Goal: Task Accomplishment & Management: Manage account settings

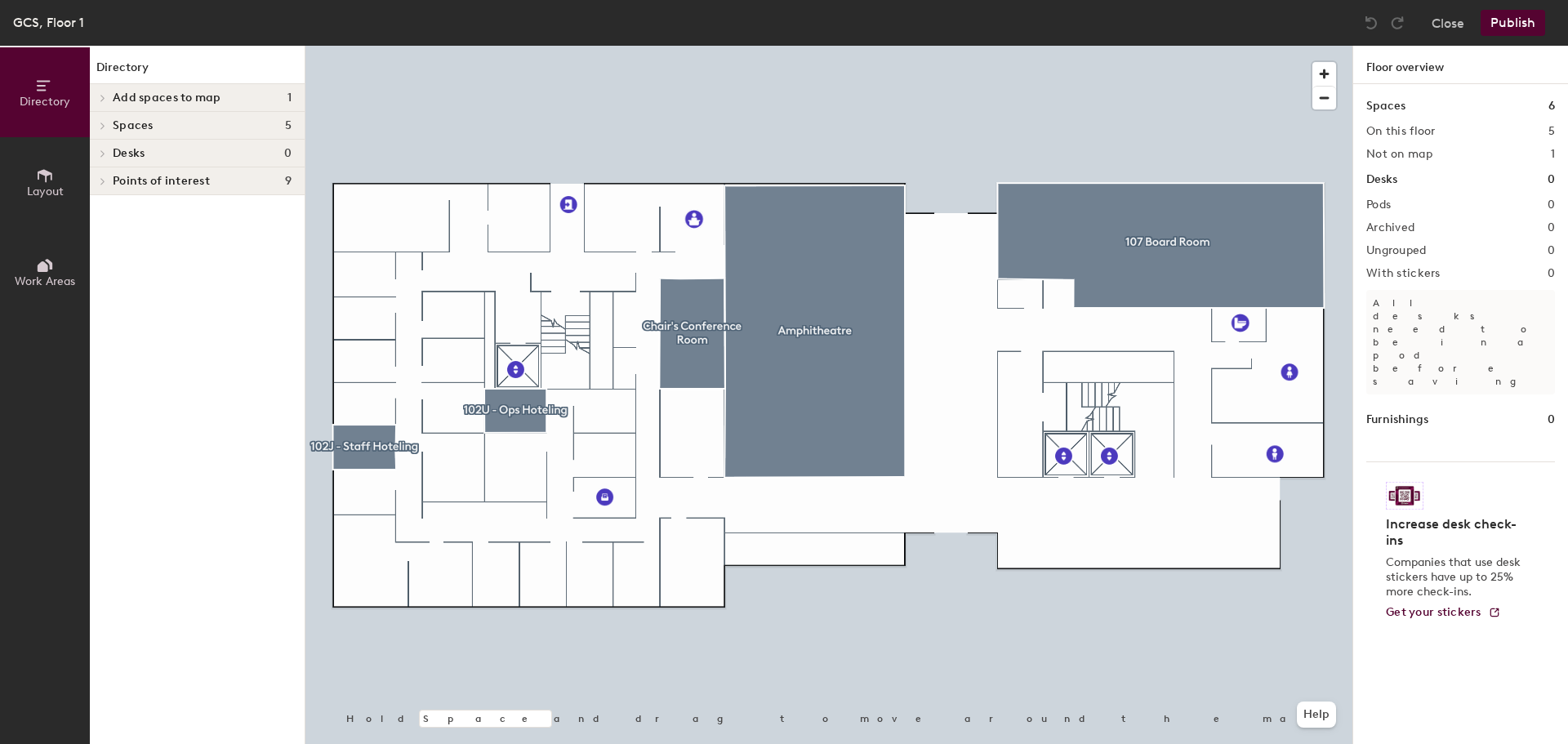
click at [132, 145] on div "Desks 0" at bounding box center [198, 154] width 215 height 28
click at [174, 99] on span "Add spaces to map" at bounding box center [166, 98] width 108 height 13
click at [41, 181] on icon at bounding box center [45, 175] width 18 height 18
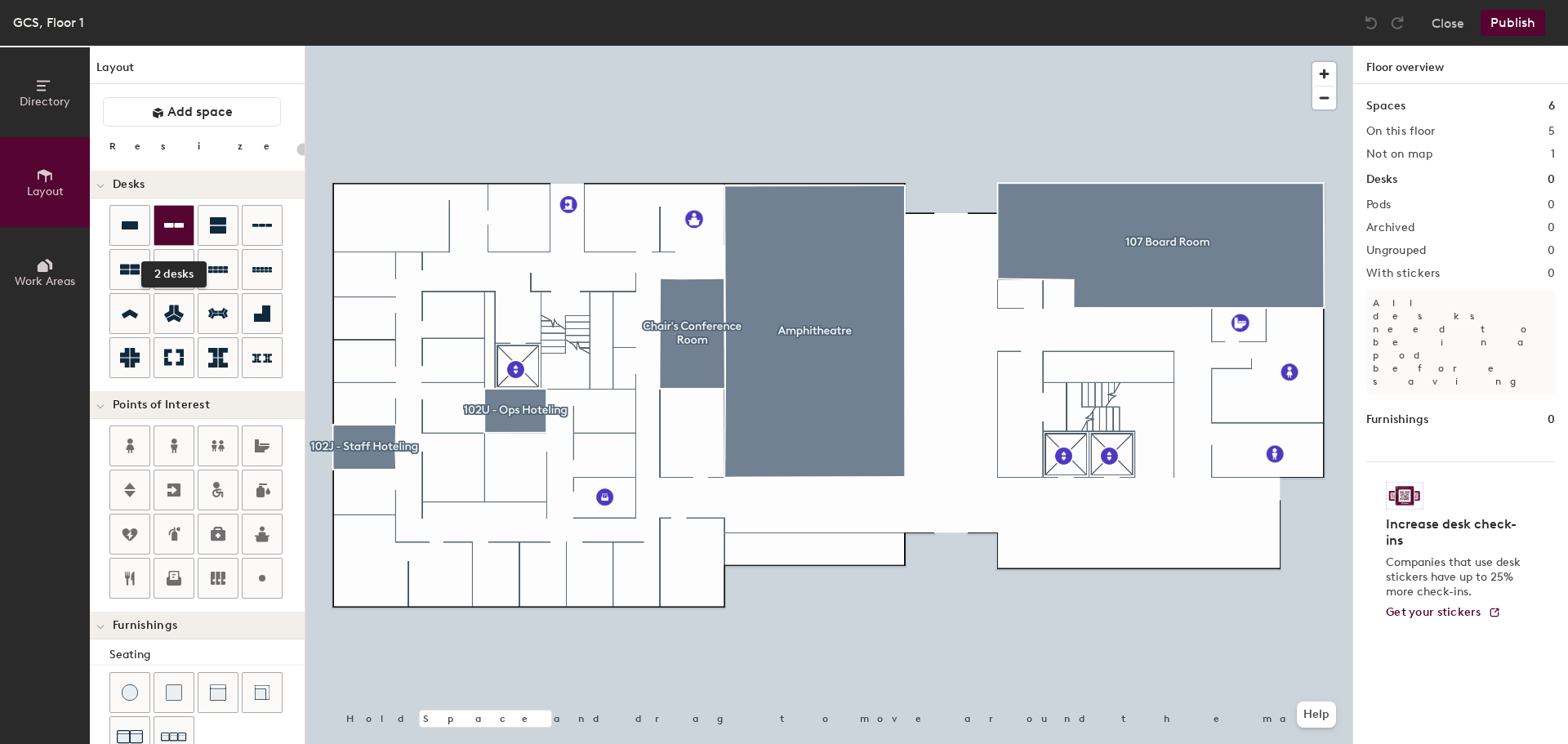
click at [174, 215] on div at bounding box center [174, 225] width 39 height 39
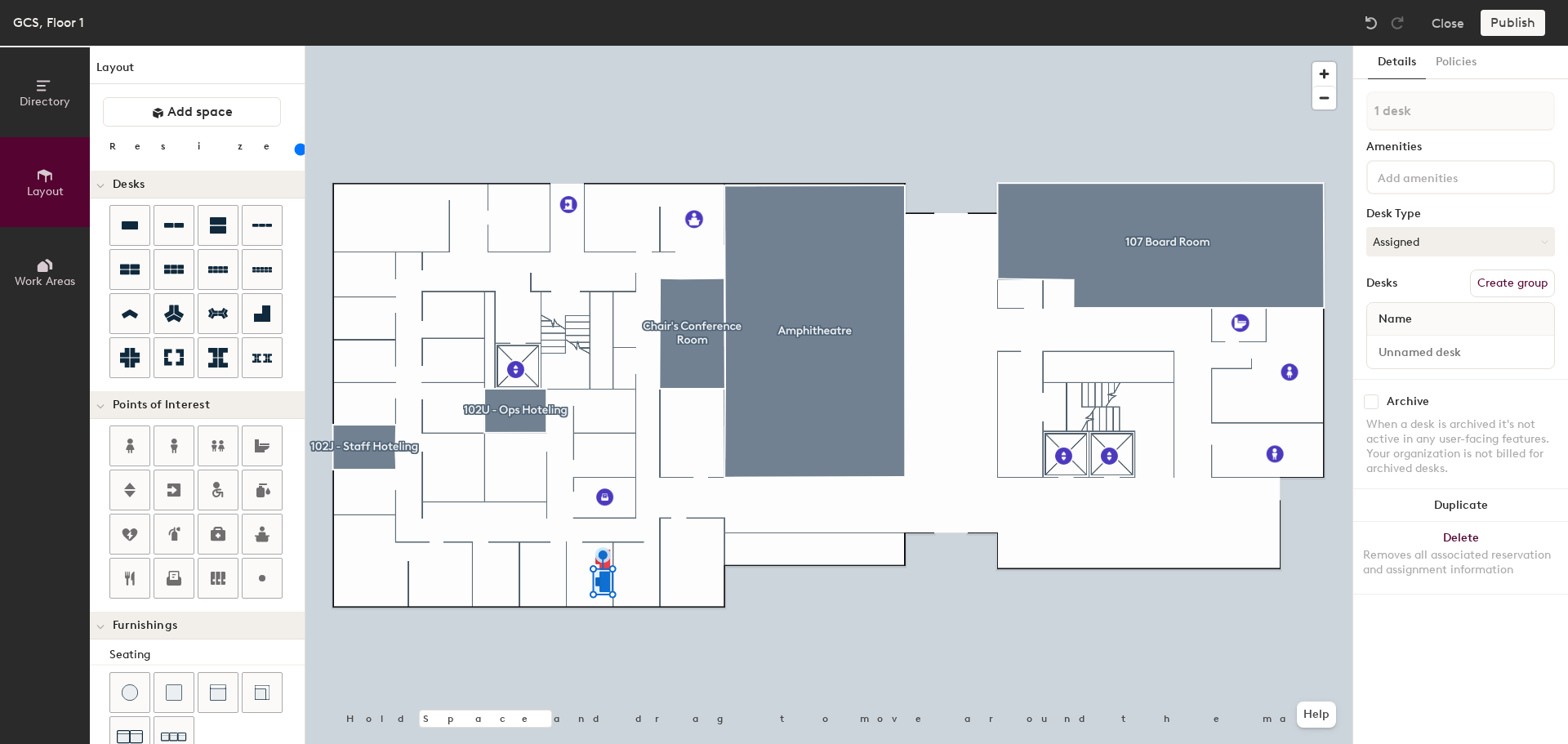
click at [1523, 284] on button "Create group" at bounding box center [1513, 284] width 85 height 28
click at [1435, 111] on input "Pod 1" at bounding box center [1460, 111] width 189 height 39
type input "140"
click at [1435, 111] on input "Pod 1" at bounding box center [1460, 111] width 189 height 39
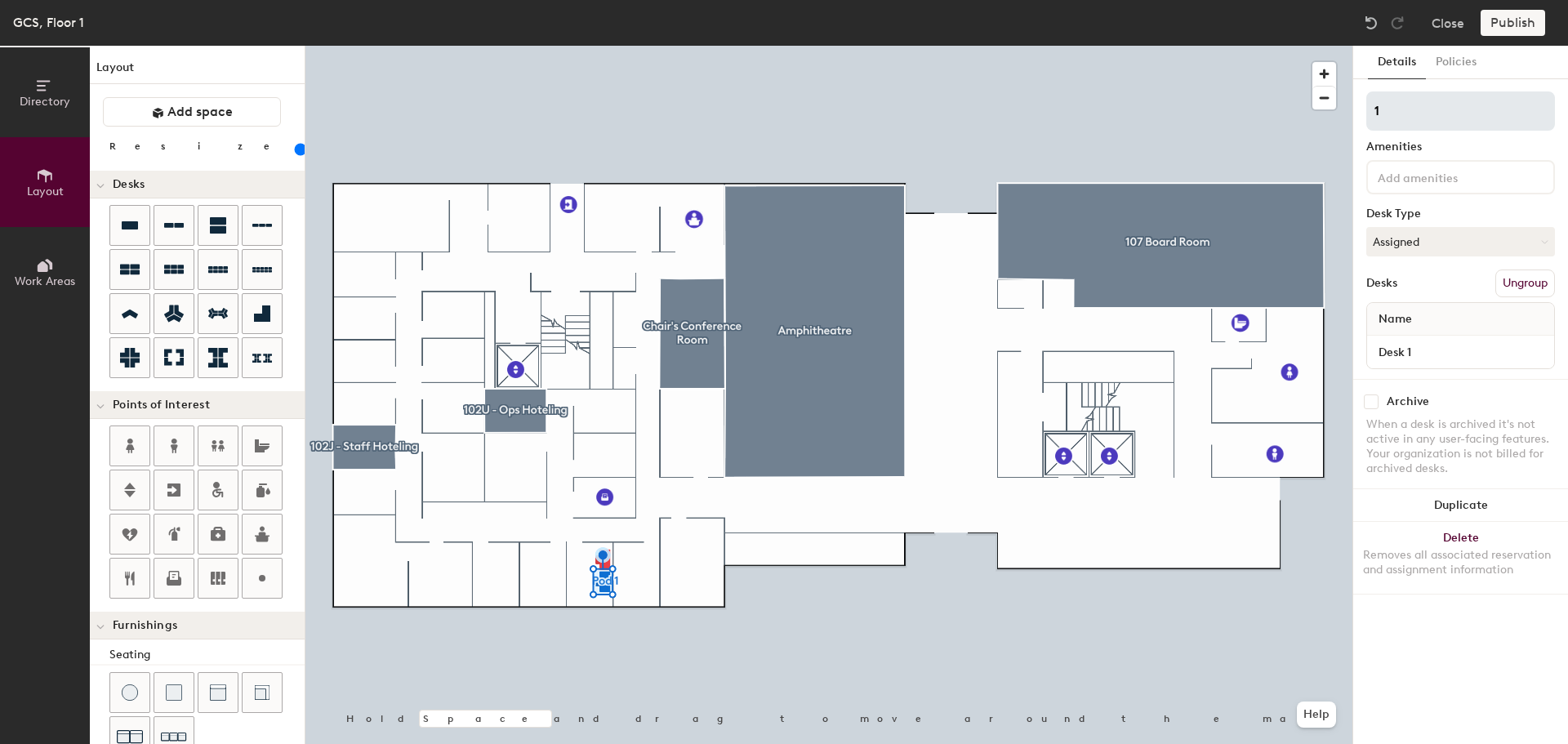
type input "10"
type input "140"
type input "102"
type input "140"
type input "102J"
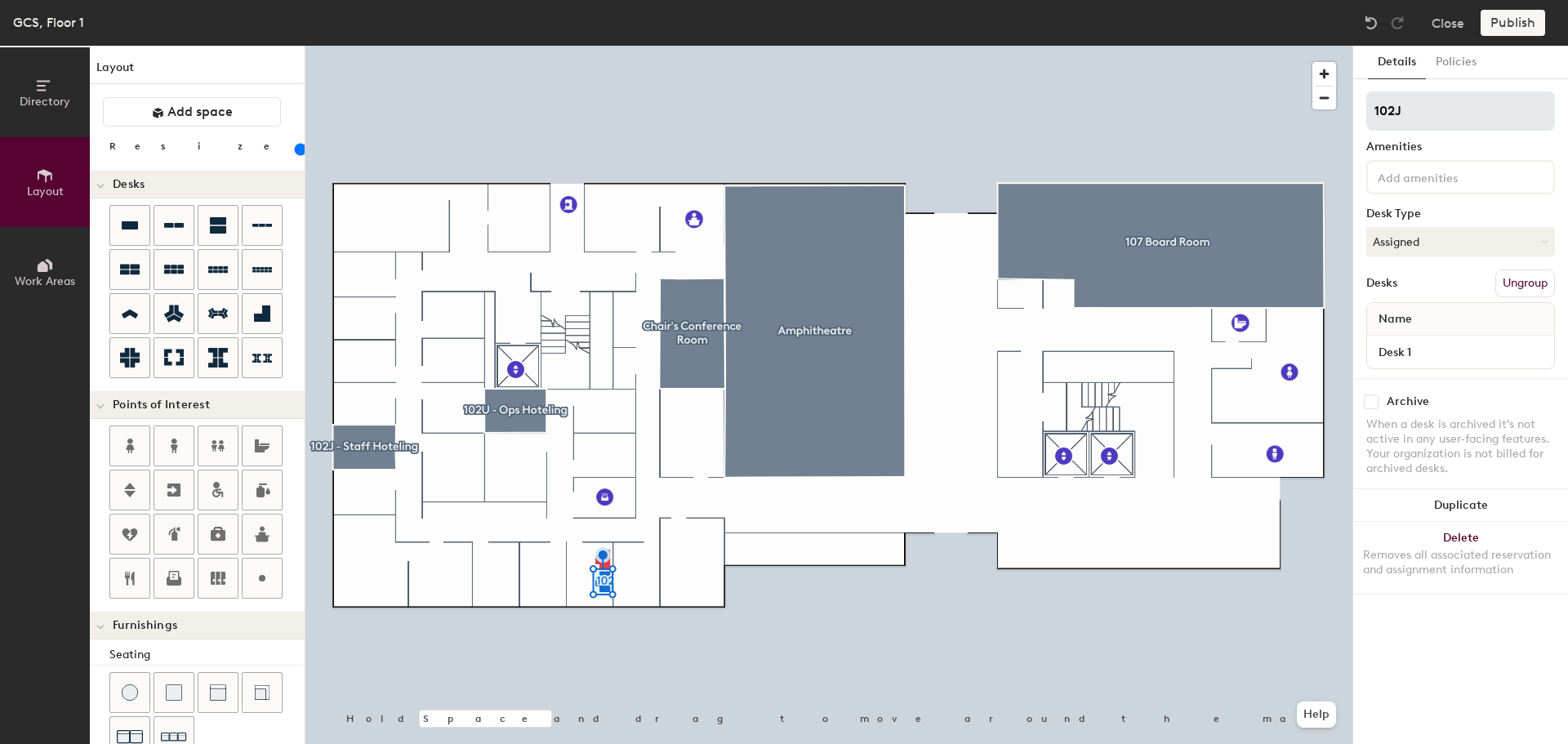
type input "140"
type input "102J-"
type input "140"
type input "102J-0"
type input "140"
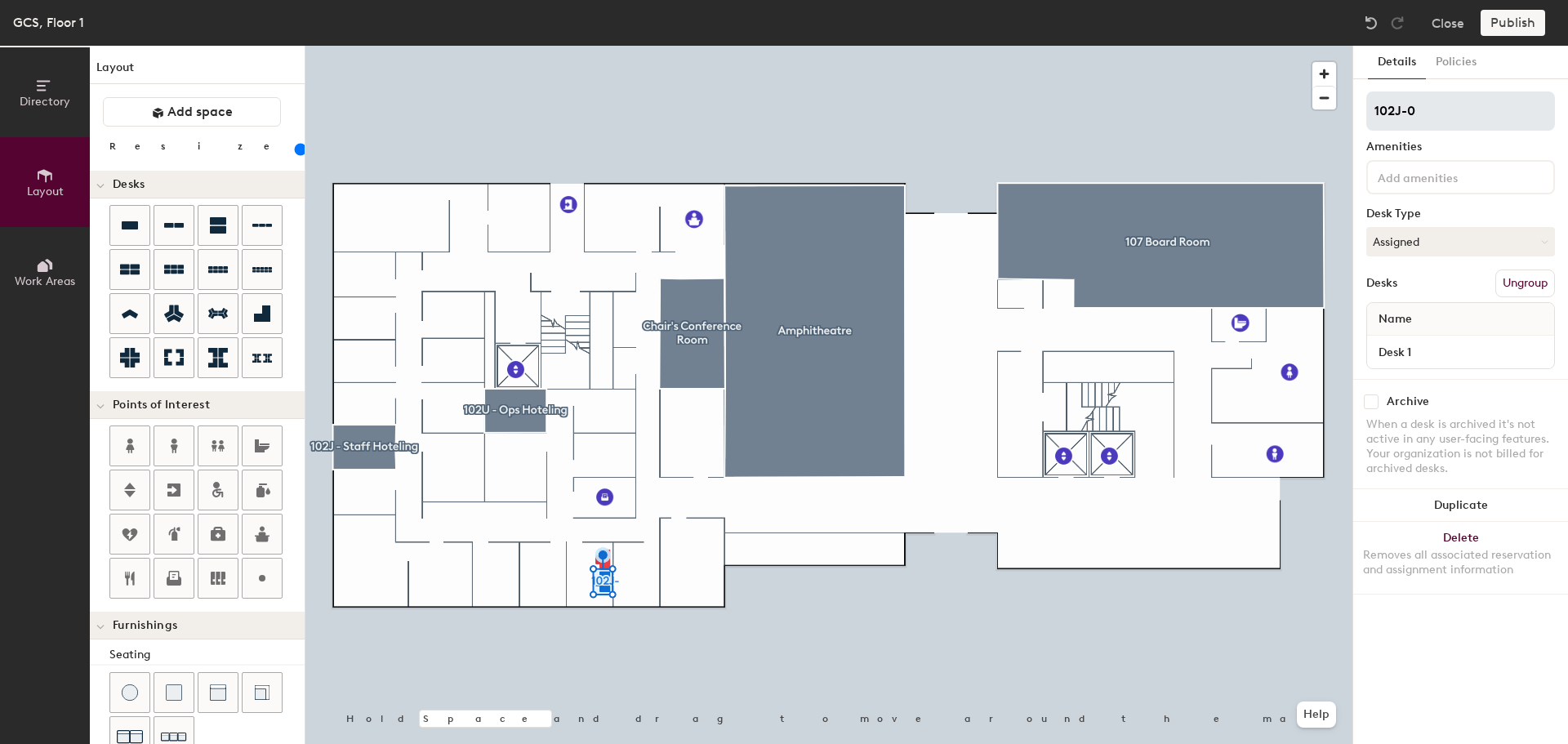
type input "102J-01"
type input "140"
type input "102J-01"
type input "140"
click at [1455, 356] on input "Desk 1" at bounding box center [1460, 352] width 180 height 23
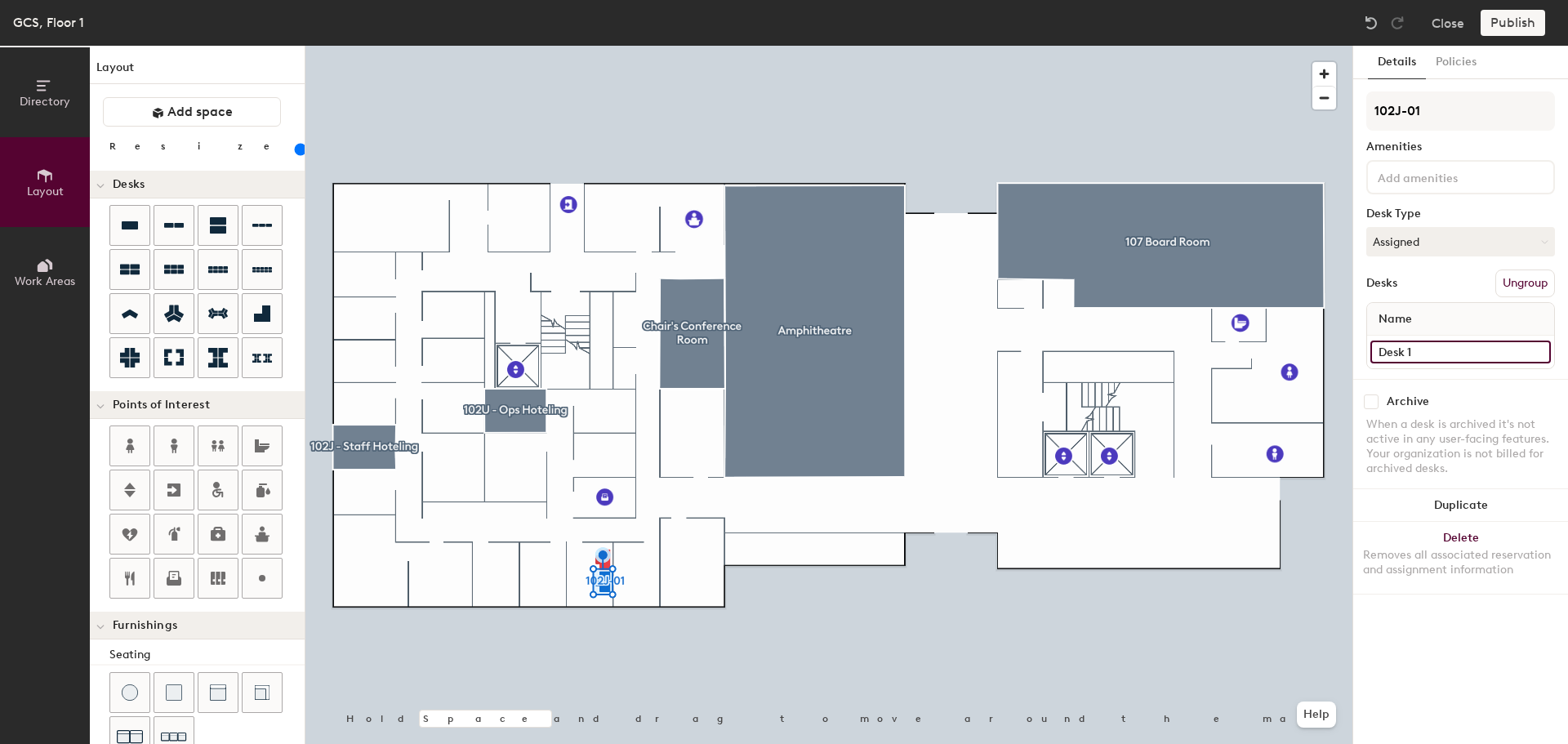
paste input "102J-0"
type input "102J-01"
type input "140"
type input "102J-01"
click at [1506, 277] on button "Create group" at bounding box center [1513, 284] width 85 height 28
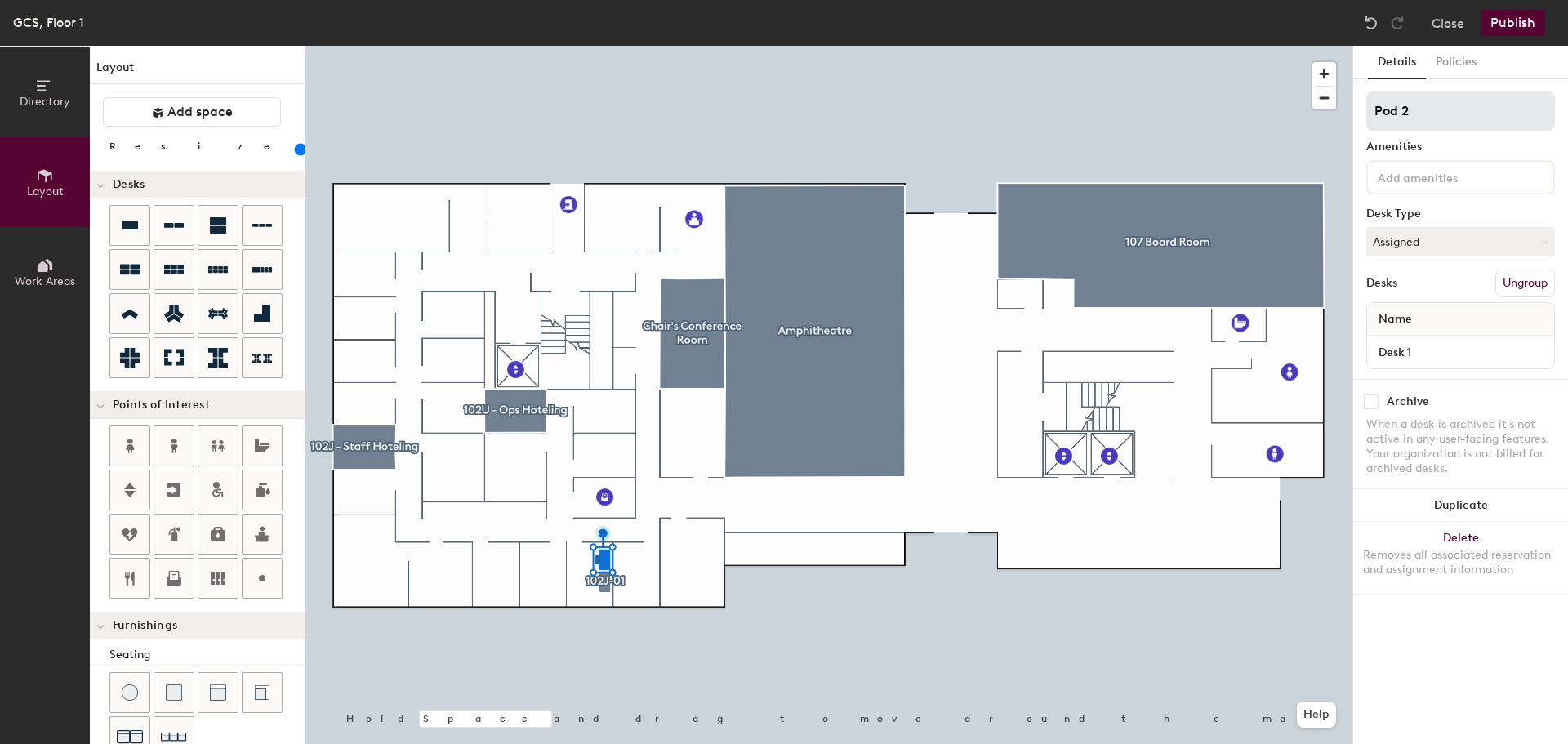
click at [1420, 112] on input "Pod 2" at bounding box center [1460, 111] width 189 height 39
type input "140"
type input "10"
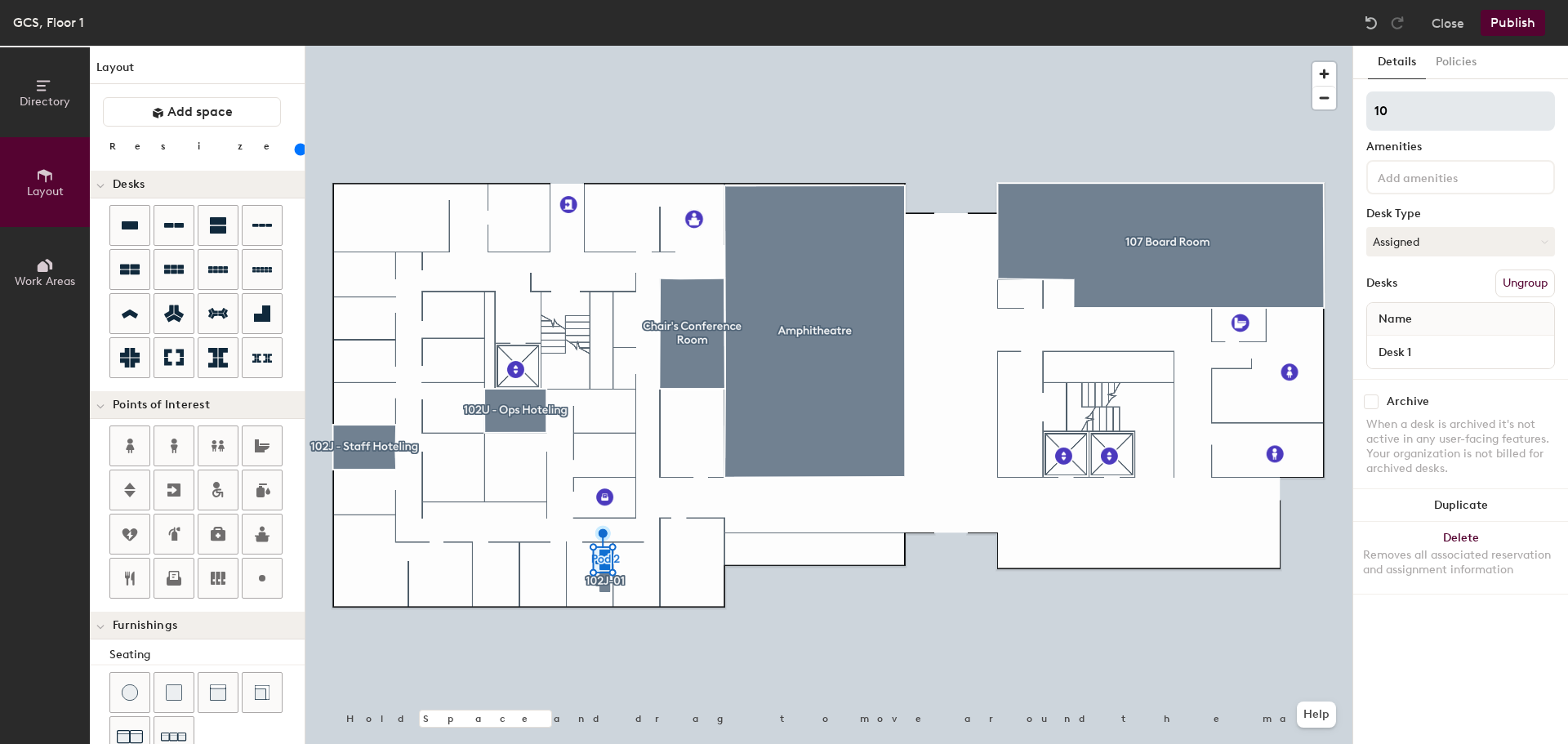
type input "140"
type input "102"
type input "140"
type input "102J"
type input "140"
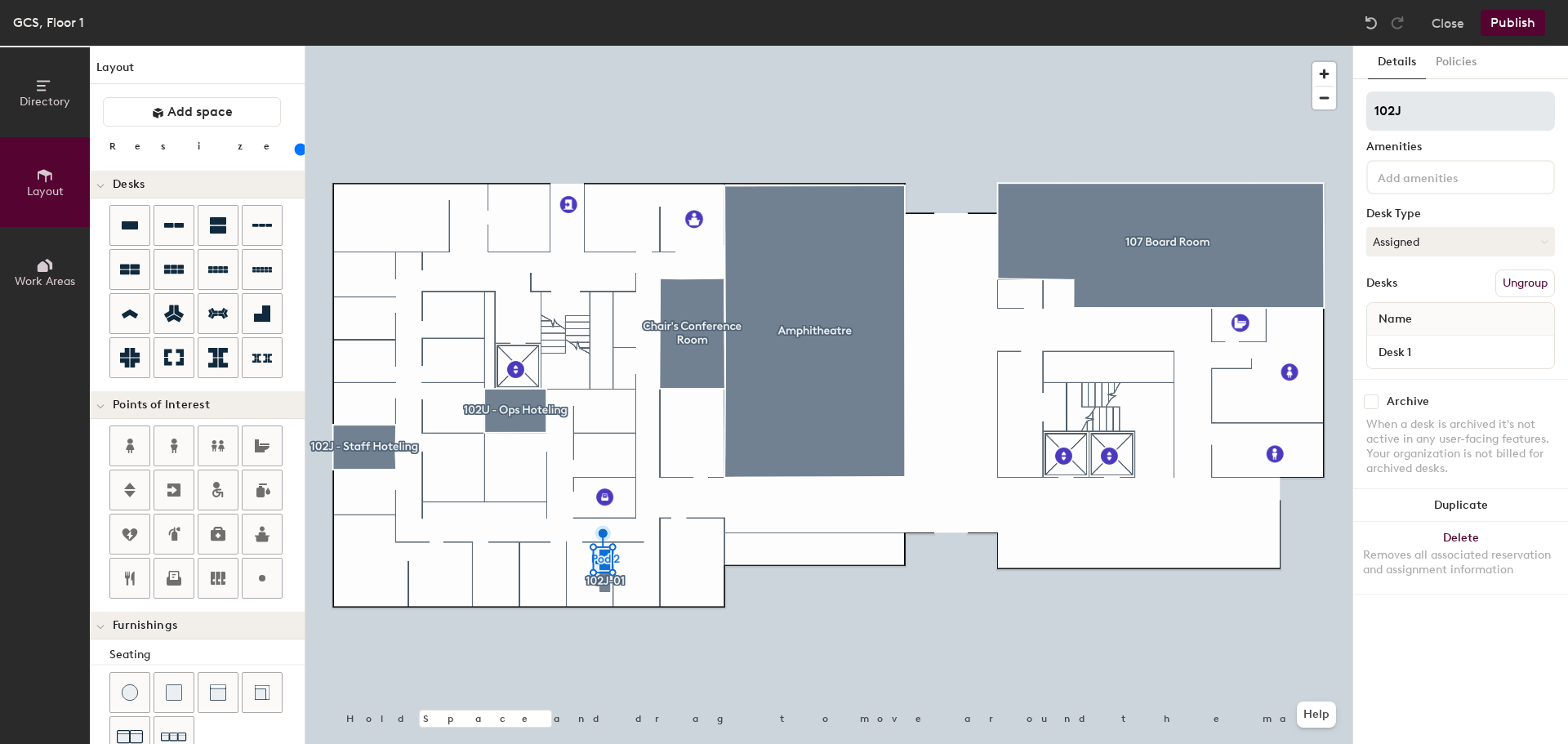
type input "102J-"
type input "140"
type input "102J-0"
type input "140"
type input "102J-02"
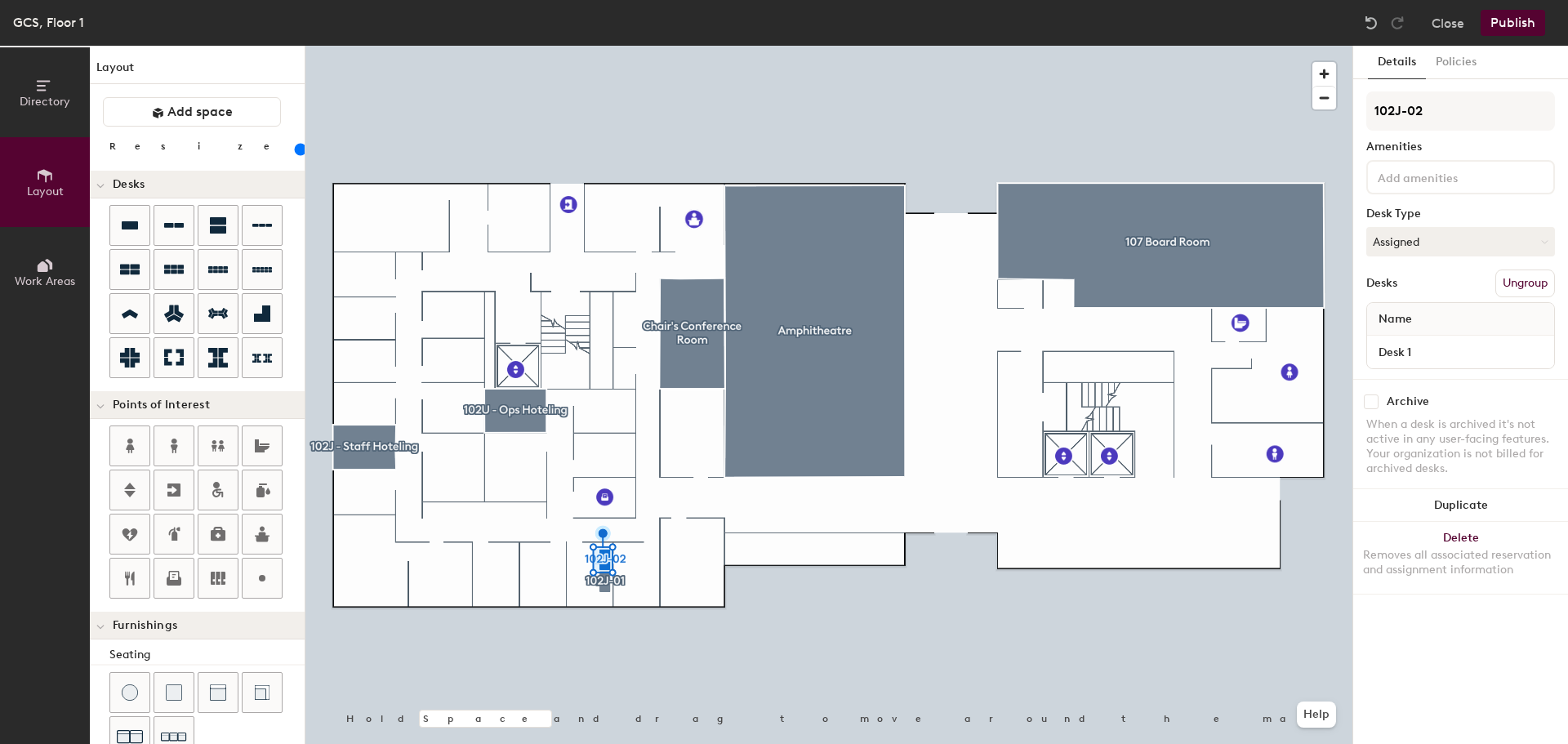
type input "140"
type input "102J-02"
type input "140"
click at [1467, 348] on input "Desk 1" at bounding box center [1460, 352] width 180 height 23
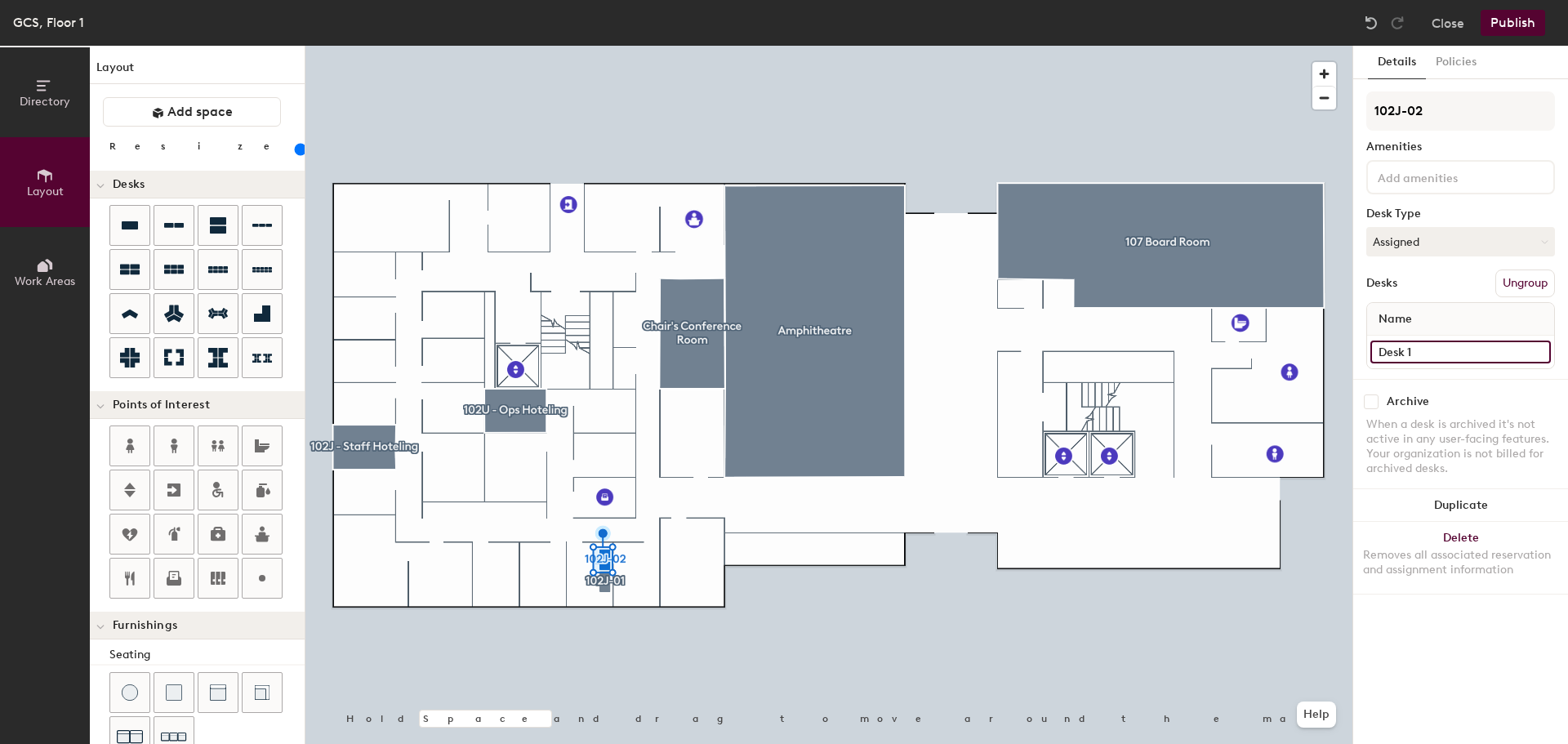
paste input "102J-02"
type input "102J-02"
type input "140"
type input "102J-02"
click at [1436, 252] on button "Assigned" at bounding box center [1460, 242] width 189 height 30
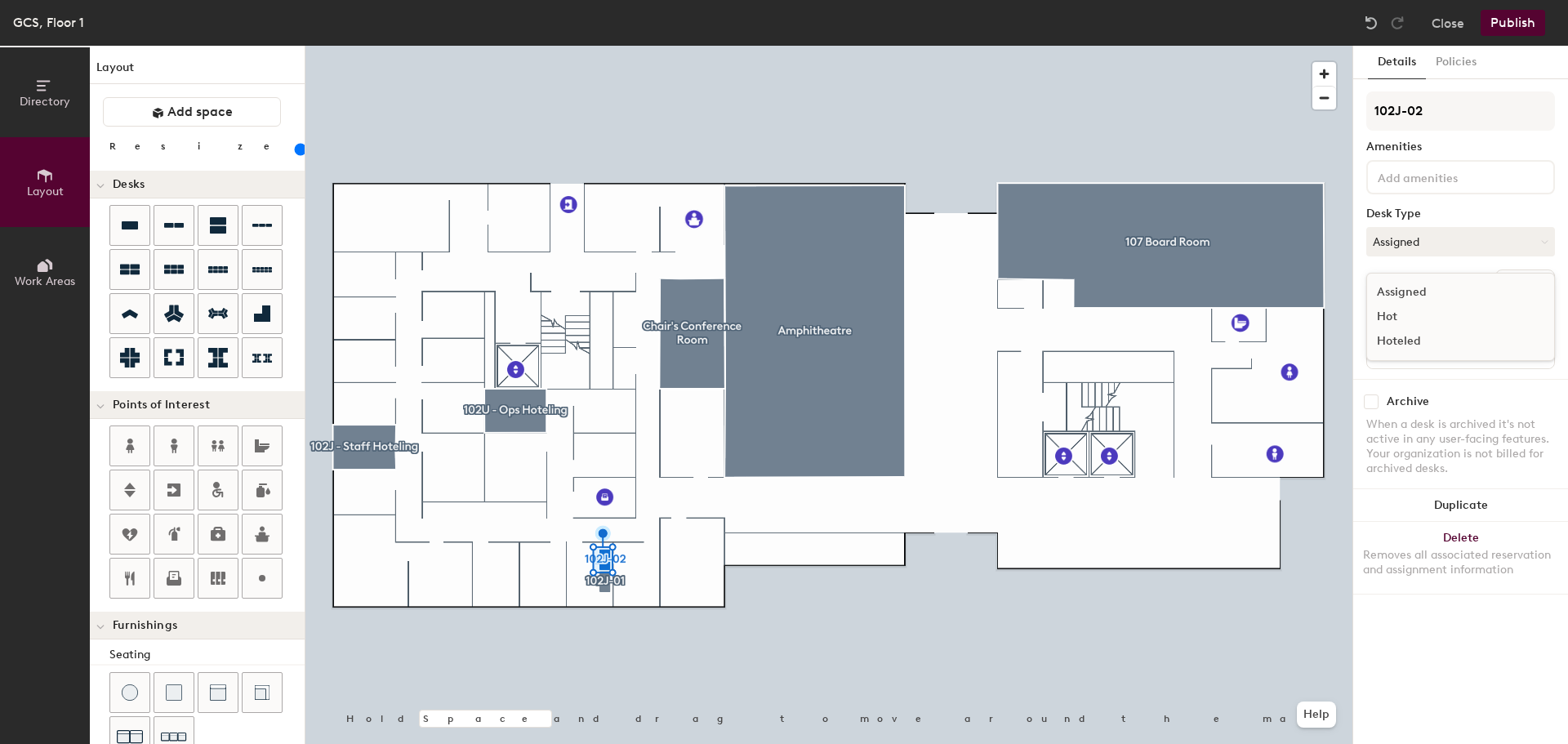
click at [1420, 335] on div "Hoteled" at bounding box center [1449, 341] width 164 height 25
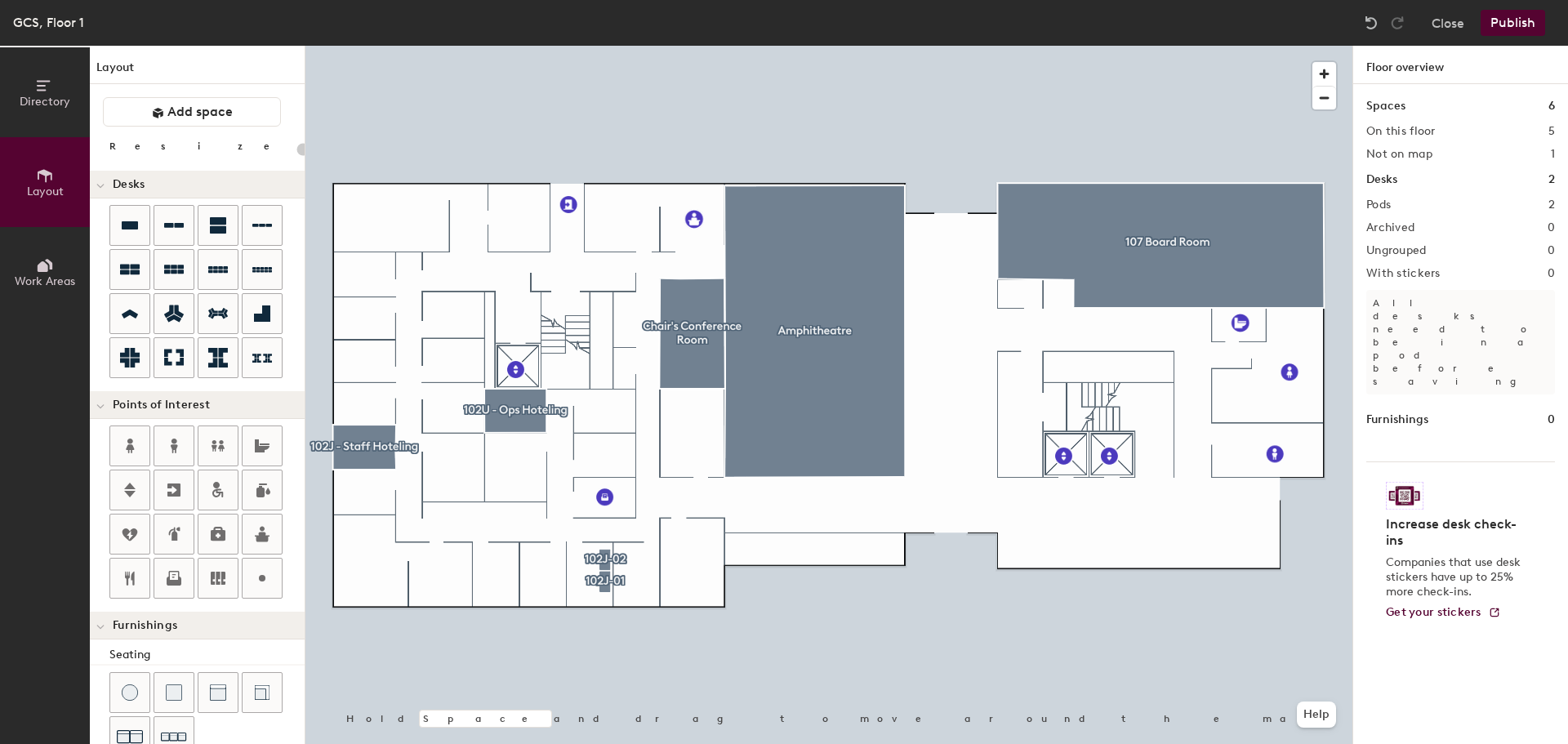
click at [1529, 17] on button "Publish" at bounding box center [1513, 23] width 65 height 26
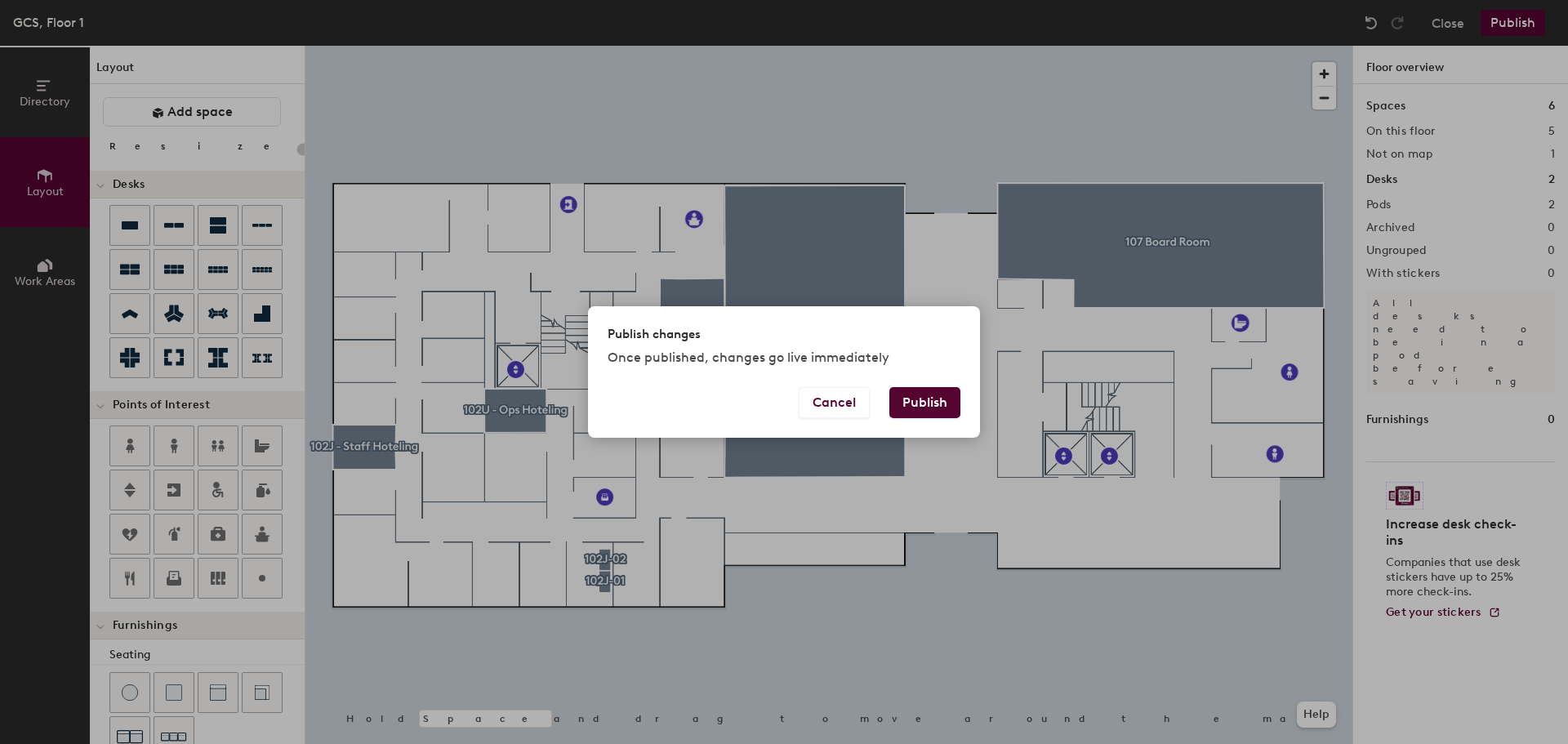
click at [916, 413] on button "Publish" at bounding box center [925, 403] width 71 height 31
type input "20"
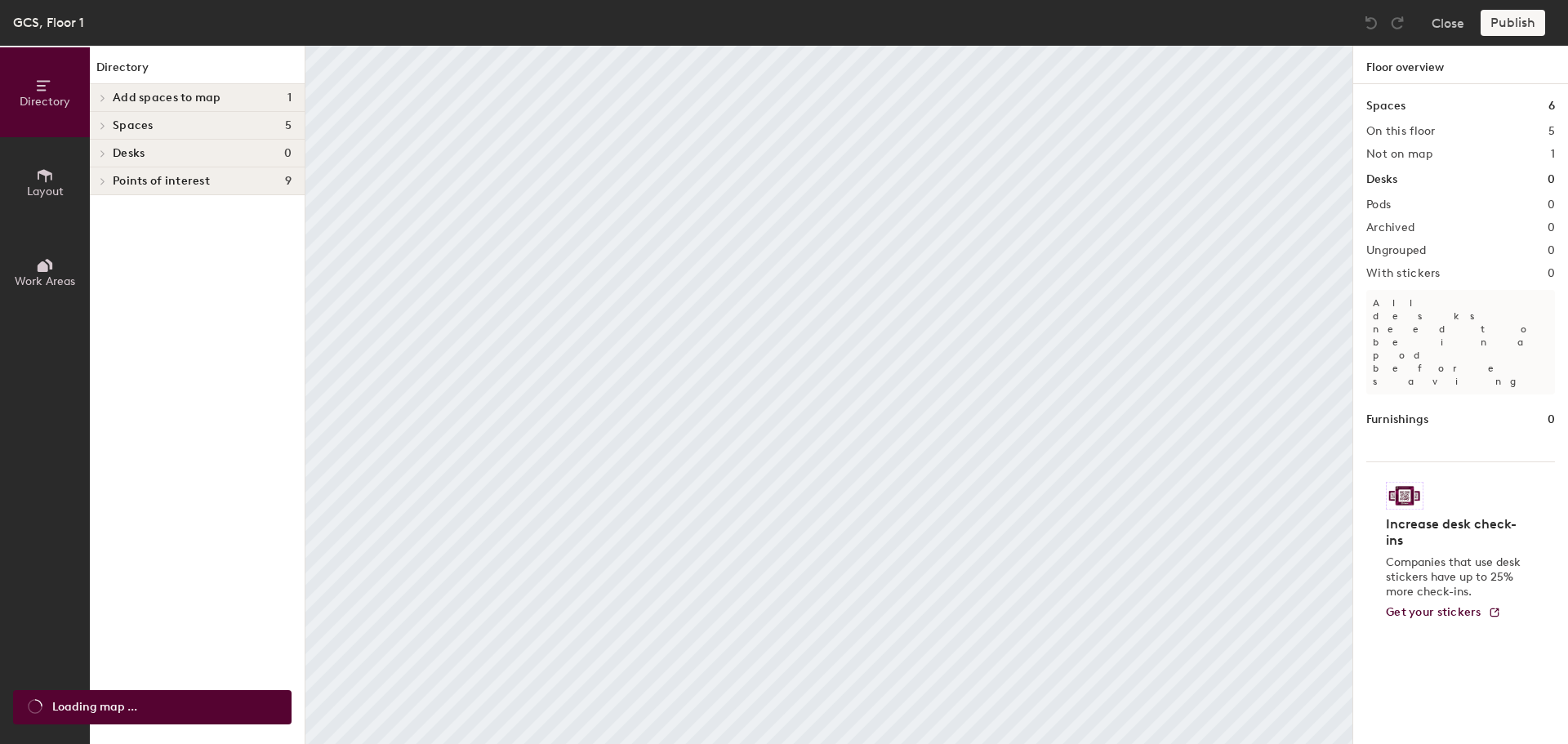
click at [45, 182] on icon at bounding box center [45, 175] width 18 height 18
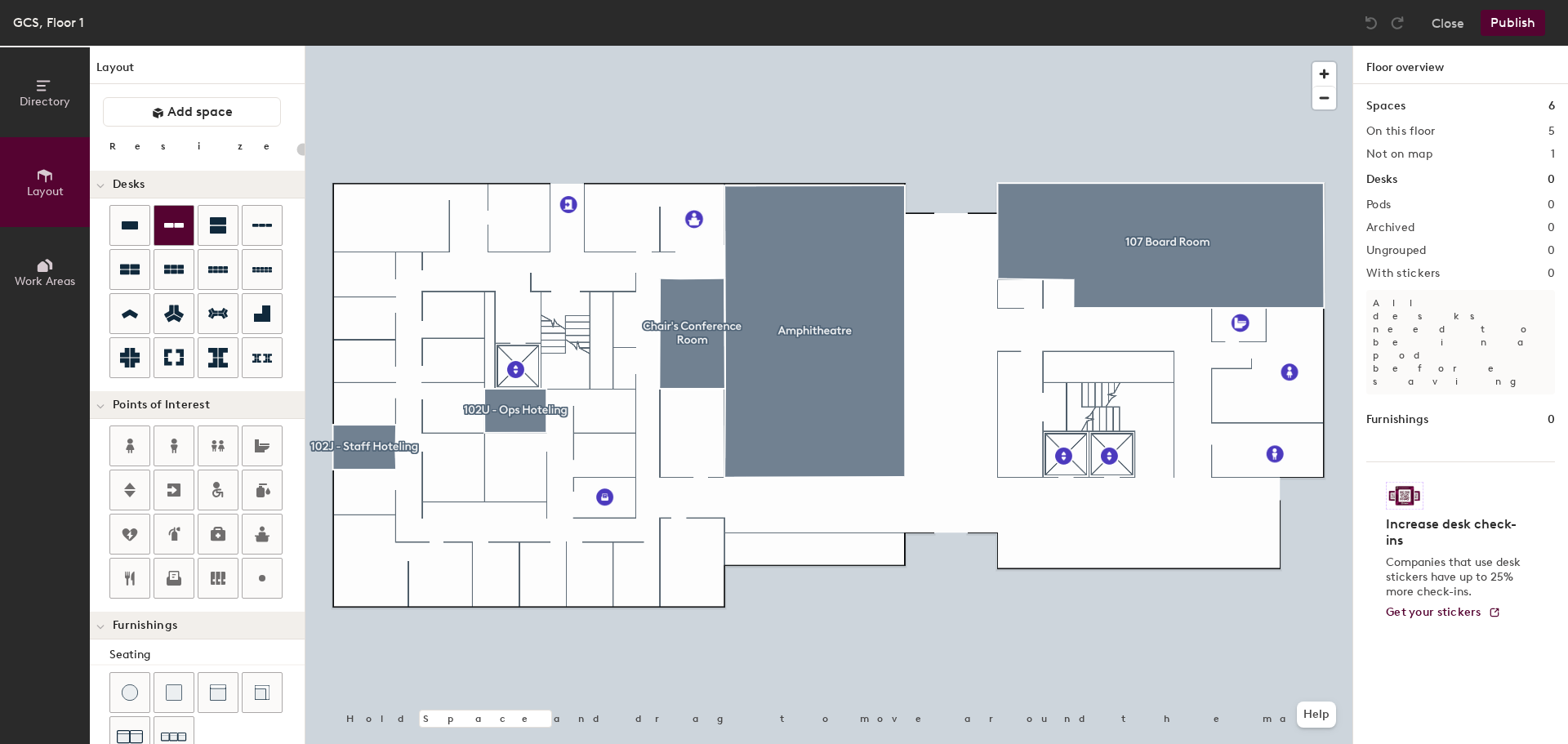
click at [176, 228] on icon at bounding box center [174, 226] width 20 height 20
click at [588, 565] on div "Directory Layout Work Areas Layout Add space Resize Desks Points of Interest Fu…" at bounding box center [784, 394] width 1568 height 698
type input "100"
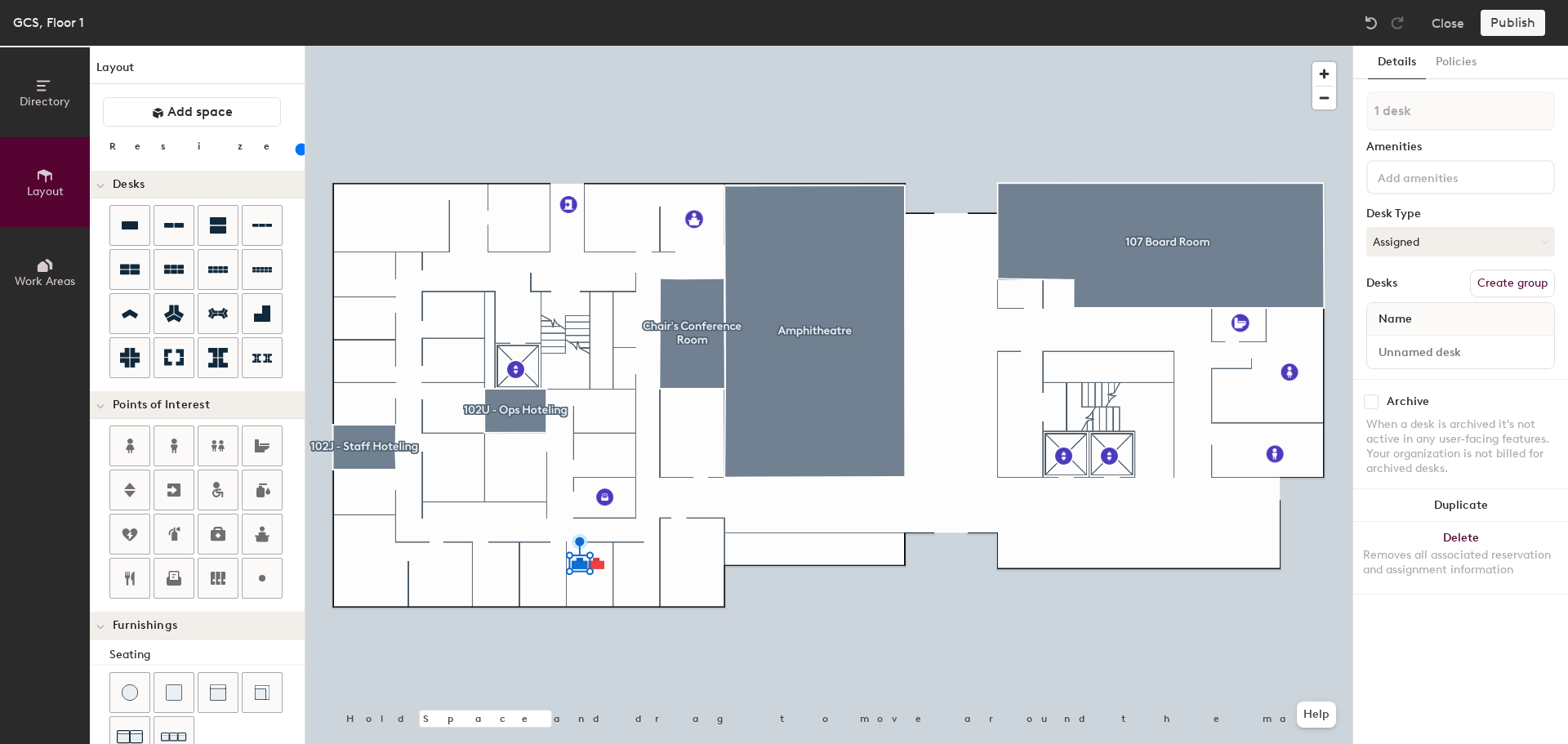
click at [1411, 315] on span "Name" at bounding box center [1395, 319] width 50 height 30
click at [1407, 310] on span "Name" at bounding box center [1395, 319] width 50 height 30
click at [1522, 282] on button "Create group" at bounding box center [1513, 284] width 85 height 28
click at [1427, 352] on input "Desk 1" at bounding box center [1460, 352] width 180 height 23
type input "102J-01"
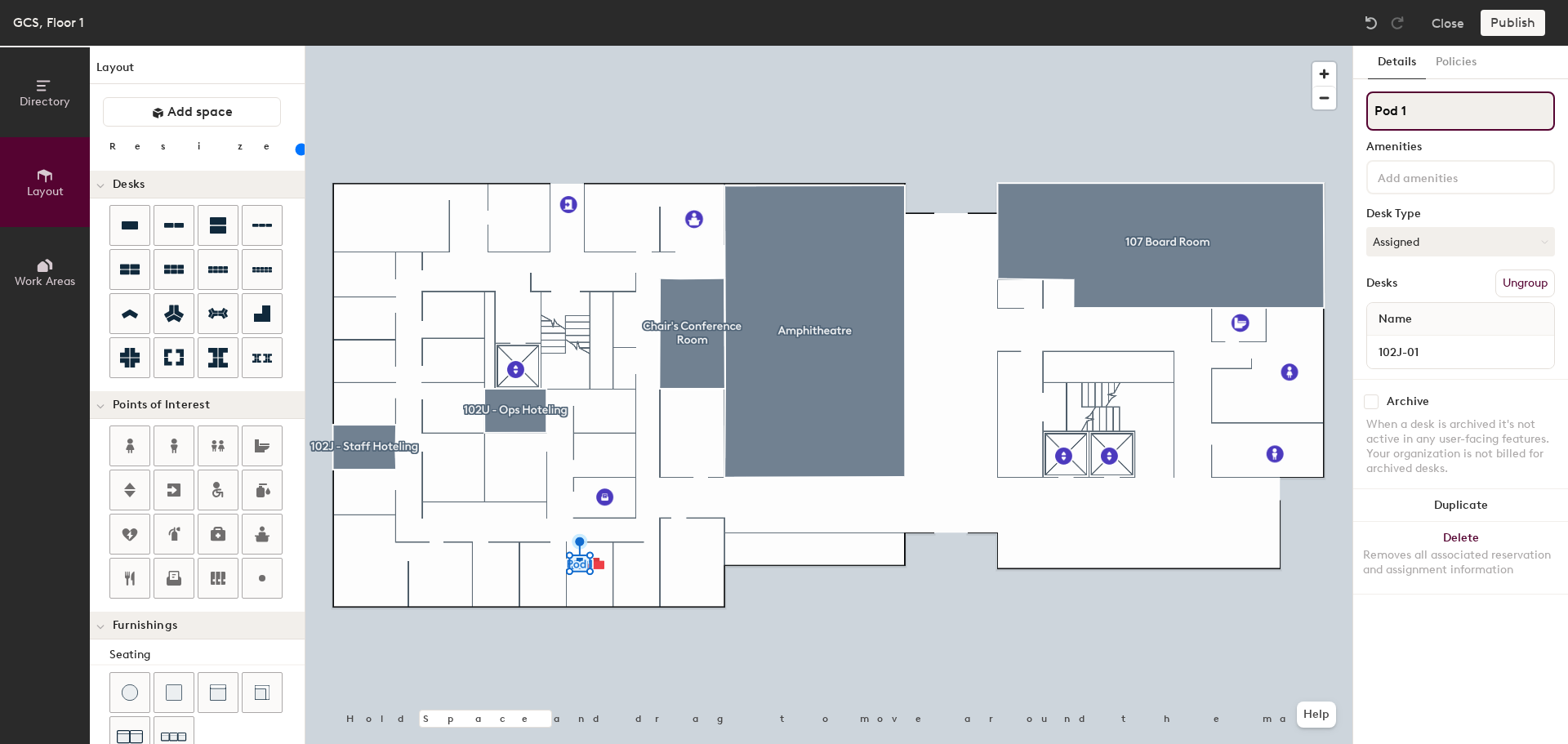
click at [1422, 115] on input "Pod 1" at bounding box center [1460, 111] width 189 height 39
click at [1423, 116] on input "Pod 1" at bounding box center [1460, 111] width 189 height 39
paste input "102J-0"
type input "102J-01"
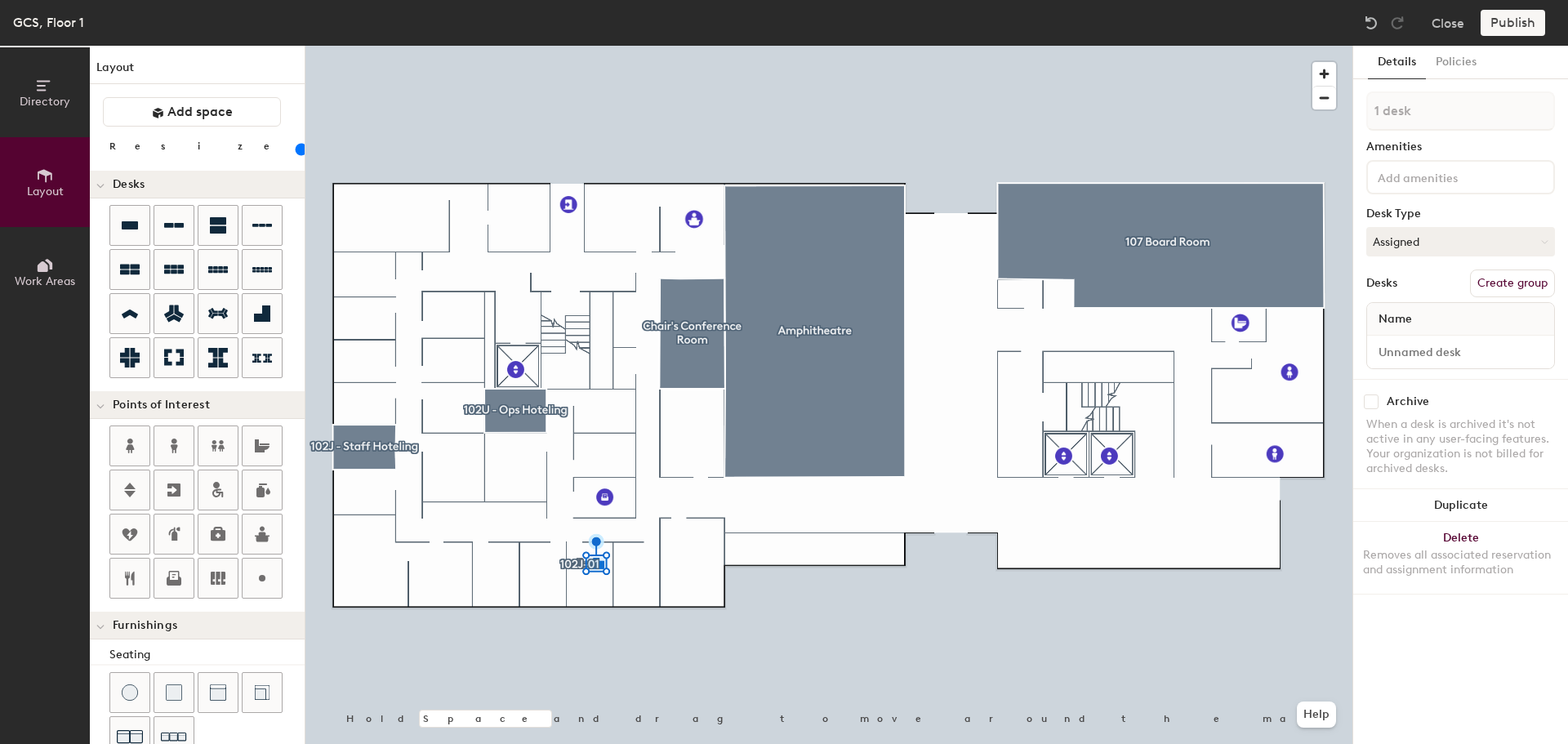
click at [1521, 281] on button "Create group" at bounding box center [1513, 284] width 85 height 28
click at [1431, 350] on input "Desk 1" at bounding box center [1460, 352] width 180 height 23
paste input "102J-0"
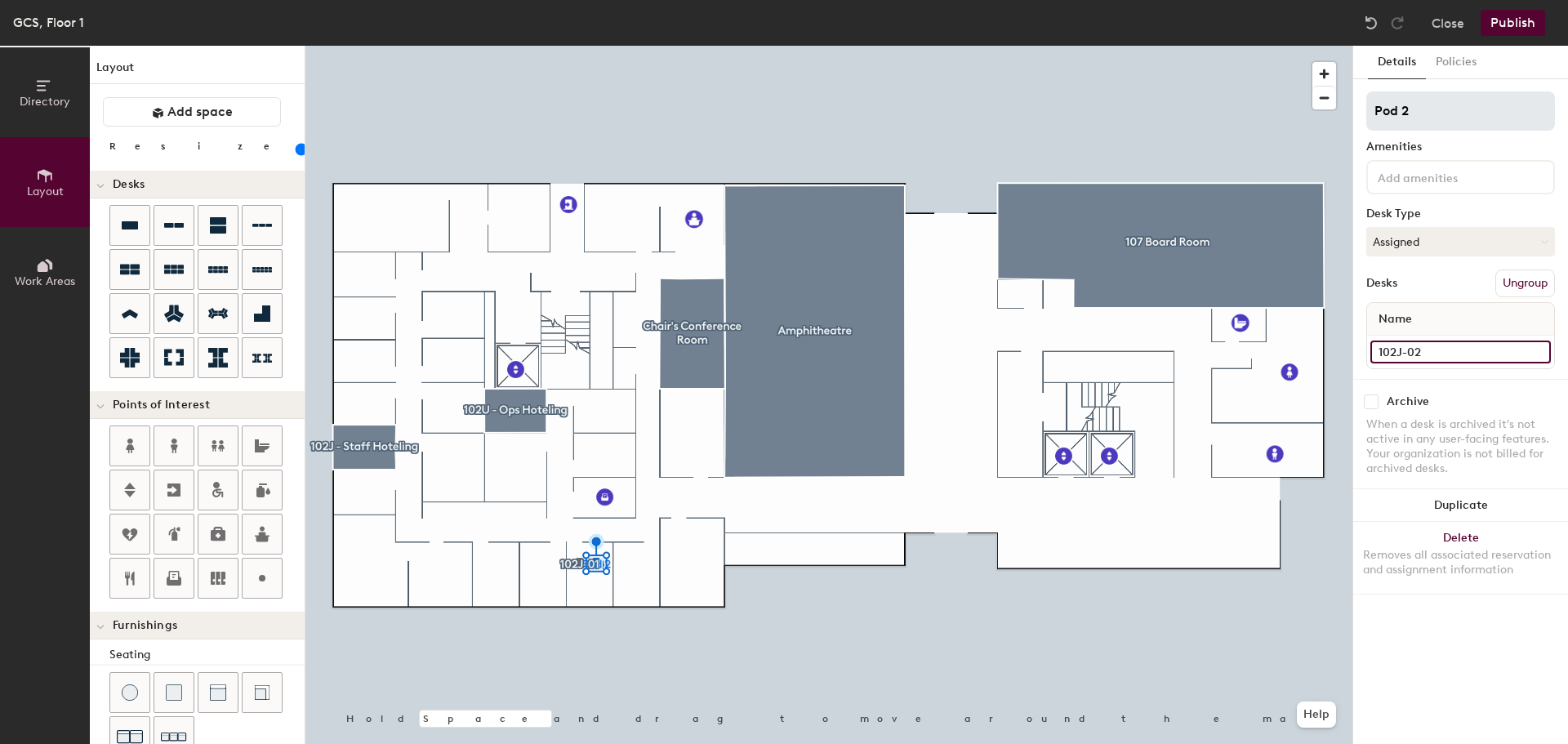
type input "102J-02"
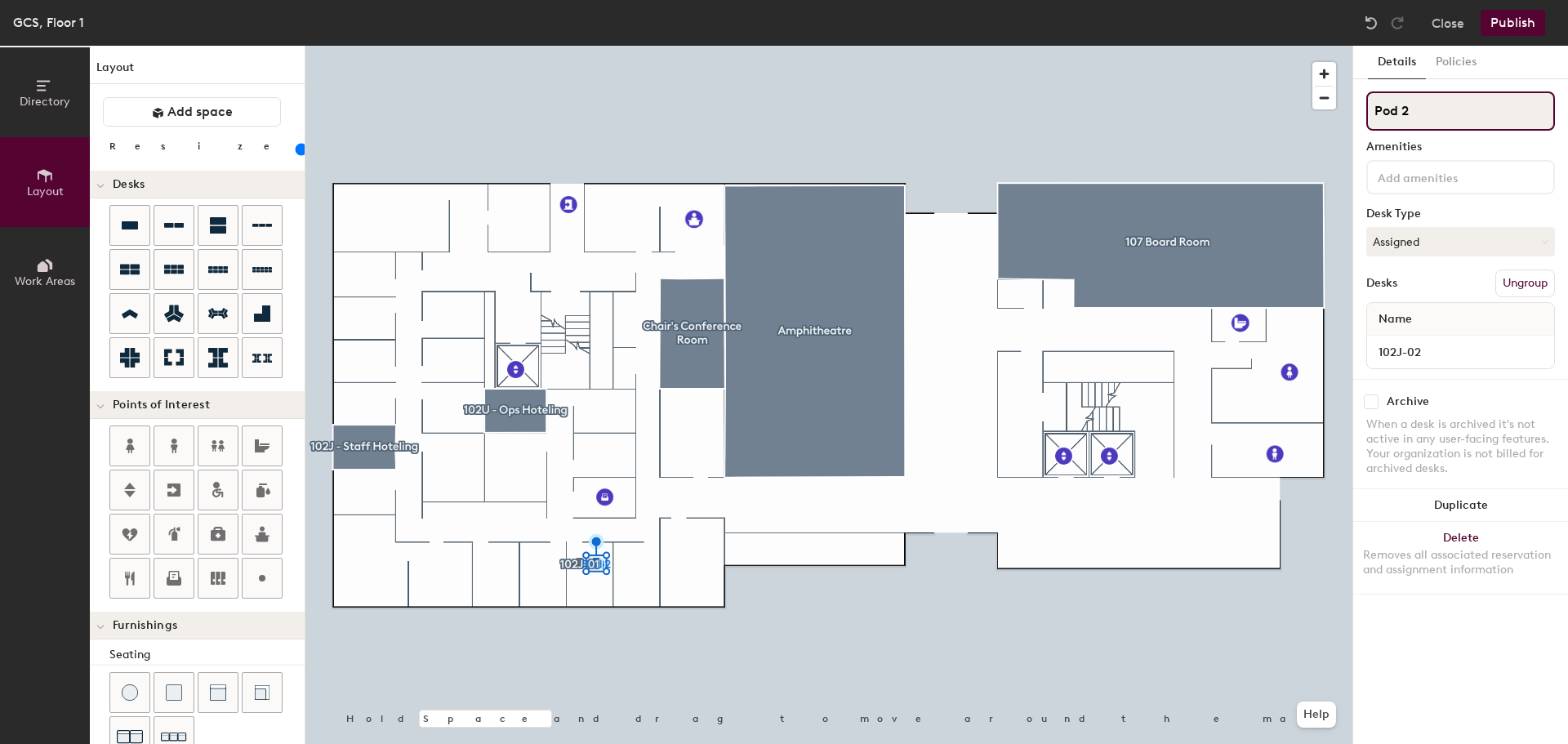
click at [1450, 111] on input "Pod 2" at bounding box center [1460, 111] width 189 height 39
paste input "102J-01"
type input "102J-02"
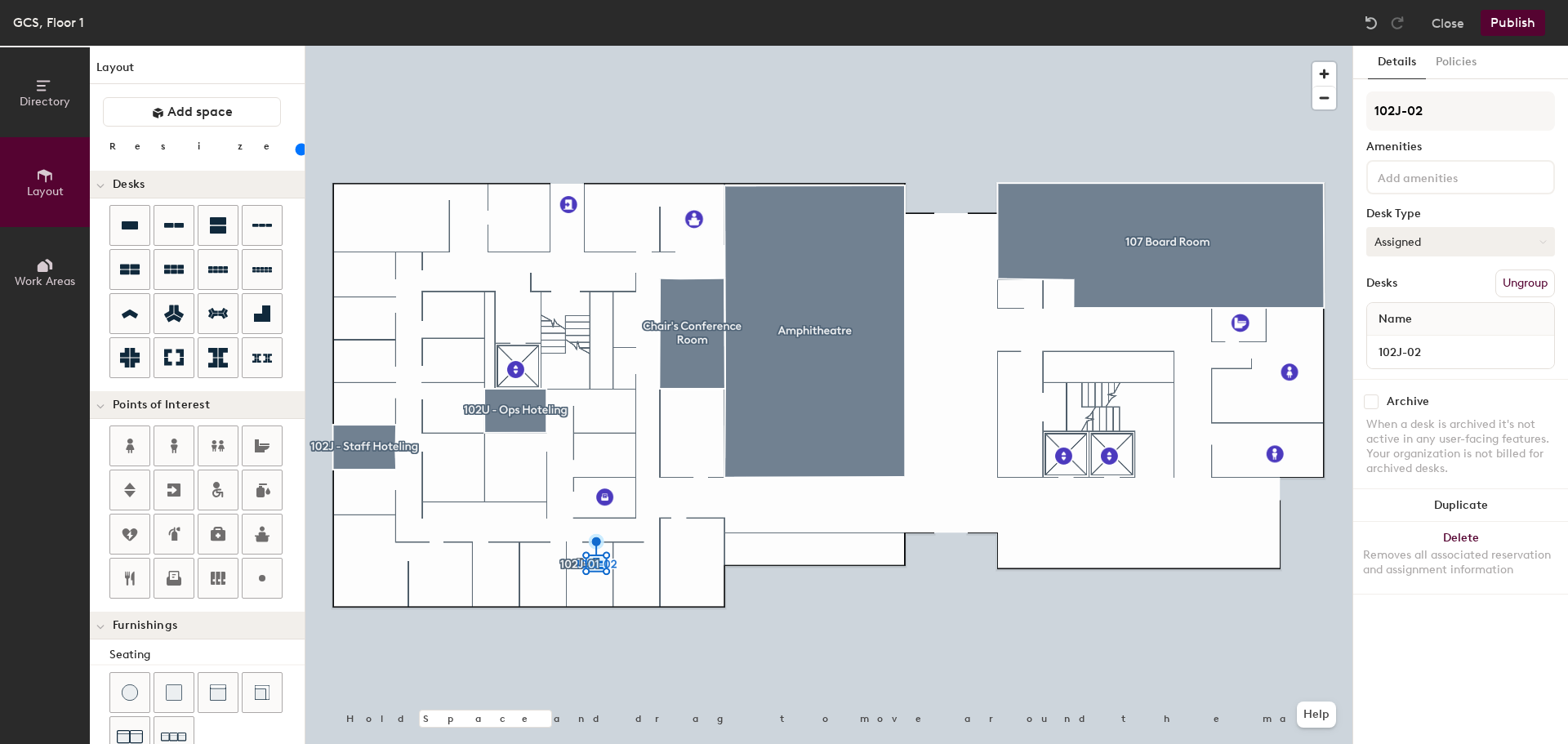
click at [1455, 245] on button "Assigned" at bounding box center [1460, 242] width 189 height 30
click at [1441, 342] on div "Hoteled" at bounding box center [1449, 341] width 164 height 25
click at [678, 45] on div at bounding box center [829, 45] width 1047 height 0
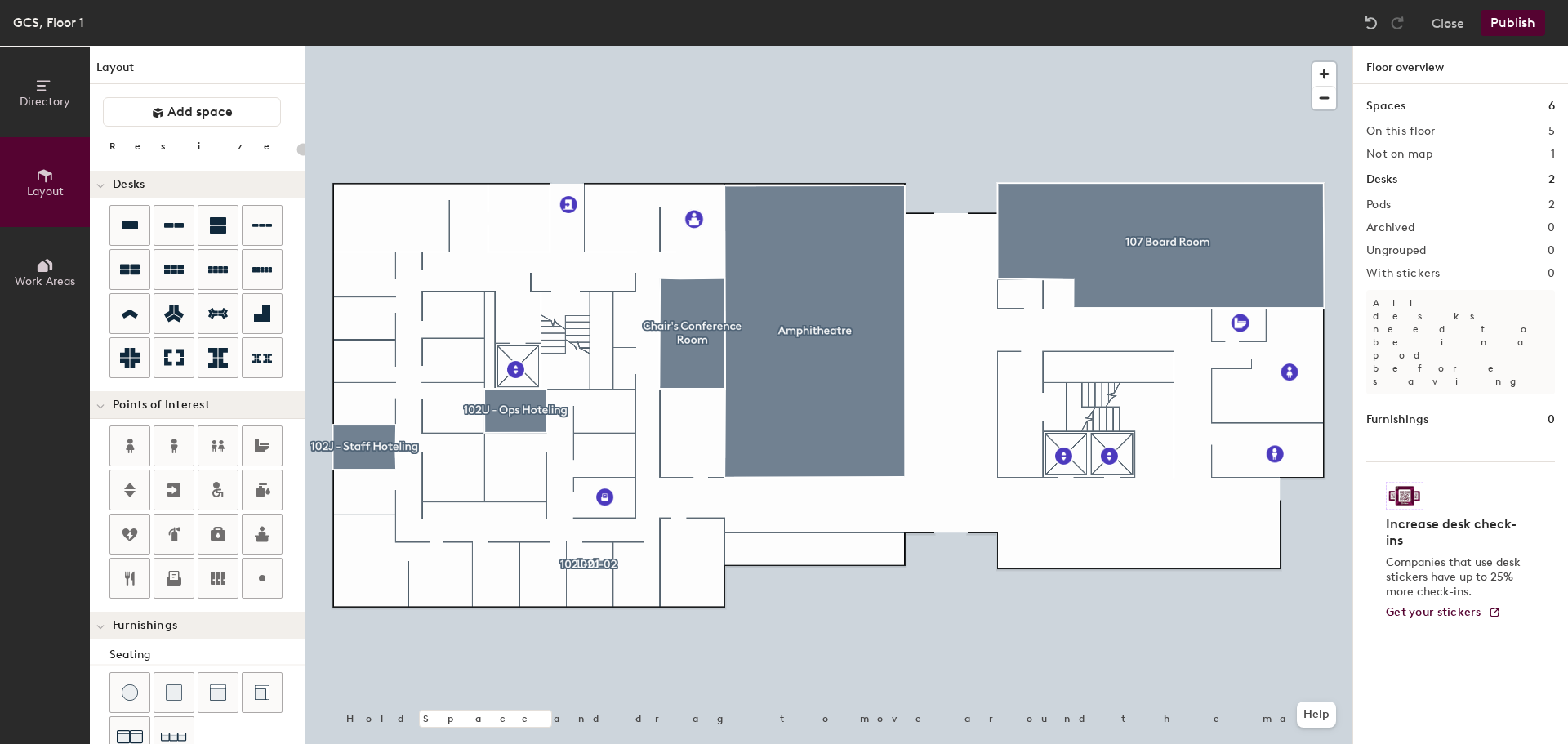
click at [1519, 20] on button "Publish" at bounding box center [1513, 23] width 65 height 26
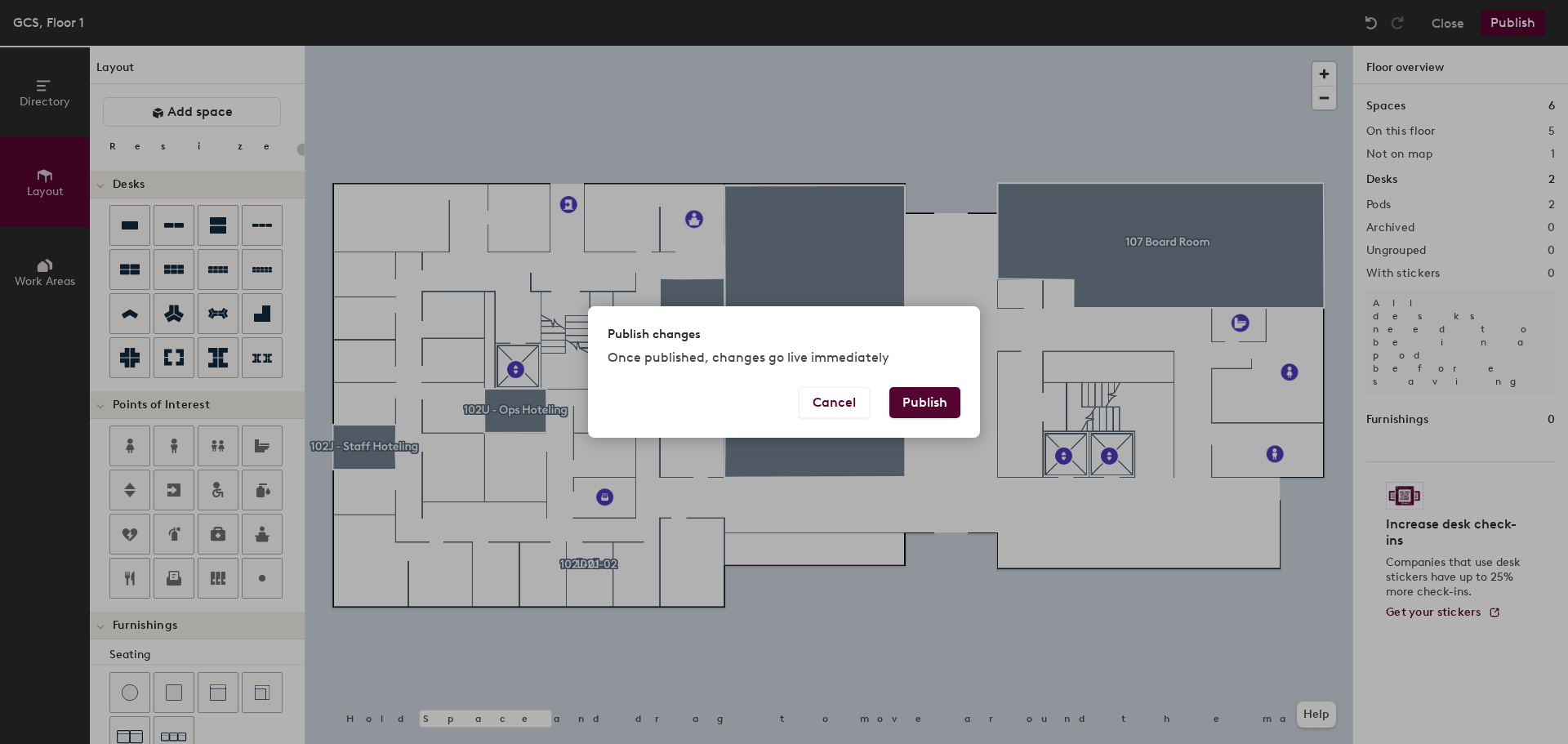
click at [943, 410] on button "Publish" at bounding box center [925, 403] width 71 height 31
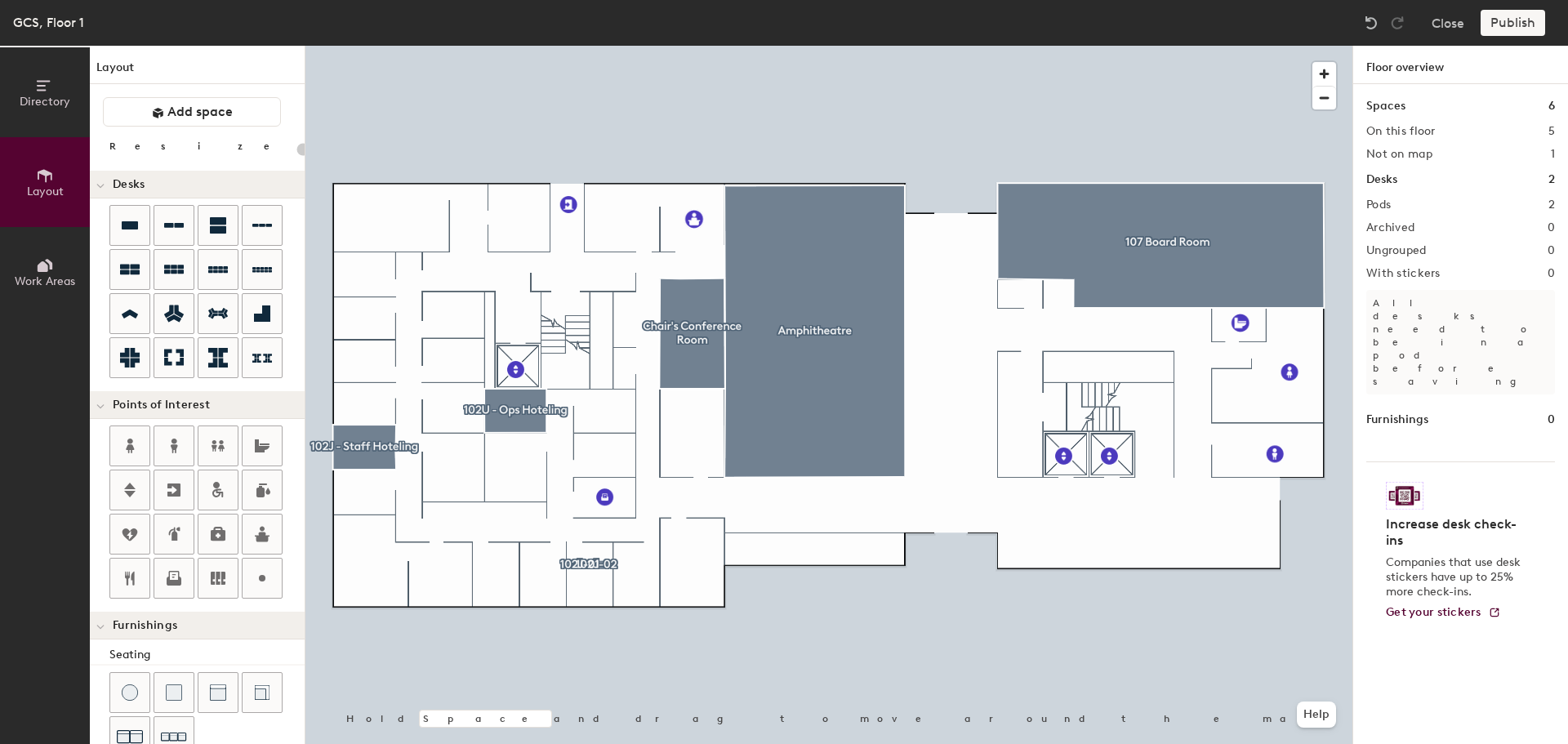
type input "20"
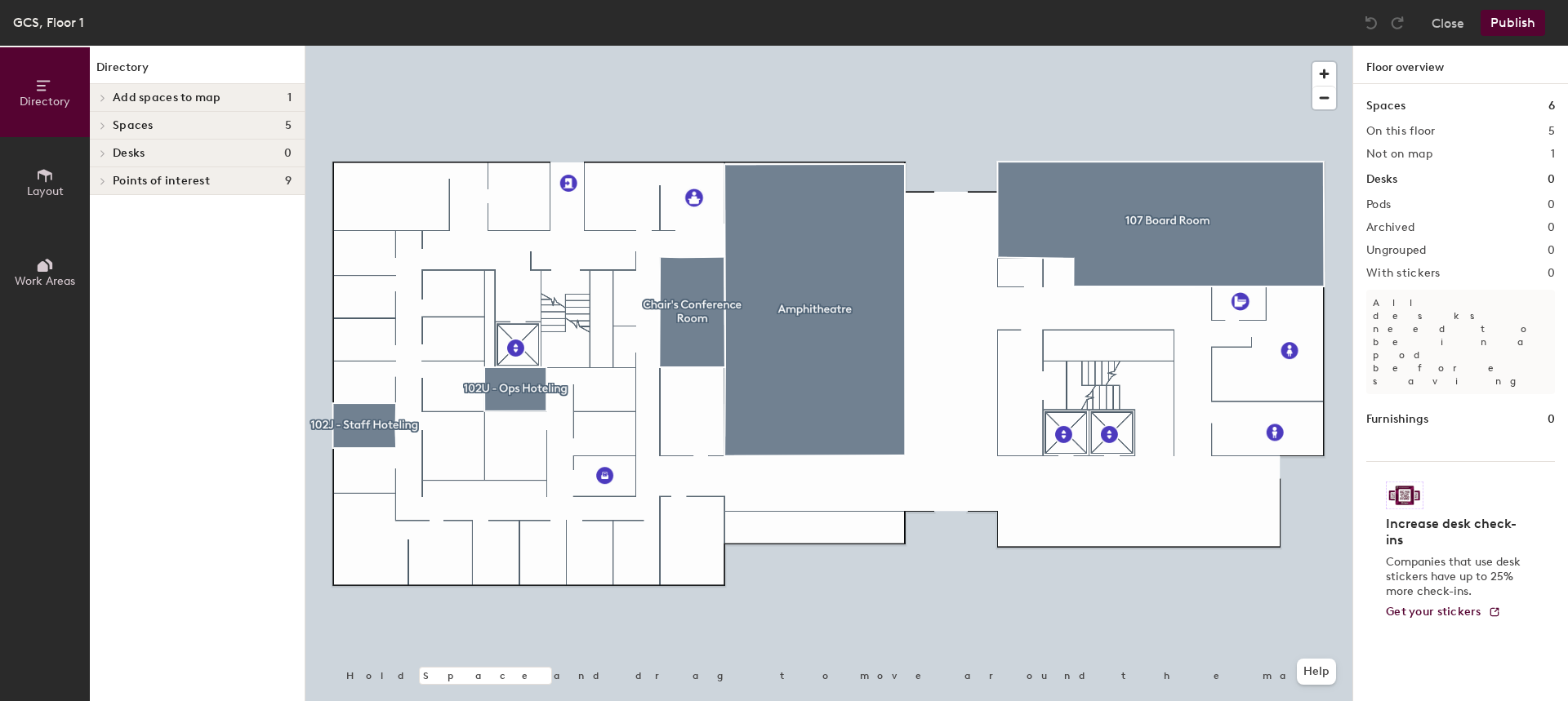
click at [214, 152] on h4 "Desks 0" at bounding box center [202, 154] width 179 height 13
click at [24, 165] on button "Layout" at bounding box center [45, 182] width 90 height 90
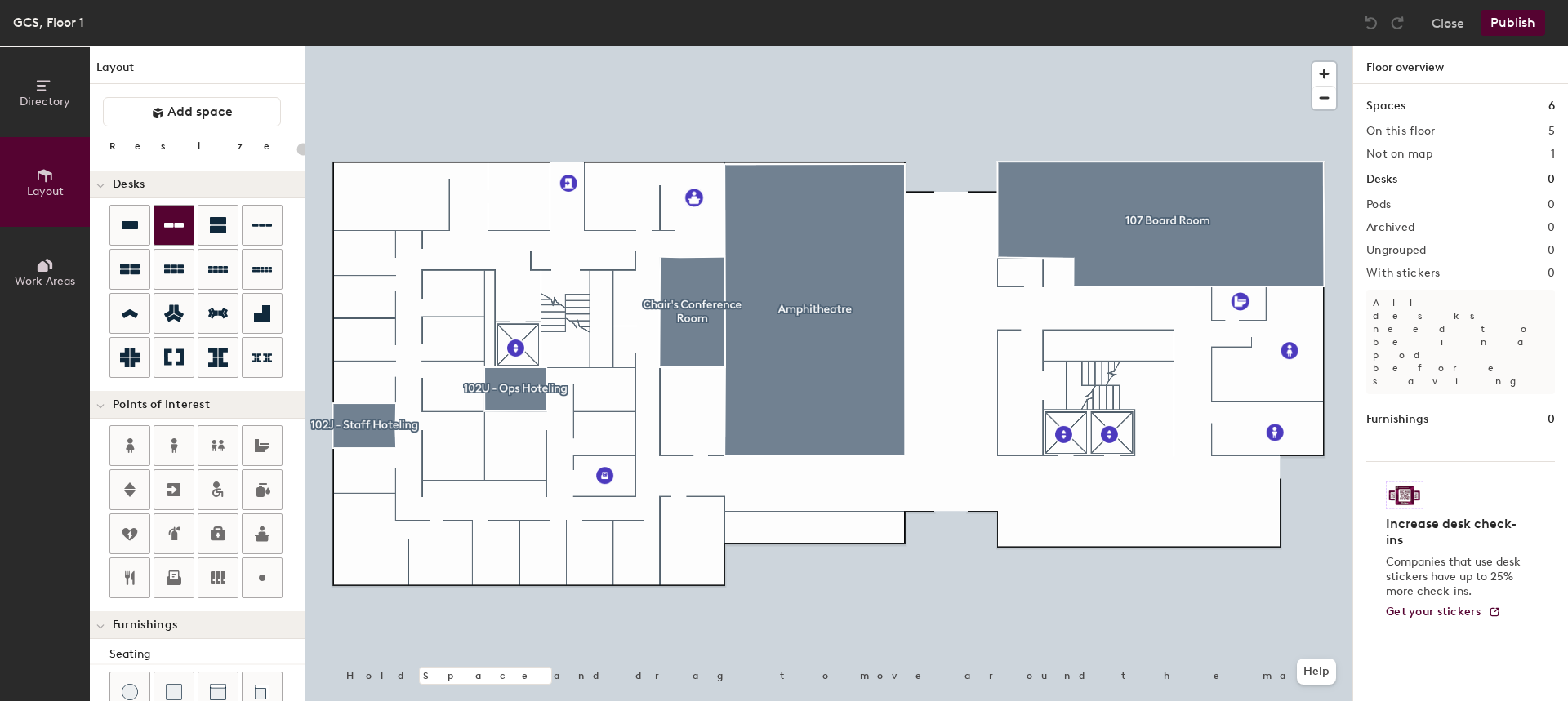
click at [168, 233] on icon at bounding box center [174, 226] width 20 height 20
click at [599, 539] on div "Directory Layout Work Areas Layout Add space Resize Desks Points of Interest Fu…" at bounding box center [784, 373] width 1568 height 656
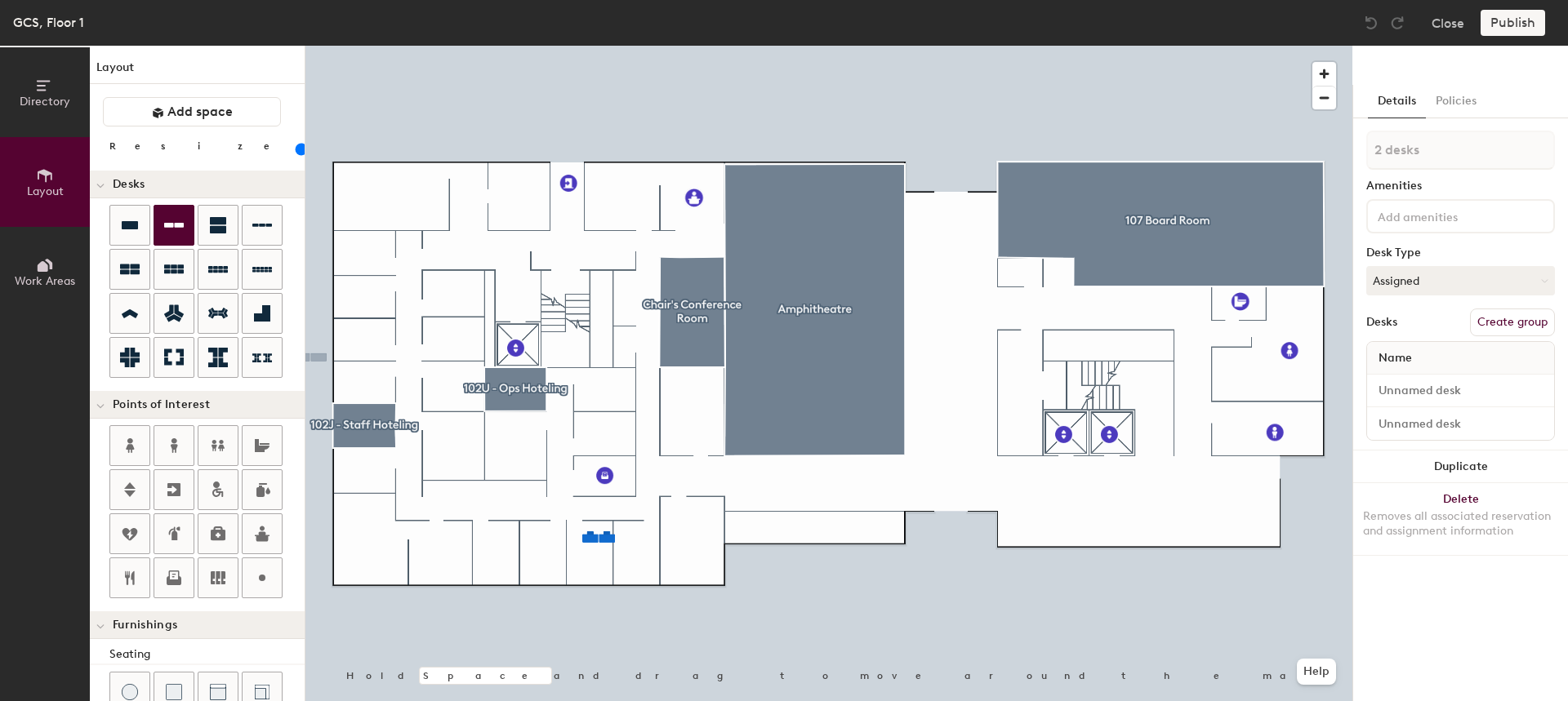
click at [65, 185] on button "Layout" at bounding box center [45, 182] width 90 height 90
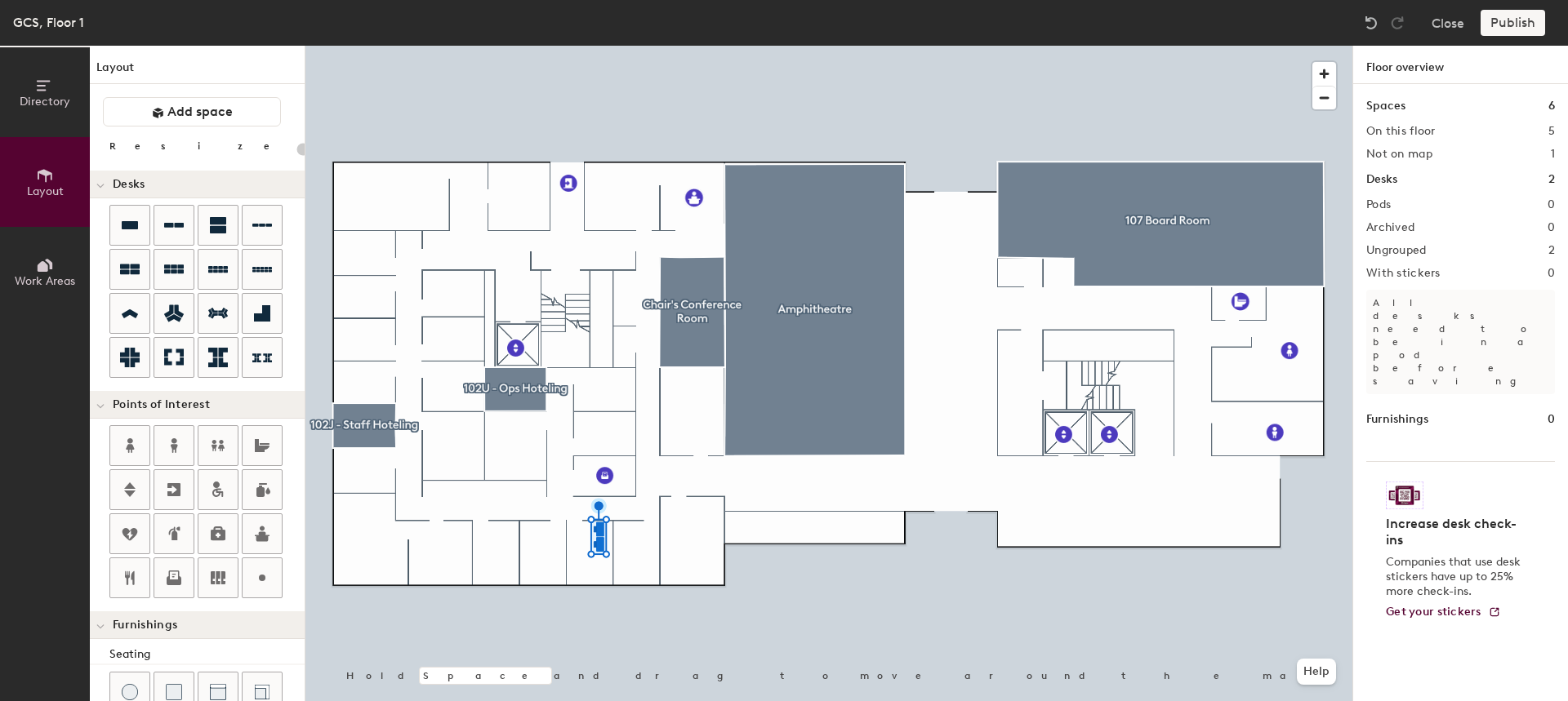
click at [598, 45] on div at bounding box center [829, 45] width 1047 height 0
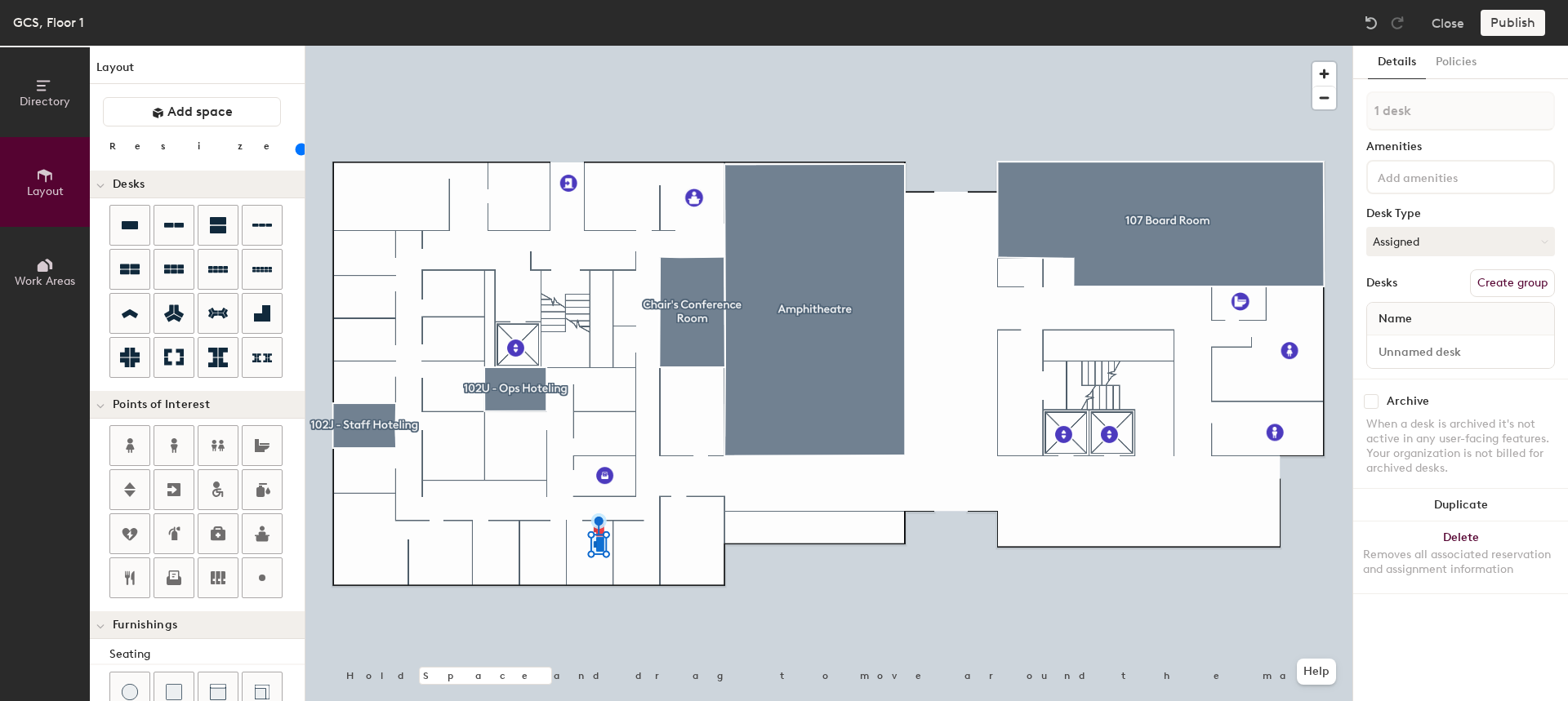
drag, startPoint x: 1528, startPoint y: 292, endPoint x: 1492, endPoint y: 326, distance: 49.5
click at [1528, 291] on button "Create group" at bounding box center [1513, 284] width 85 height 28
click at [1435, 353] on input "Desk 1" at bounding box center [1460, 352] width 180 height 23
type input "100"
paste input "102J-0"
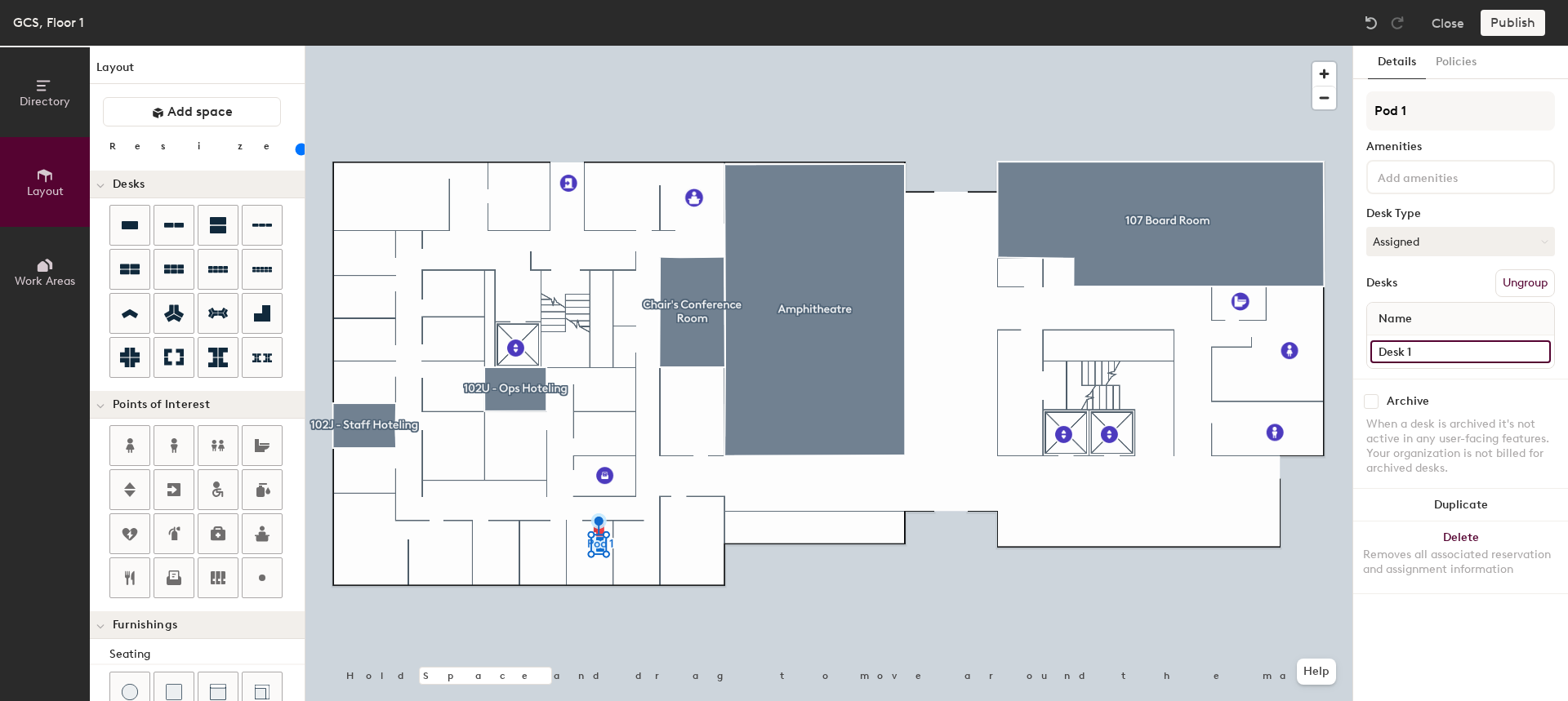
type input "102J-01"
type input "100"
type input "102J-01"
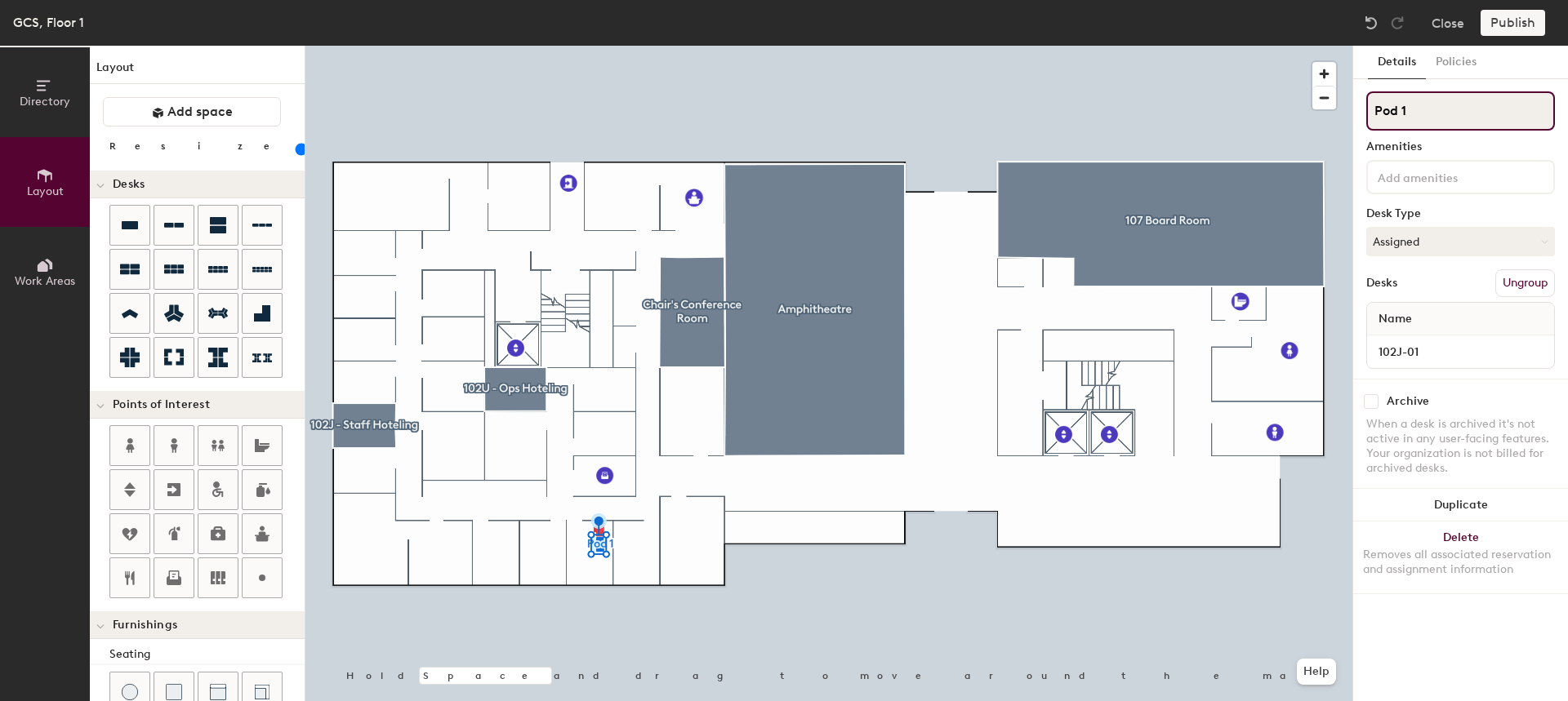
click at [1446, 106] on input "Pod 1" at bounding box center [1460, 111] width 189 height 39
type input "100"
click at [1445, 105] on input "Pod 1" at bounding box center [1460, 111] width 189 height 39
click at [1445, 104] on input "Pod 1" at bounding box center [1460, 111] width 189 height 39
paste input "102J-0"
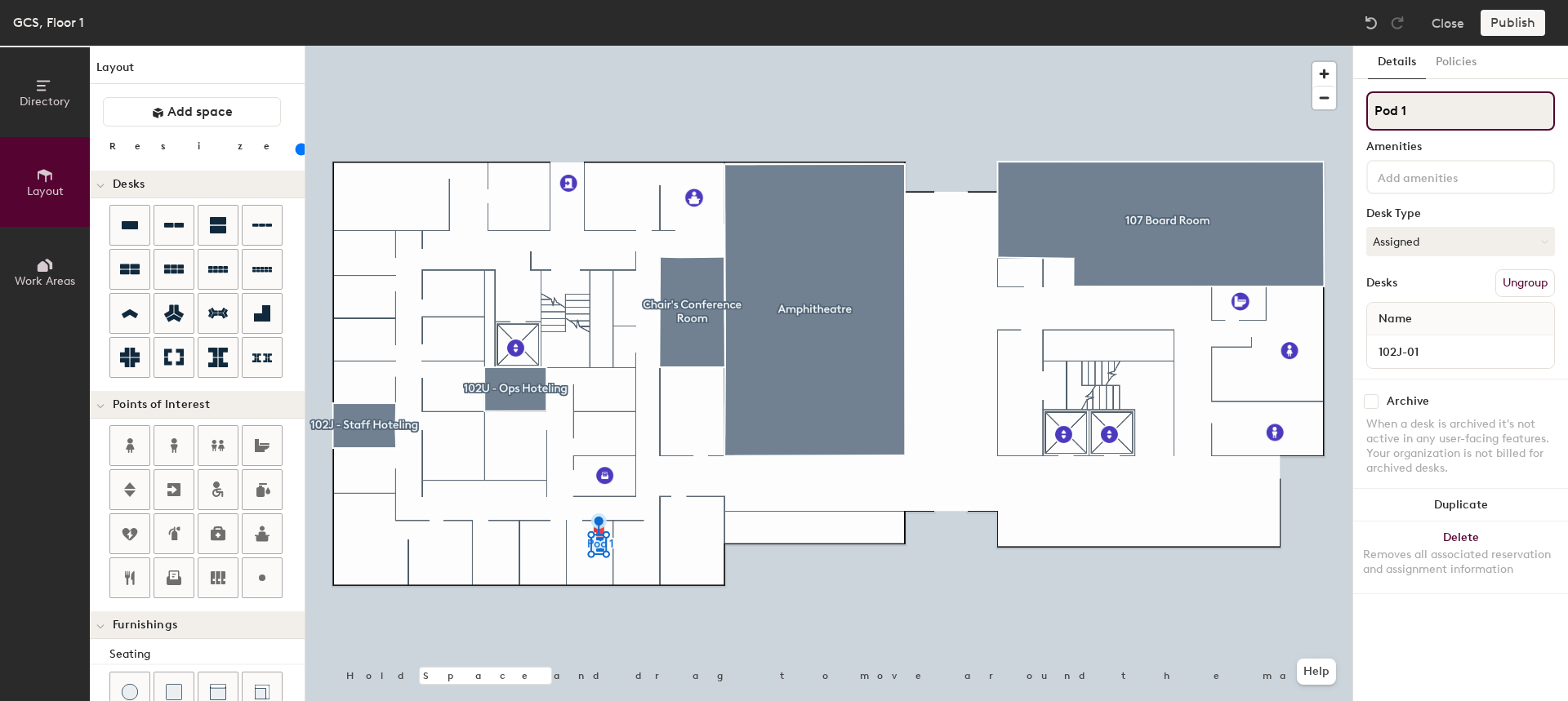
type input "102J-01"
type input "100"
type input "102J-01"
click at [627, 45] on div at bounding box center [829, 45] width 1047 height 0
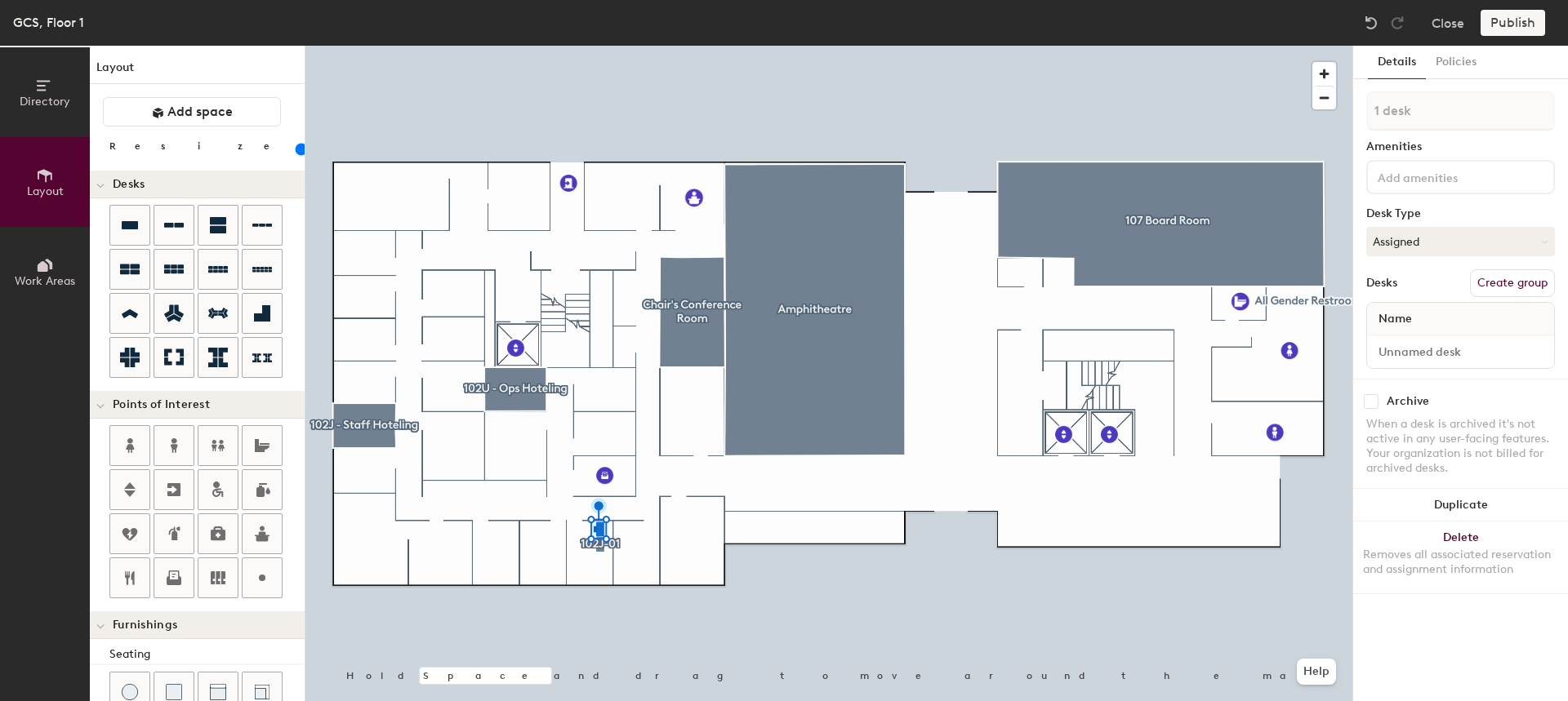
click at [1491, 292] on button "Create group" at bounding box center [1513, 284] width 85 height 28
click at [1407, 351] on input "Desk 1" at bounding box center [1460, 352] width 180 height 23
type input "100"
paste input "102J-0"
type input "102J-01"
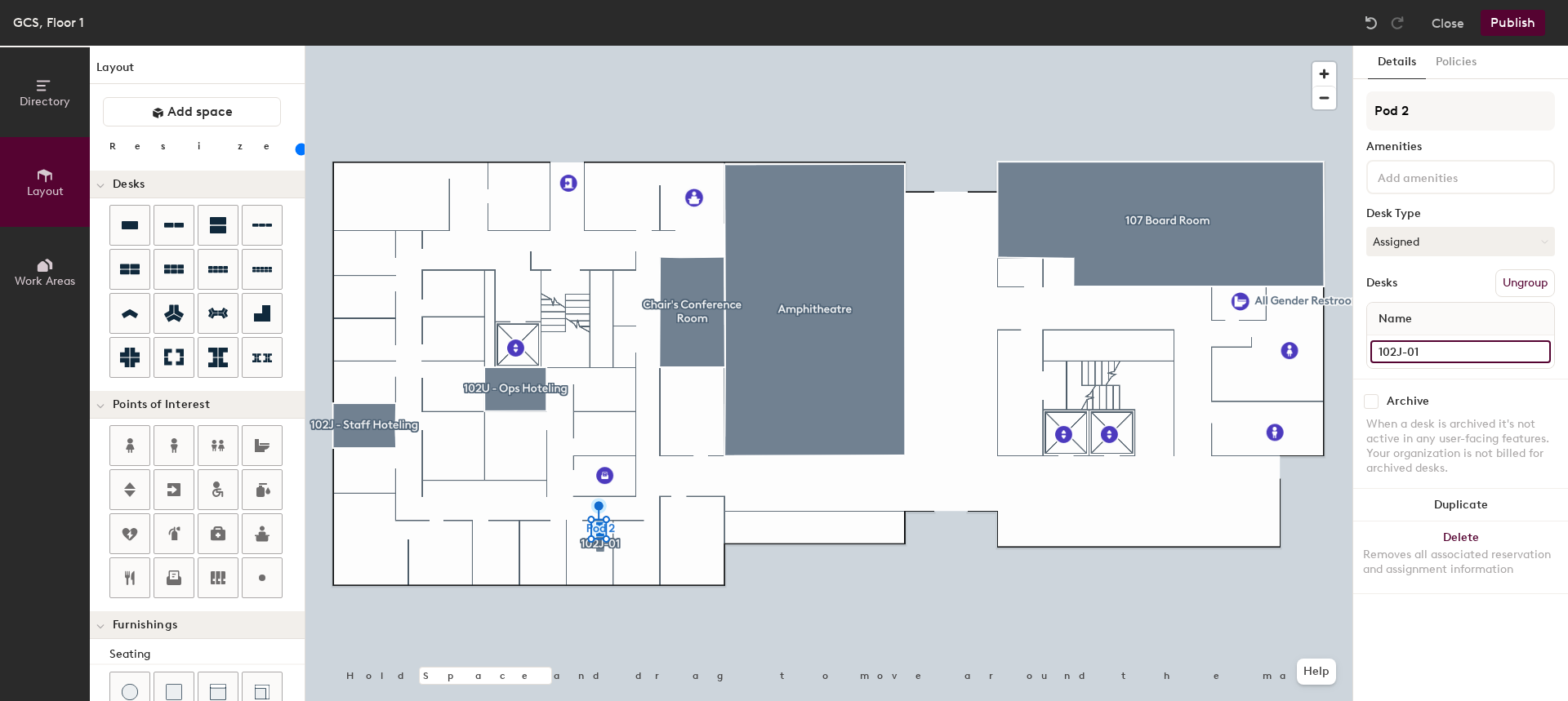
type input "100"
type input "102J-0"
type input "100"
type input "102J-02"
type input "100"
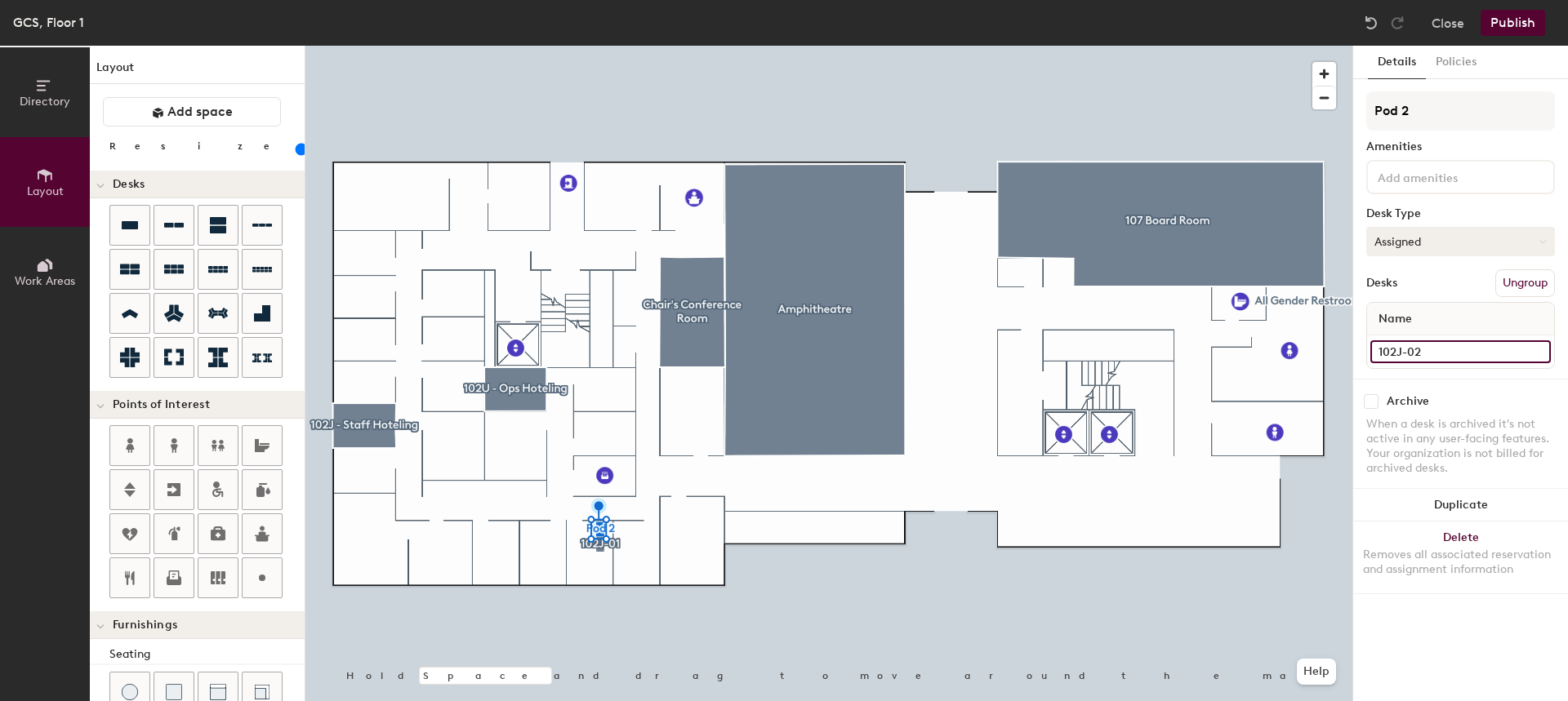
type input "102J-02"
click at [1475, 245] on button "Assigned" at bounding box center [1460, 242] width 189 height 30
click at [1419, 334] on div "Hoteled" at bounding box center [1449, 341] width 164 height 25
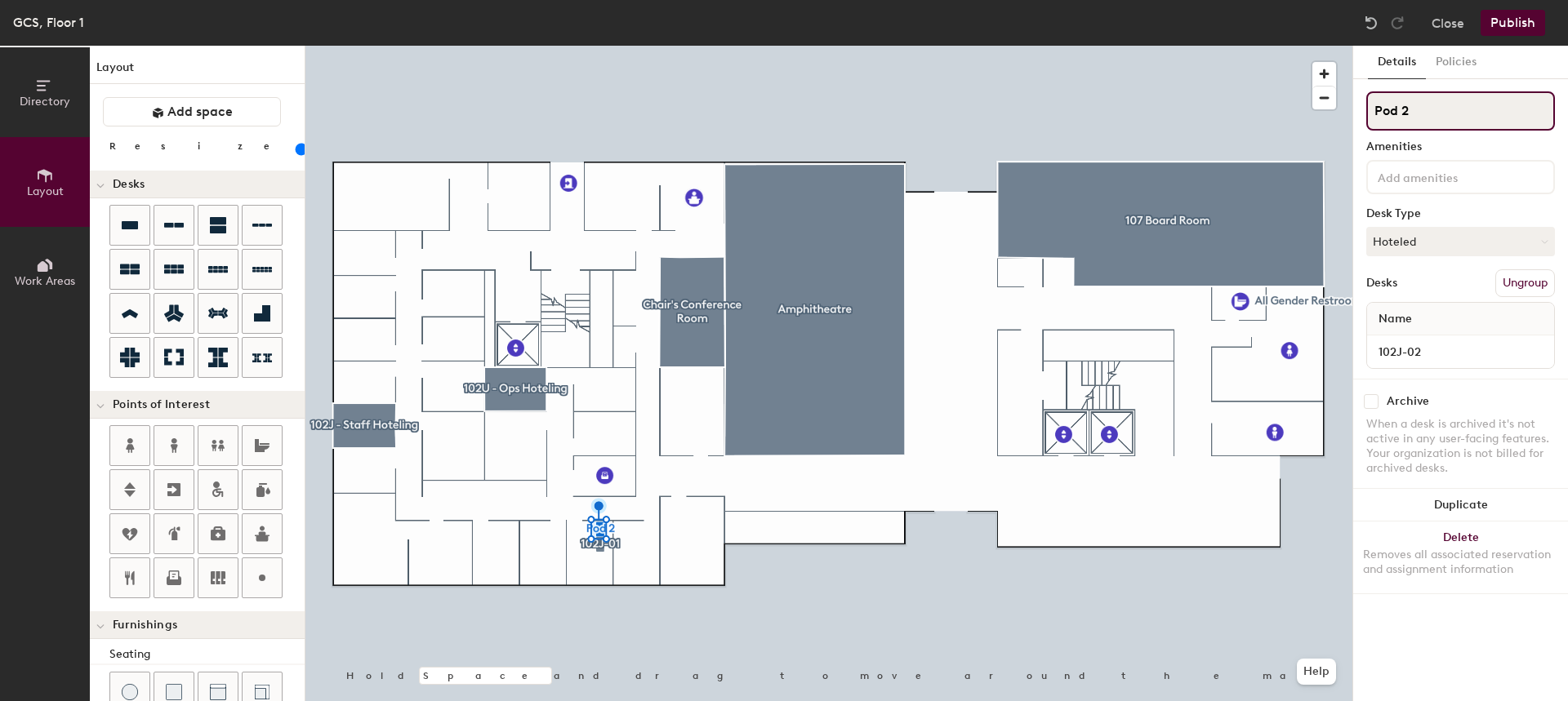
click at [1440, 102] on input "Pod 2" at bounding box center [1460, 111] width 189 height 39
type input "100"
click at [1444, 100] on input "Pod 2" at bounding box center [1460, 111] width 189 height 39
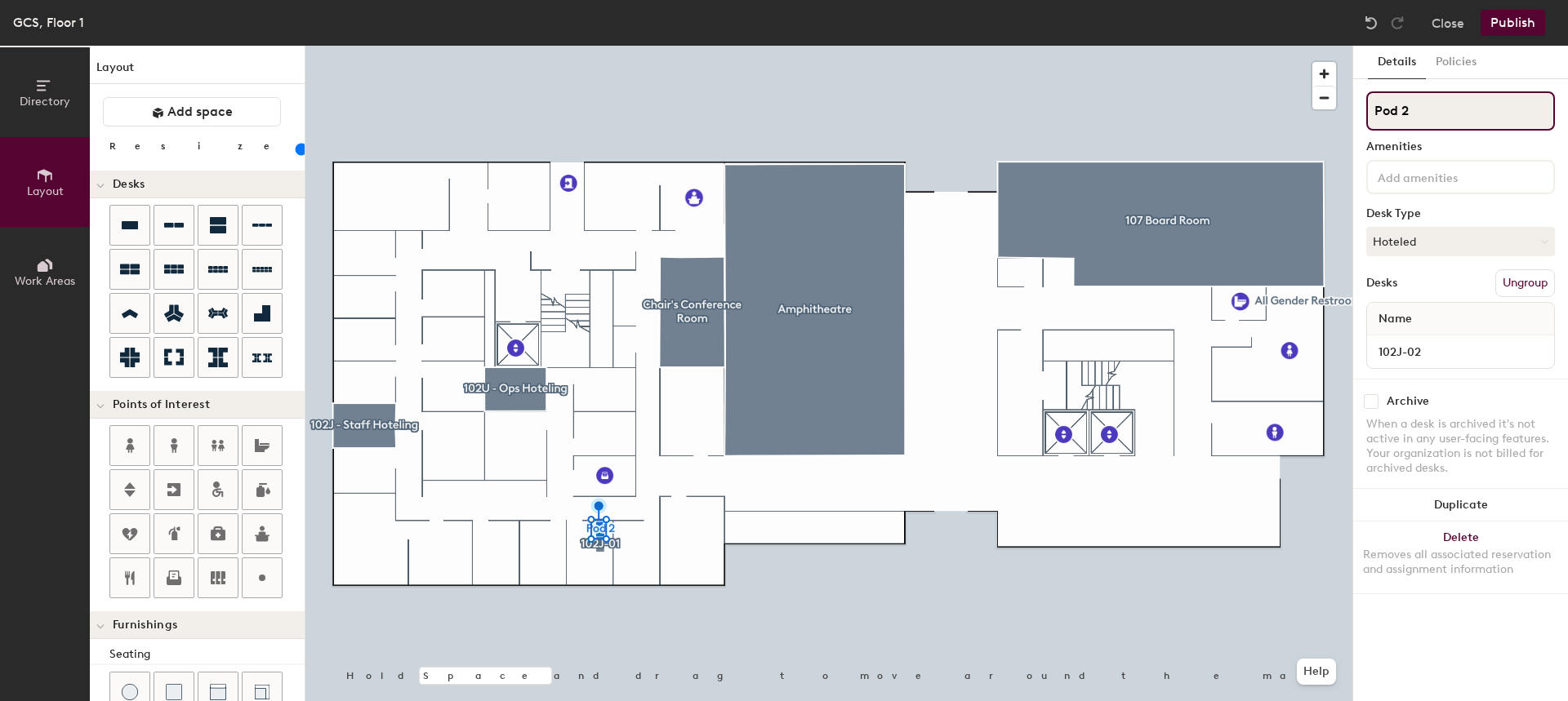
paste input "102J-01"
type input "102J-01"
type input "100"
type input "102J-0"
type input "100"
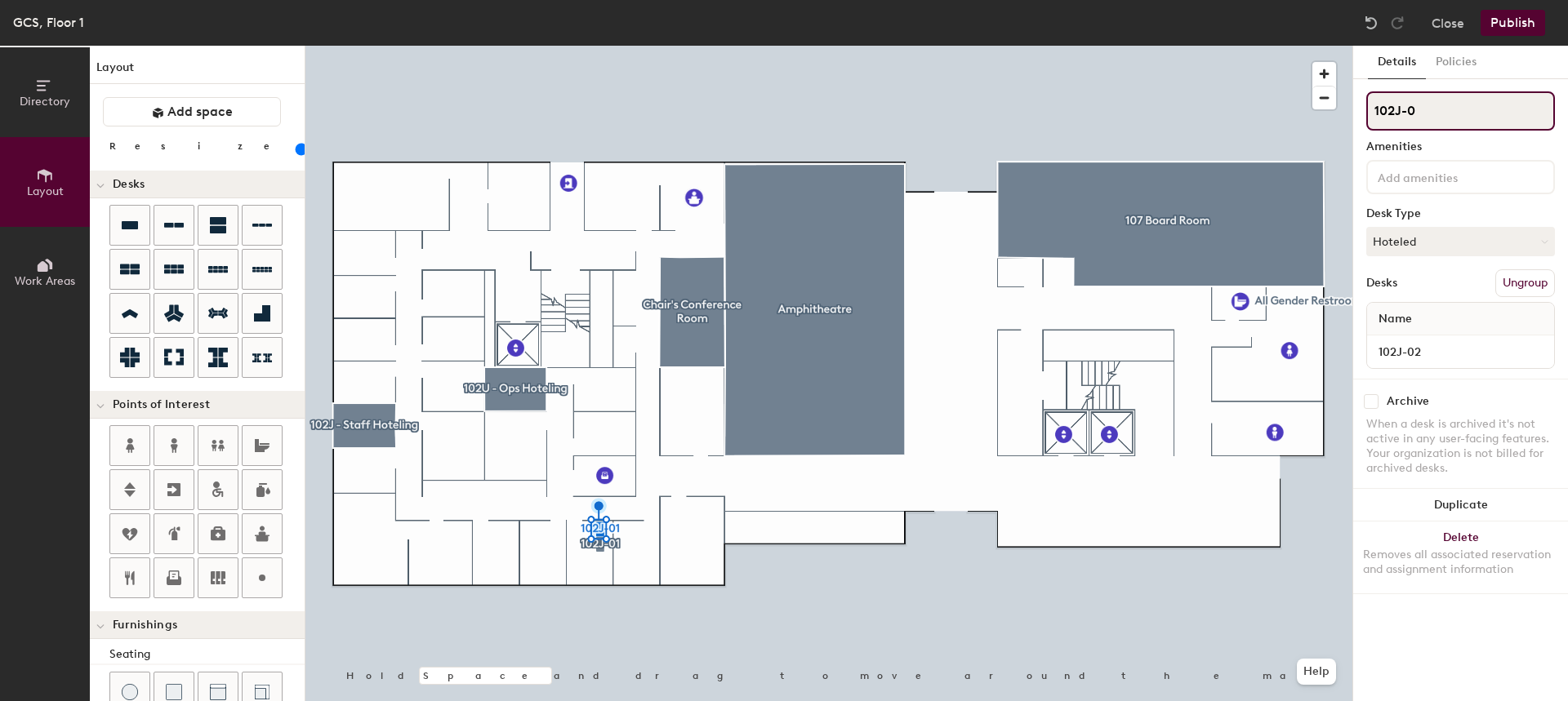
type input "102J-02"
type input "100"
type input "102J-02"
click at [996, 45] on div at bounding box center [829, 45] width 1047 height 0
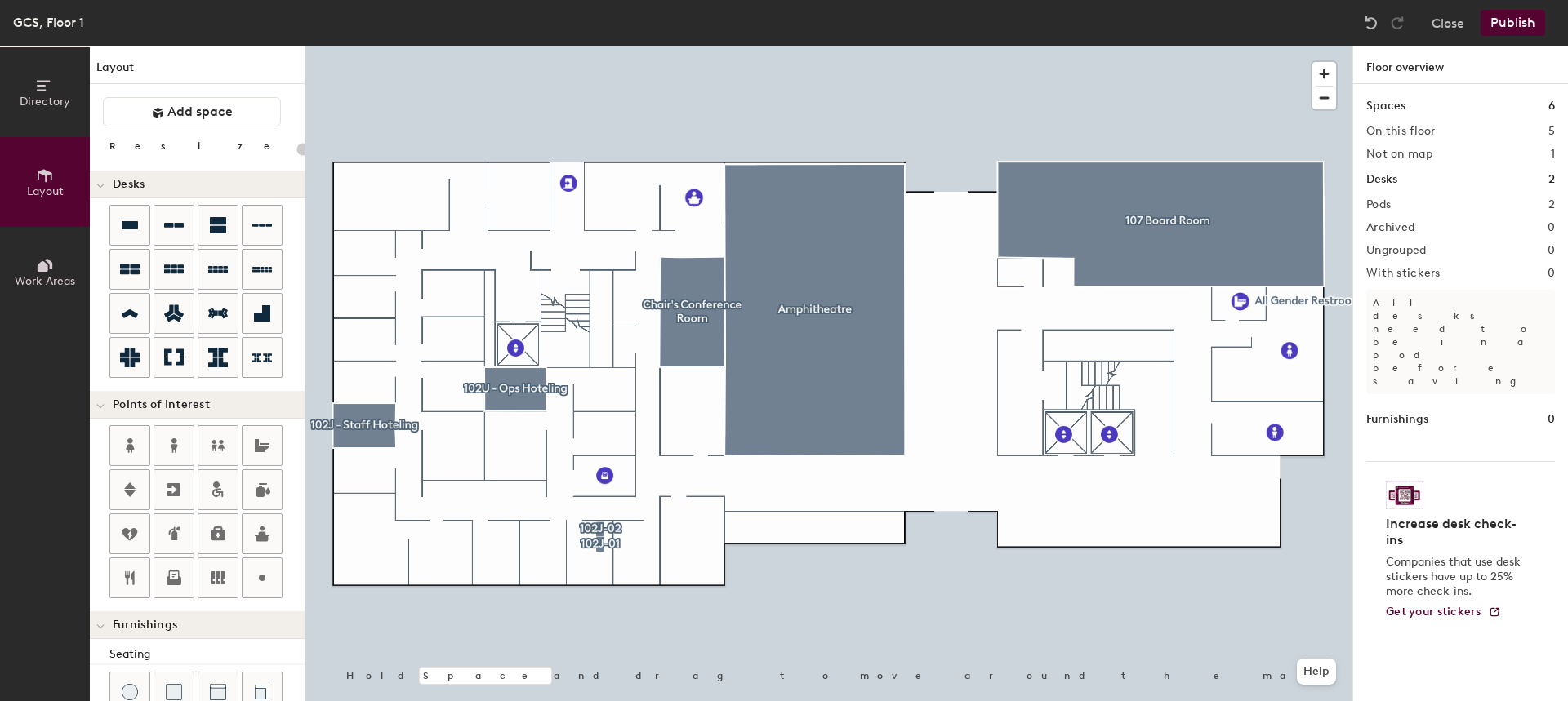
click at [1530, 24] on button "Publish" at bounding box center [1513, 23] width 65 height 26
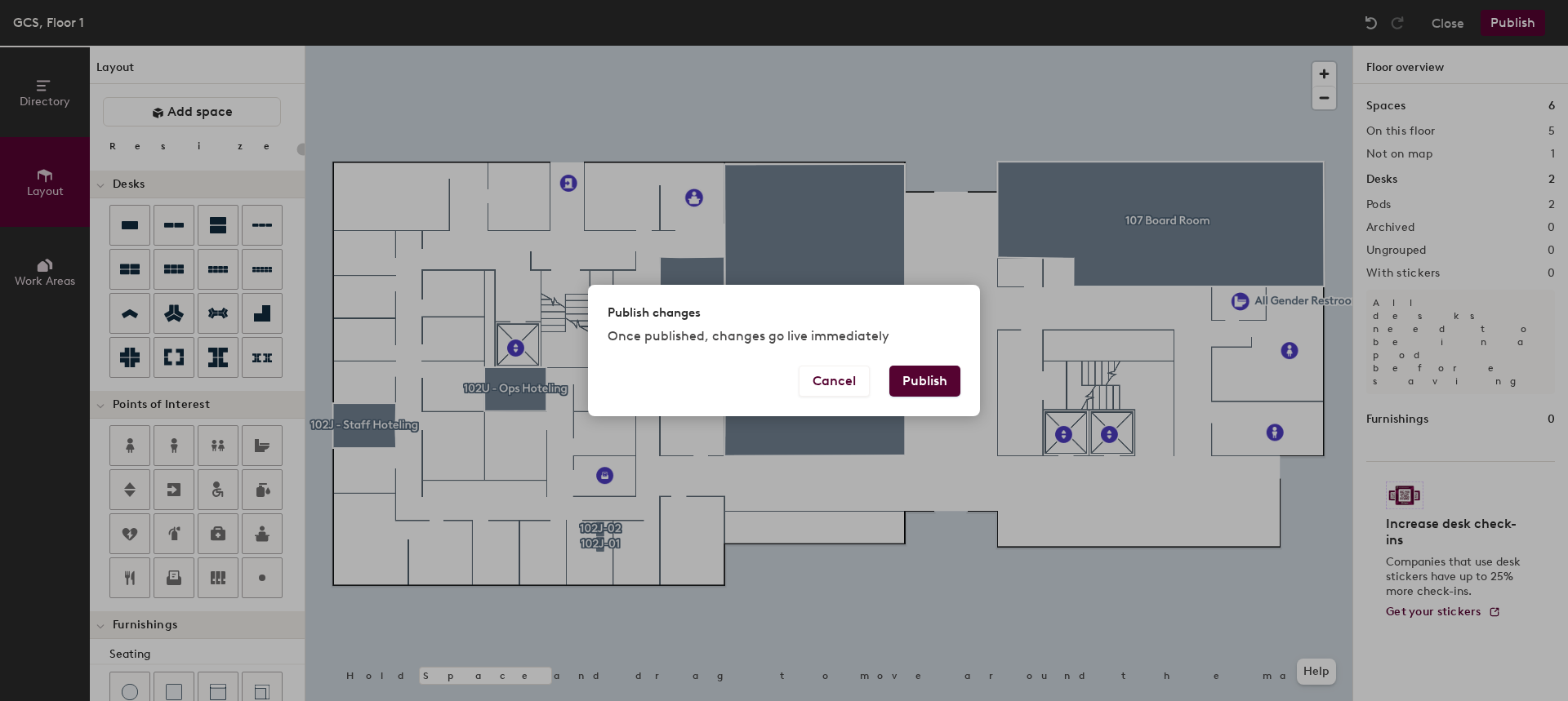
click at [915, 373] on button "Publish" at bounding box center [925, 381] width 71 height 31
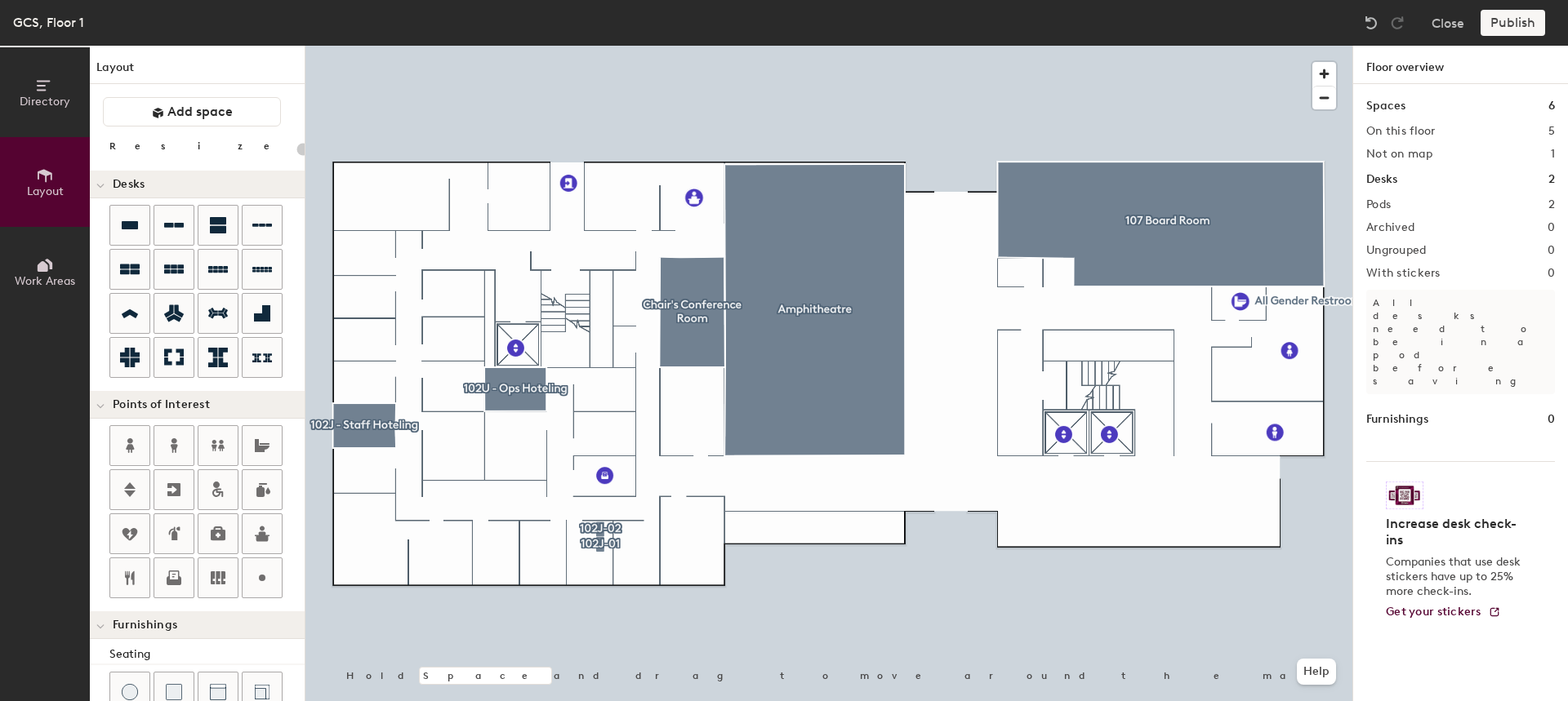
type input "20"
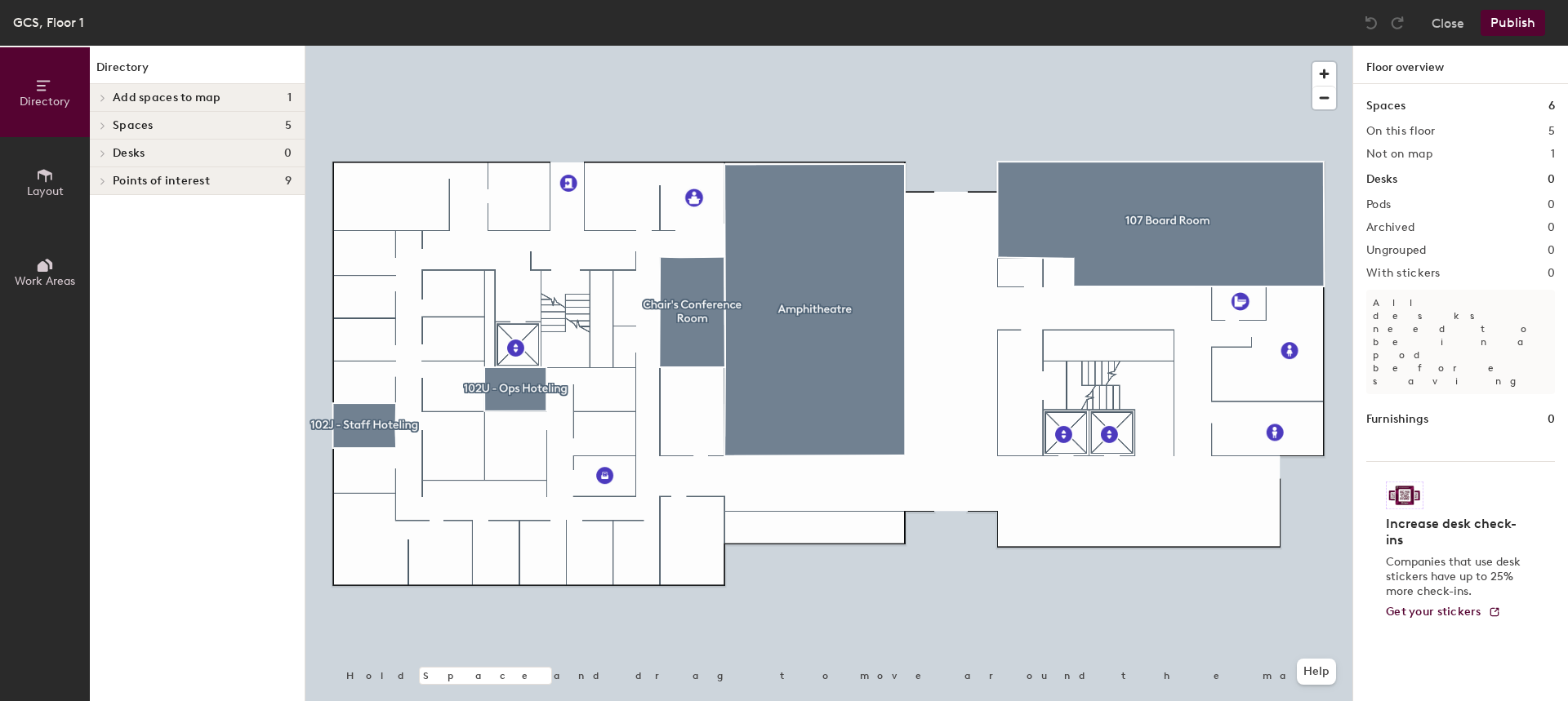
click at [187, 93] on span "Add spaces to map" at bounding box center [166, 98] width 108 height 13
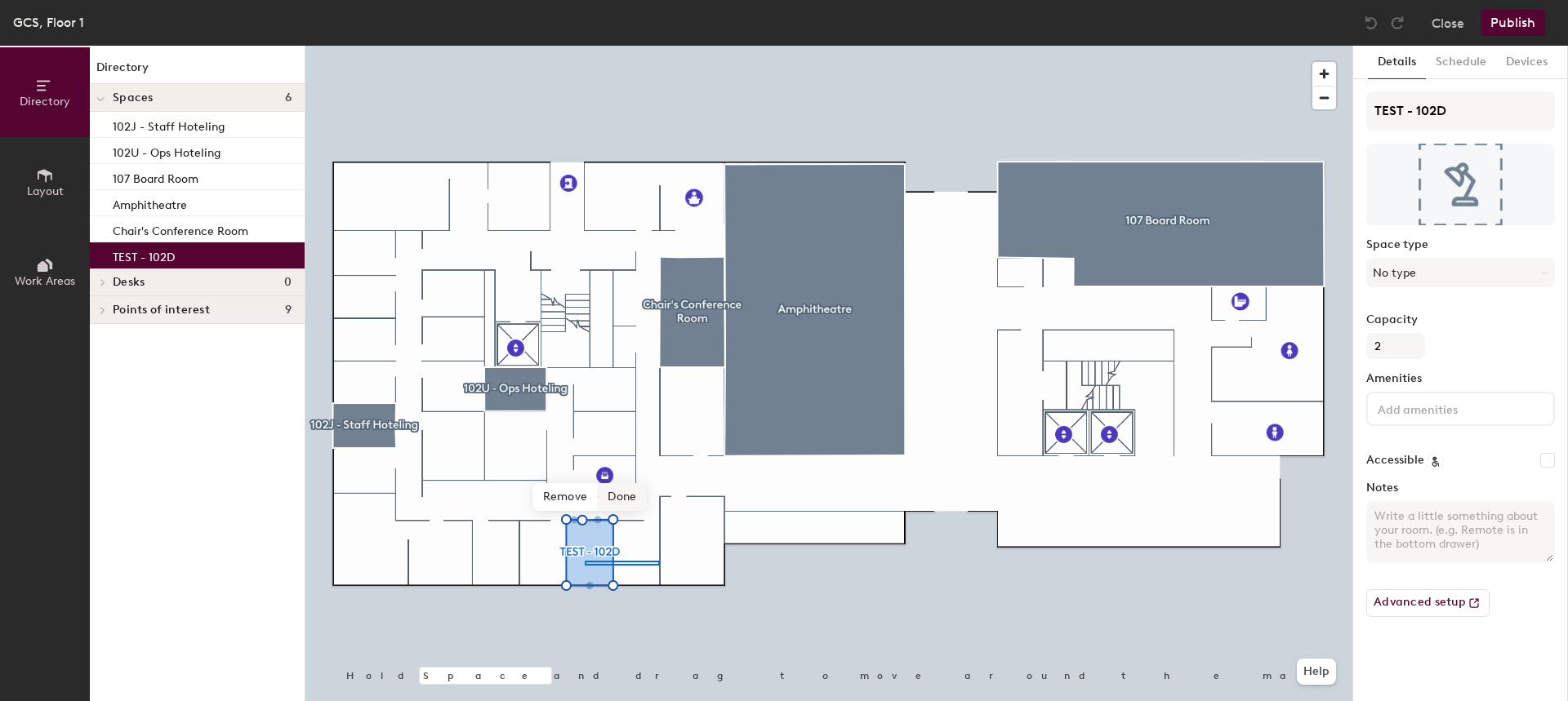
drag, startPoint x: 304, startPoint y: 274, endPoint x: 625, endPoint y: 499, distance: 392.0
click at [625, 499] on span "Done" at bounding box center [622, 498] width 48 height 28
click at [630, 492] on span at bounding box center [629, 484] width 26 height 28
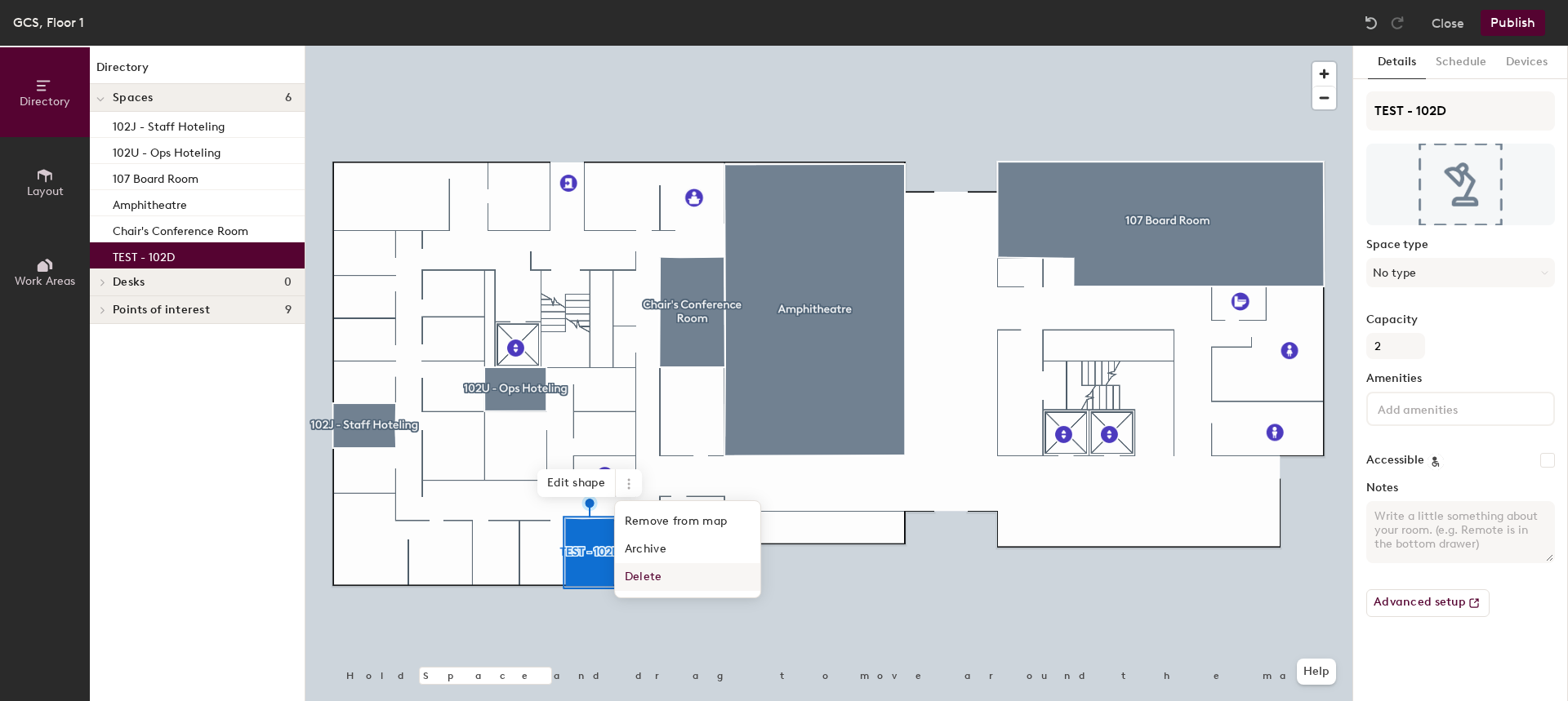
click at [665, 577] on span "Delete" at bounding box center [688, 577] width 146 height 28
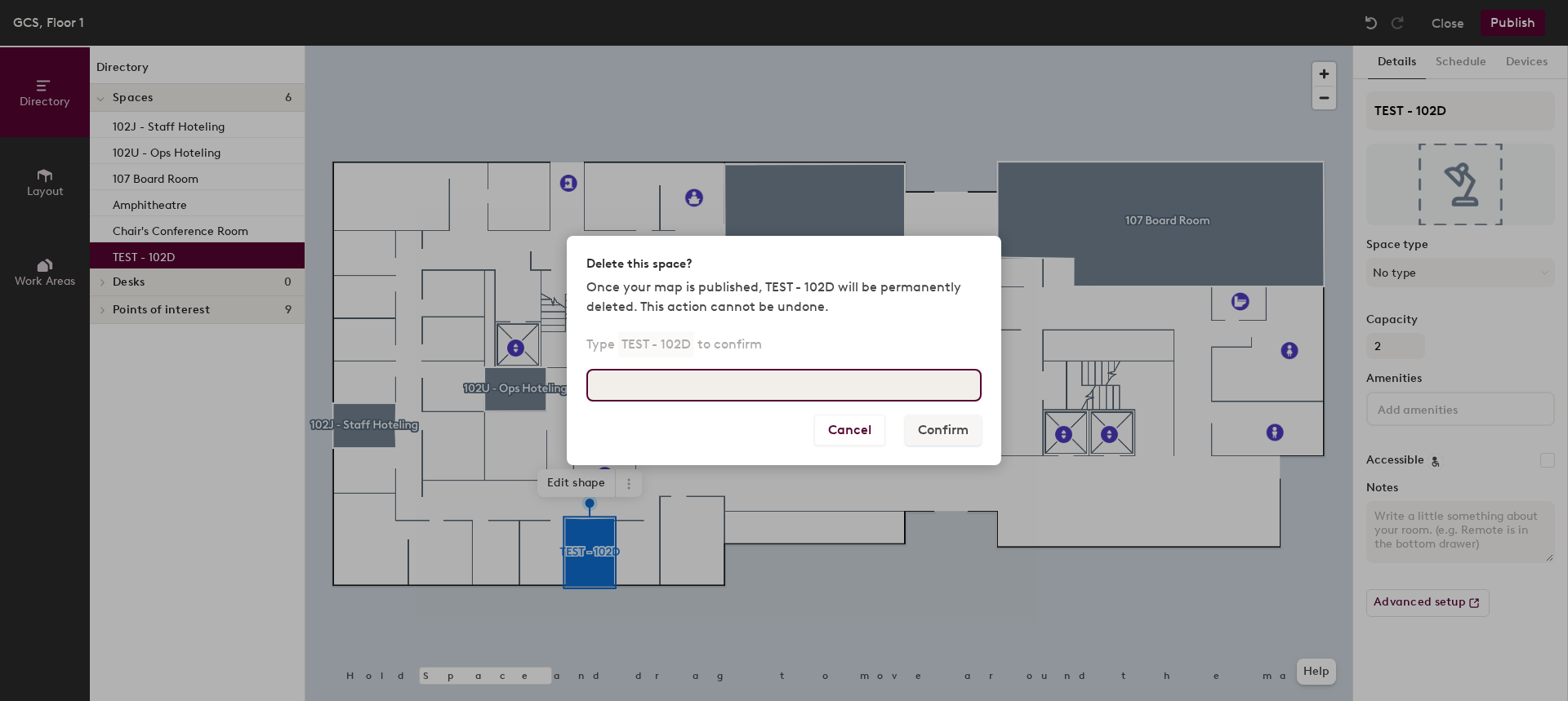
click at [845, 398] on input at bounding box center [784, 385] width 395 height 33
type input "TEST - 102D"
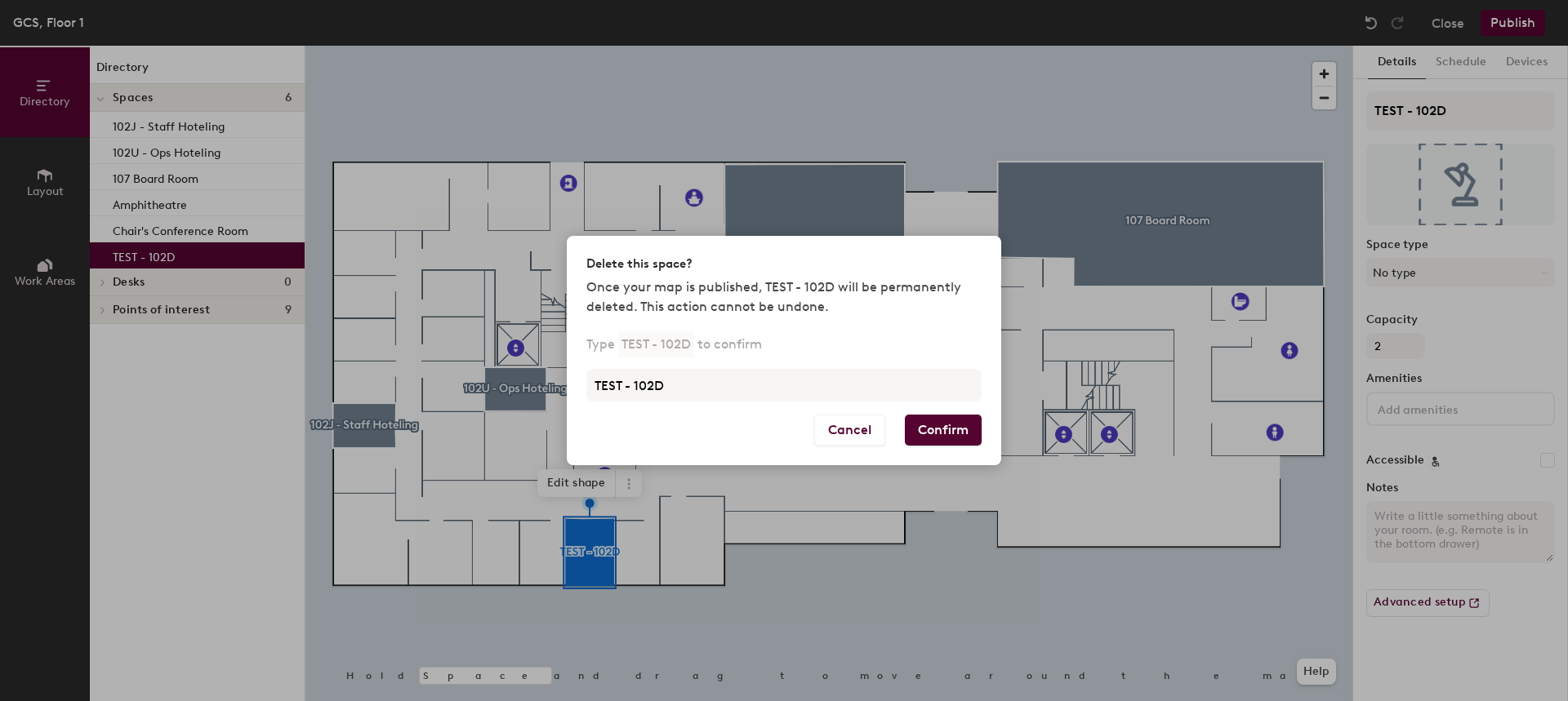
click at [952, 432] on button "Confirm" at bounding box center [943, 431] width 77 height 31
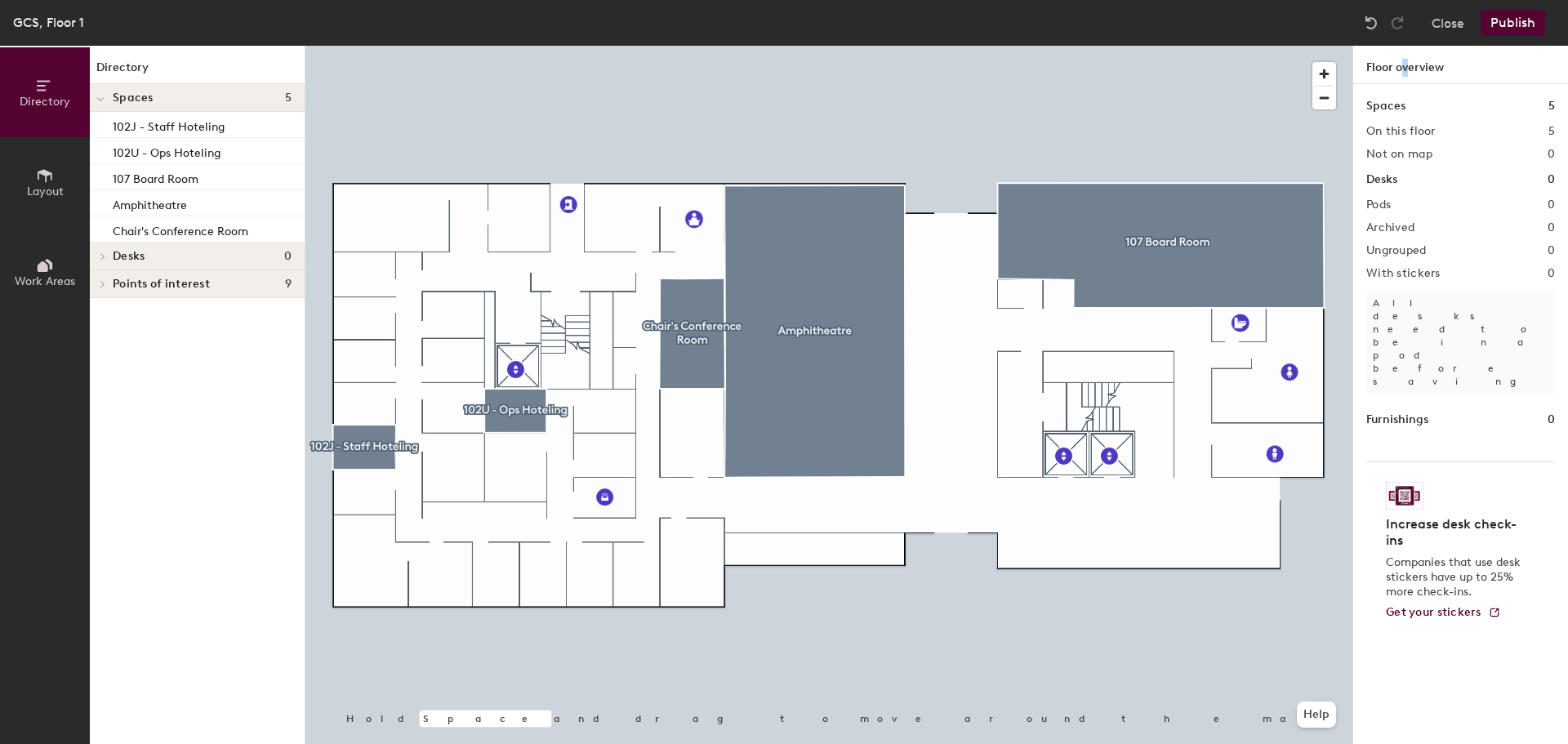
click at [1404, 64] on h1 "Floor overview" at bounding box center [1460, 64] width 215 height 38
click at [112, 92] on div "Spaces 5" at bounding box center [198, 98] width 215 height 28
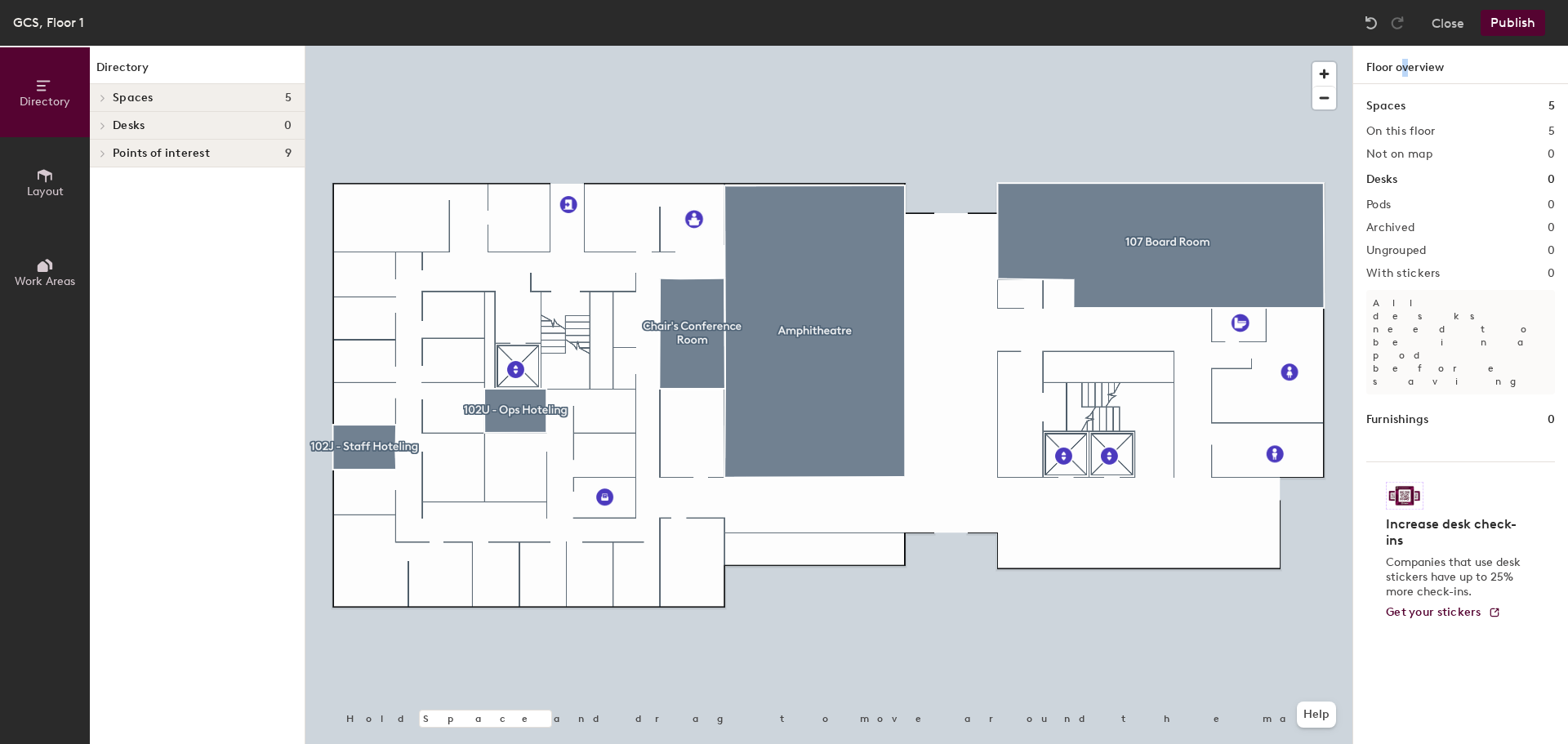
click at [31, 87] on button "Directory" at bounding box center [45, 92] width 90 height 90
click at [127, 69] on h1 "Directory" at bounding box center [198, 71] width 215 height 26
click at [146, 96] on span "Spaces" at bounding box center [132, 98] width 41 height 13
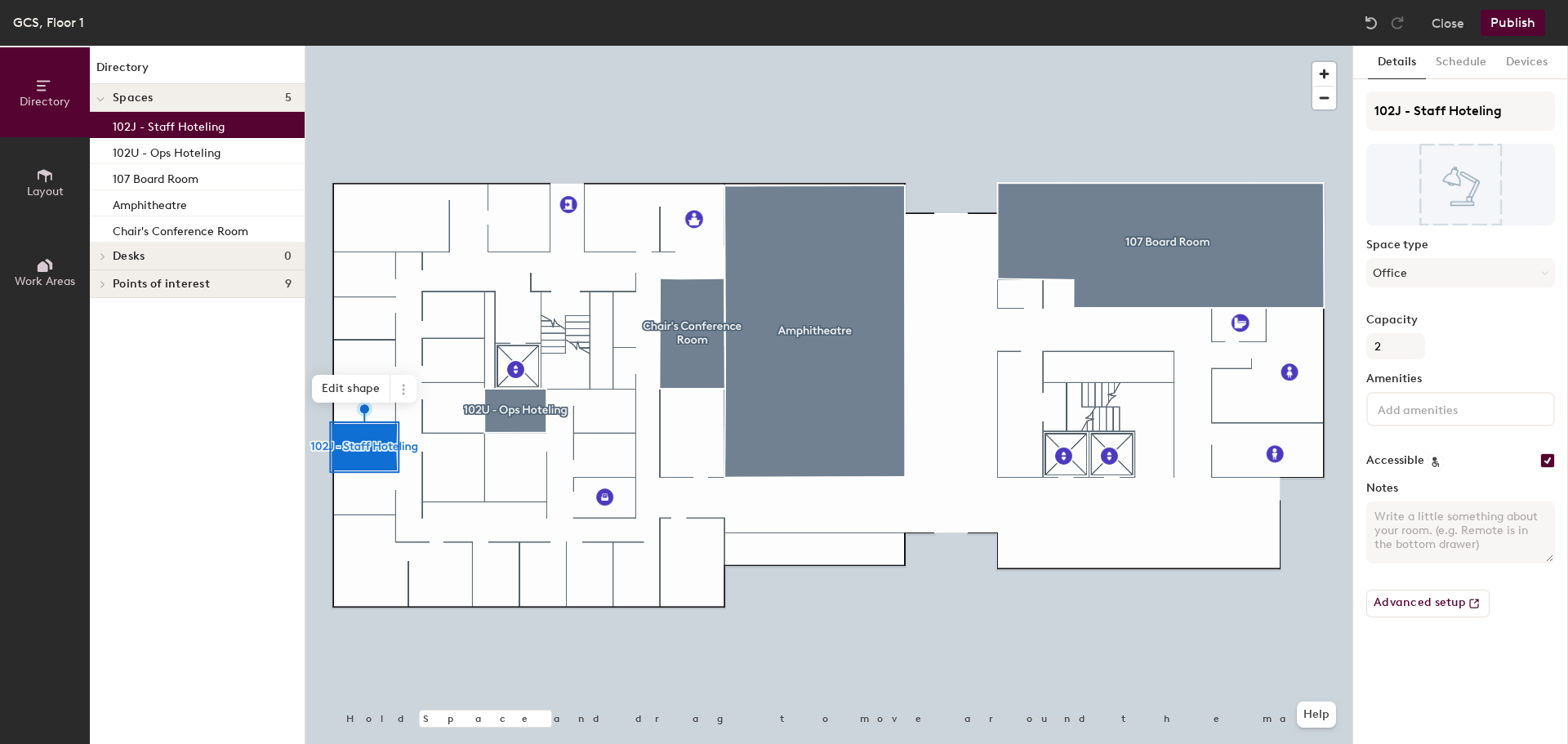
click at [172, 142] on div "102J - Staff Hoteling 102U - Ops Hoteling 107 Board Room Amphitheatre Chair's C…" at bounding box center [198, 177] width 215 height 131
click at [146, 92] on span "Spaces" at bounding box center [132, 98] width 41 height 13
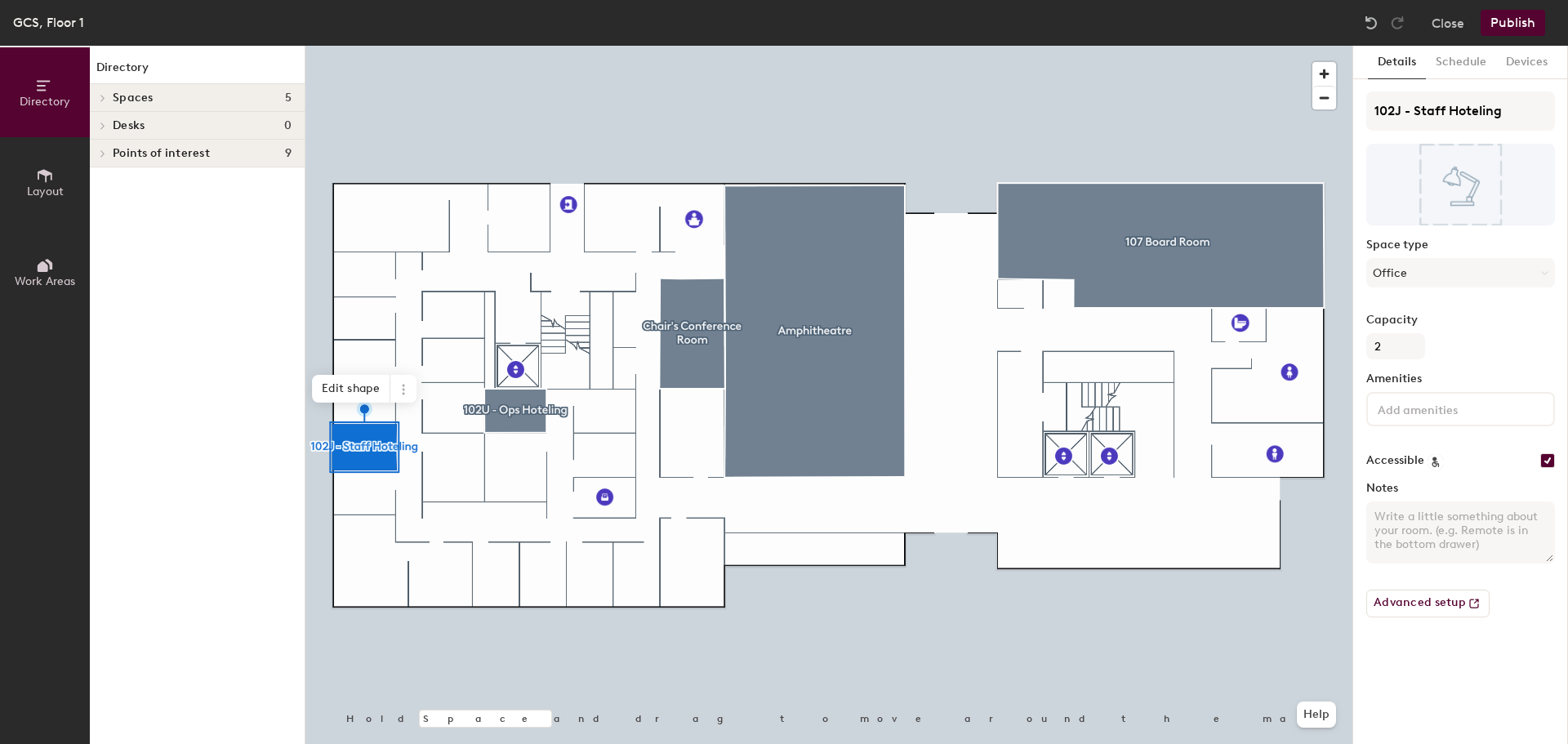
click at [60, 188] on span "Layout" at bounding box center [45, 191] width 36 height 14
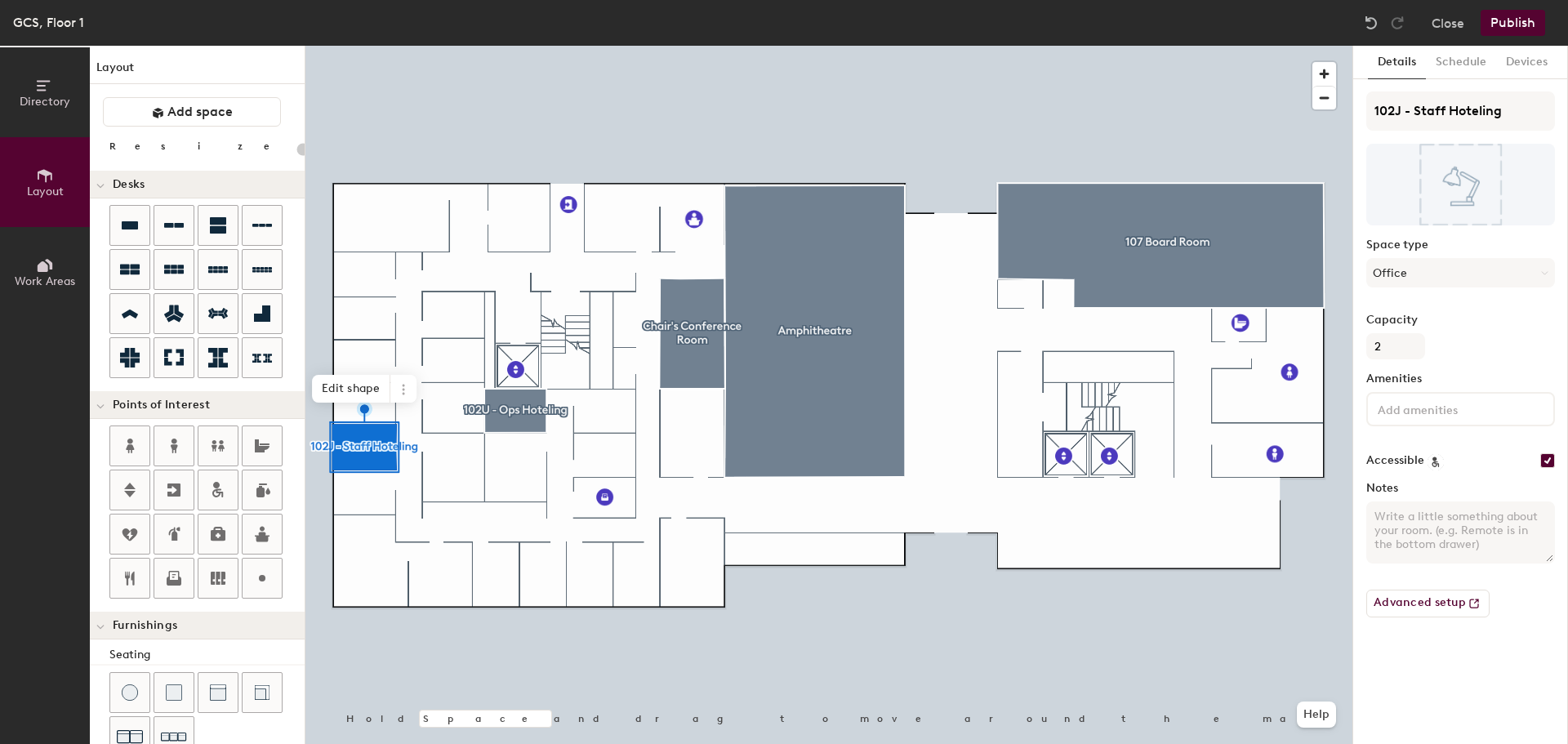
click at [64, 113] on button "Directory" at bounding box center [45, 92] width 90 height 90
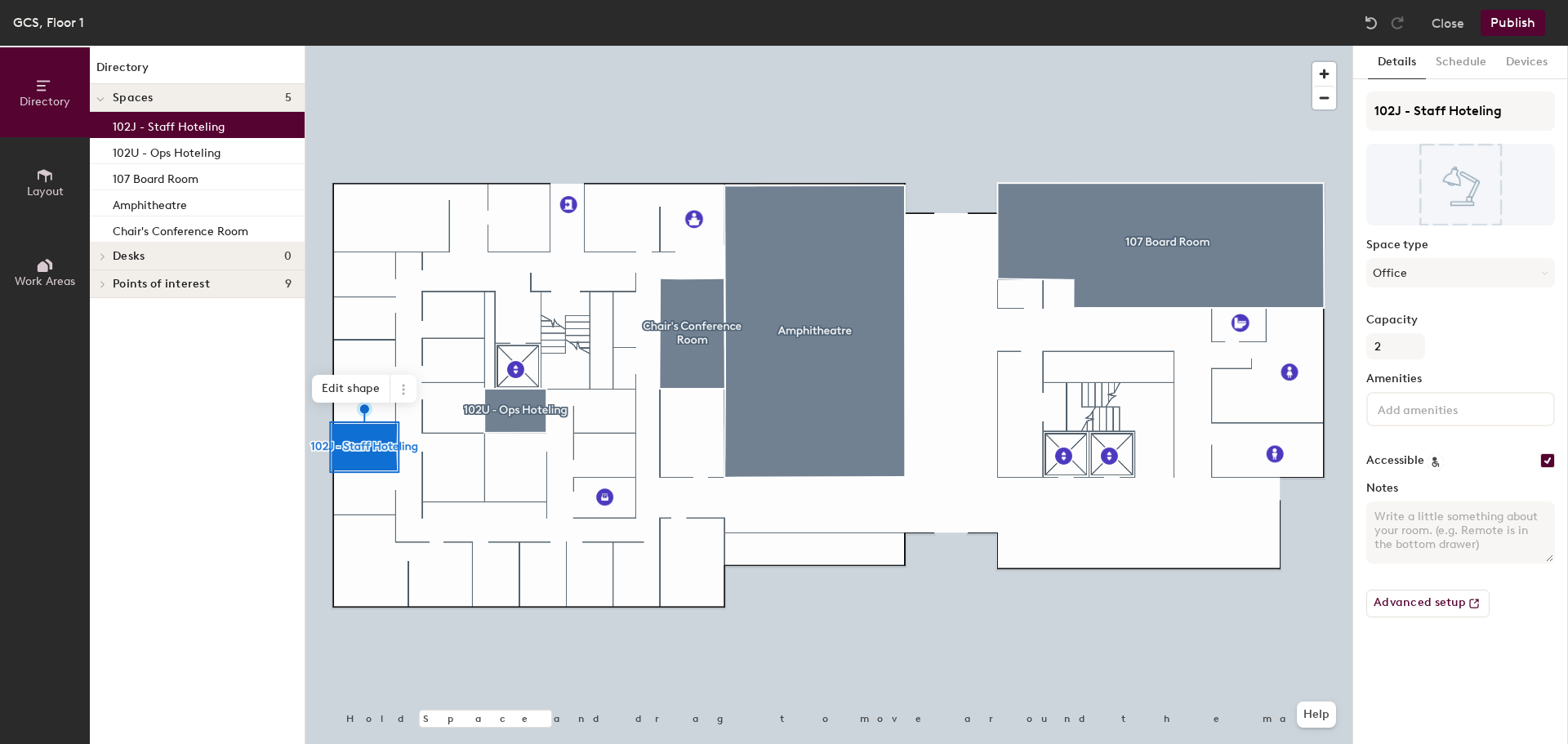
click at [33, 260] on button "Work Areas" at bounding box center [45, 272] width 90 height 90
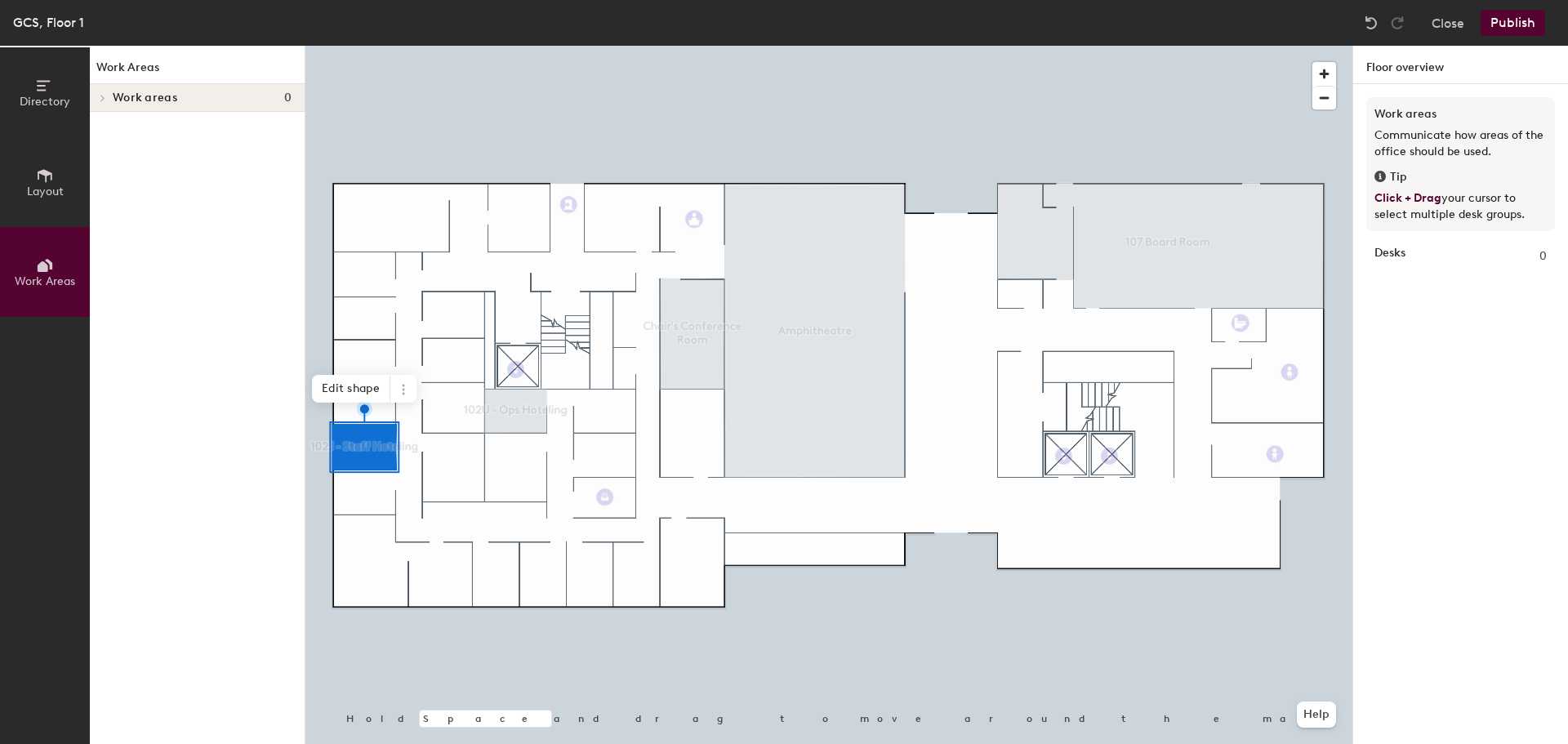
click at [46, 87] on icon at bounding box center [45, 86] width 18 height 18
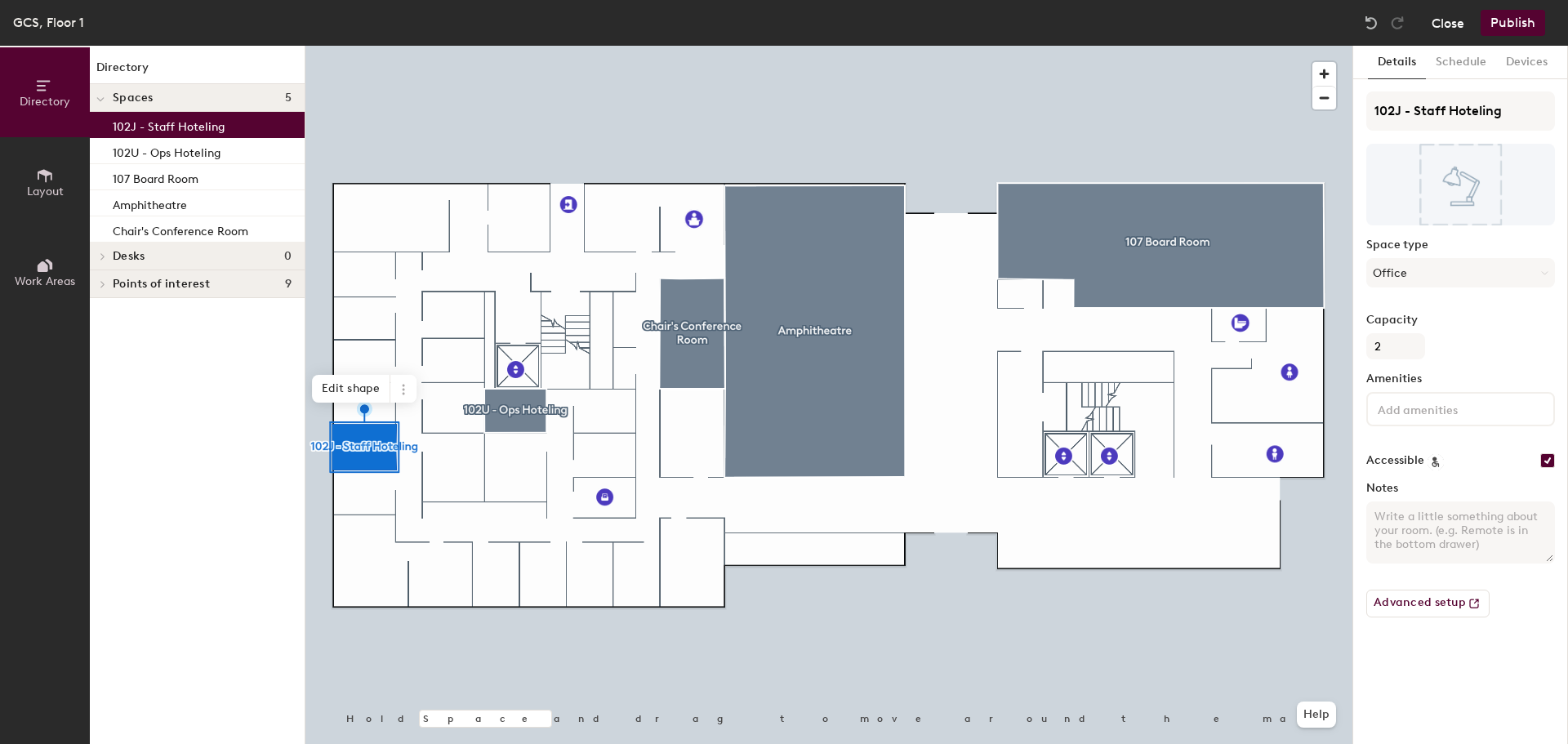
click at [1460, 27] on button "Close" at bounding box center [1448, 23] width 33 height 26
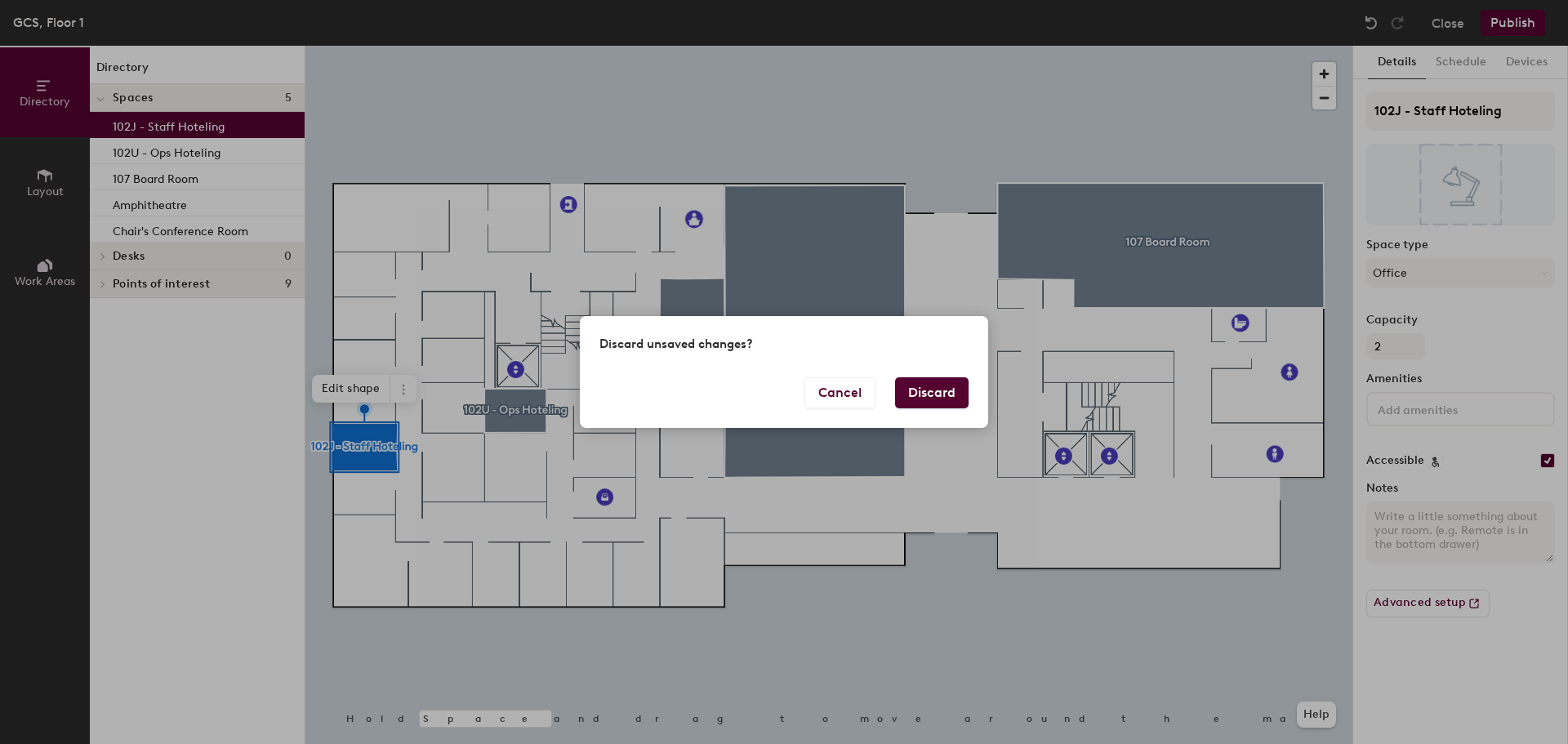
click at [938, 389] on button "Discard" at bounding box center [931, 393] width 74 height 31
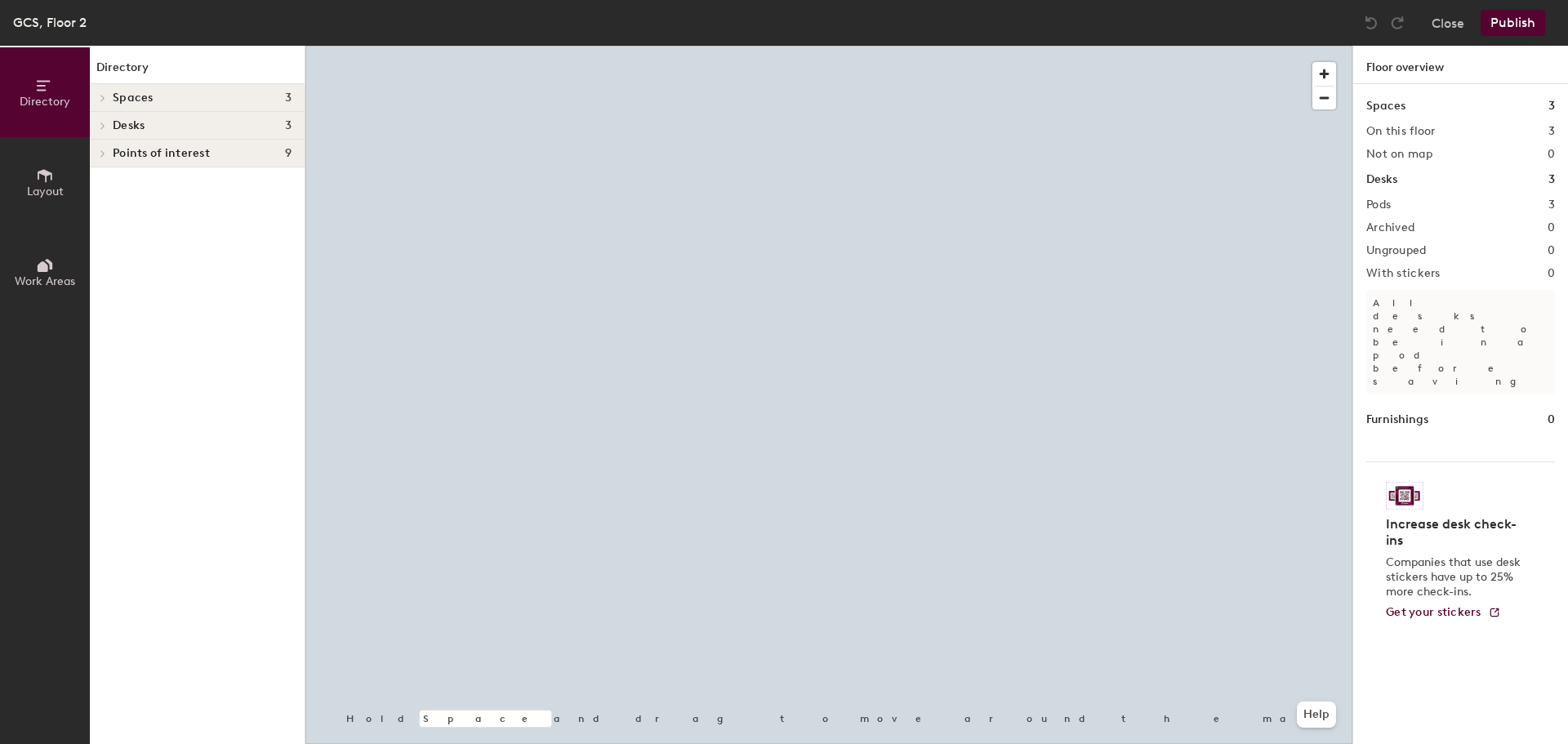
click at [37, 200] on button "Layout" at bounding box center [45, 182] width 90 height 90
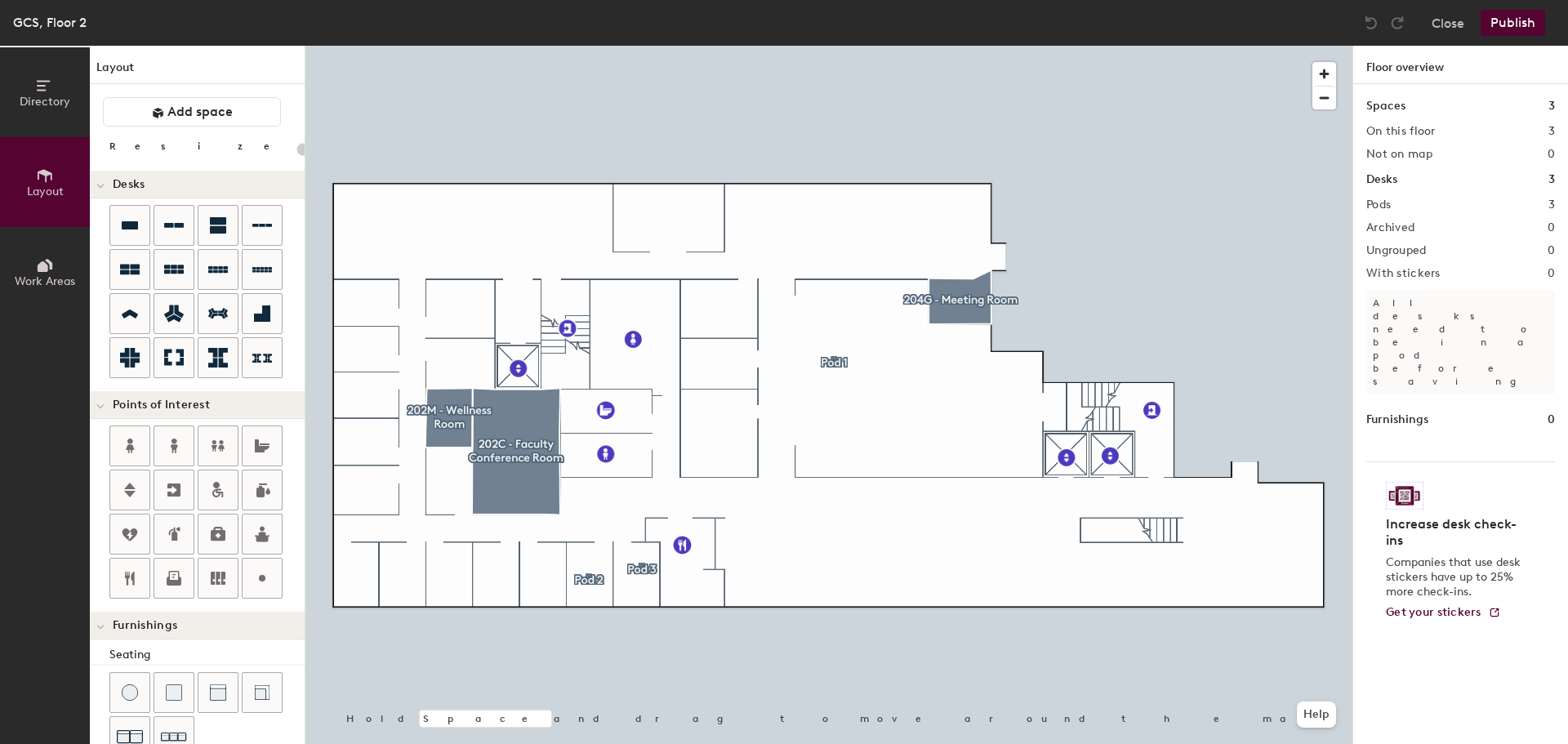
click at [495, 573] on div "Directory Layout Work Areas Layout Add space Resize Desks Points of Interest Fu…" at bounding box center [784, 394] width 1568 height 698
type input "100"
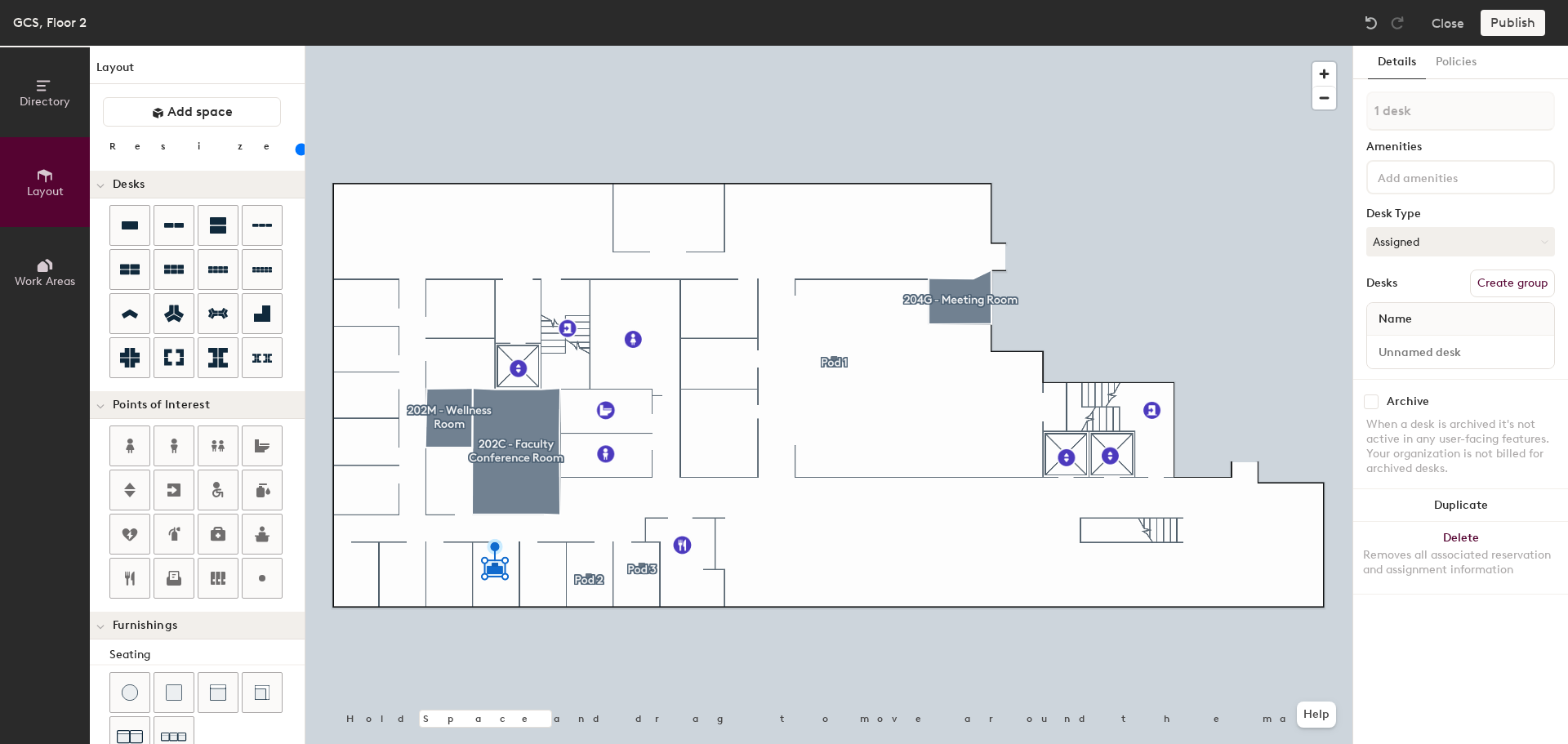
click at [1501, 283] on button "Create group" at bounding box center [1513, 284] width 85 height 28
click at [1447, 356] on input "Desk 1" at bounding box center [1460, 352] width 180 height 23
click at [1447, 355] on input "Desk 1" at bounding box center [1460, 352] width 180 height 23
click at [1442, 354] on input "Desk 1" at bounding box center [1460, 352] width 180 height 23
click at [1406, 357] on input "Desk 1" at bounding box center [1460, 352] width 180 height 23
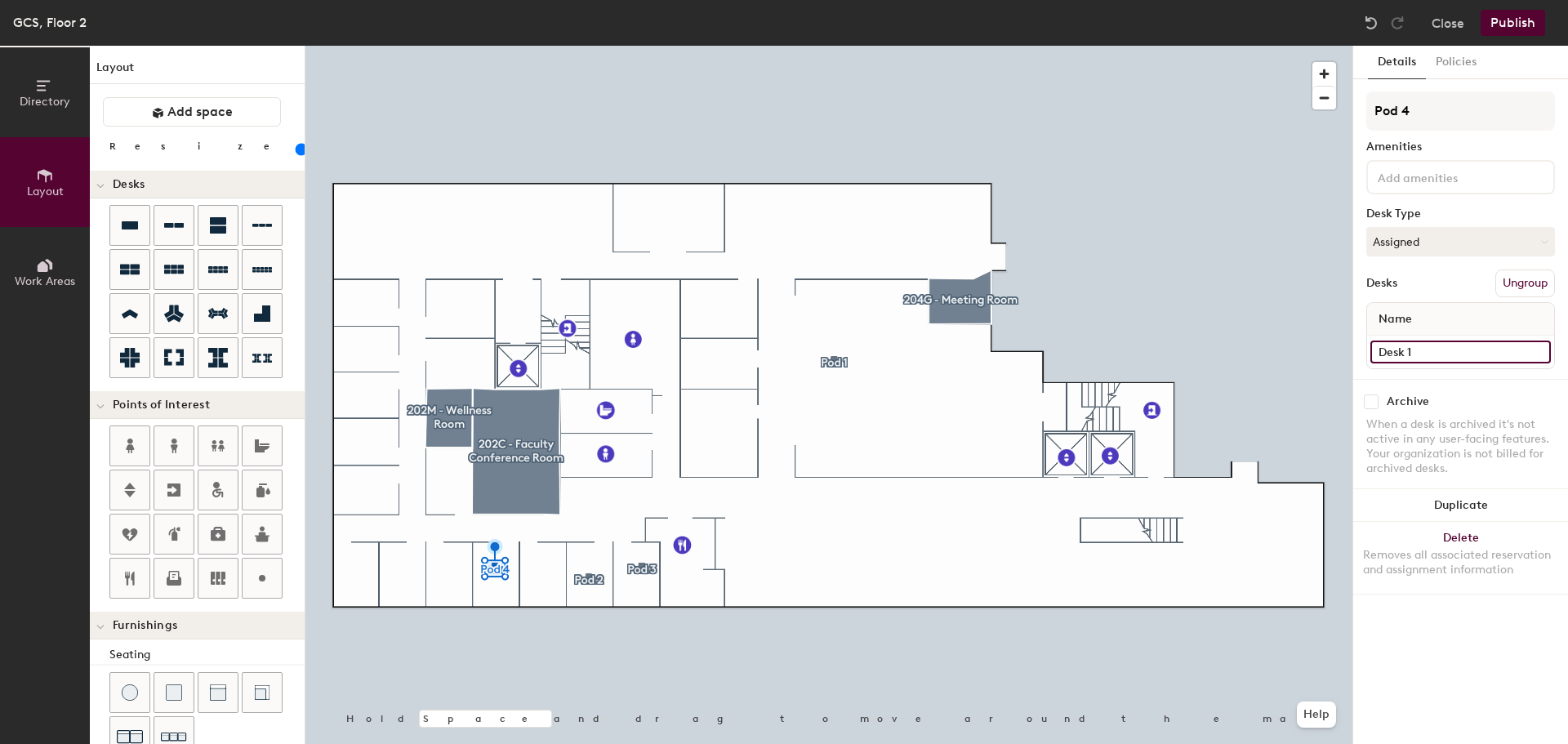
click at [1414, 354] on input "Desk 1" at bounding box center [1460, 352] width 180 height 23
type input "Desk 4"
click at [1532, 28] on button "Publish" at bounding box center [1513, 23] width 65 height 26
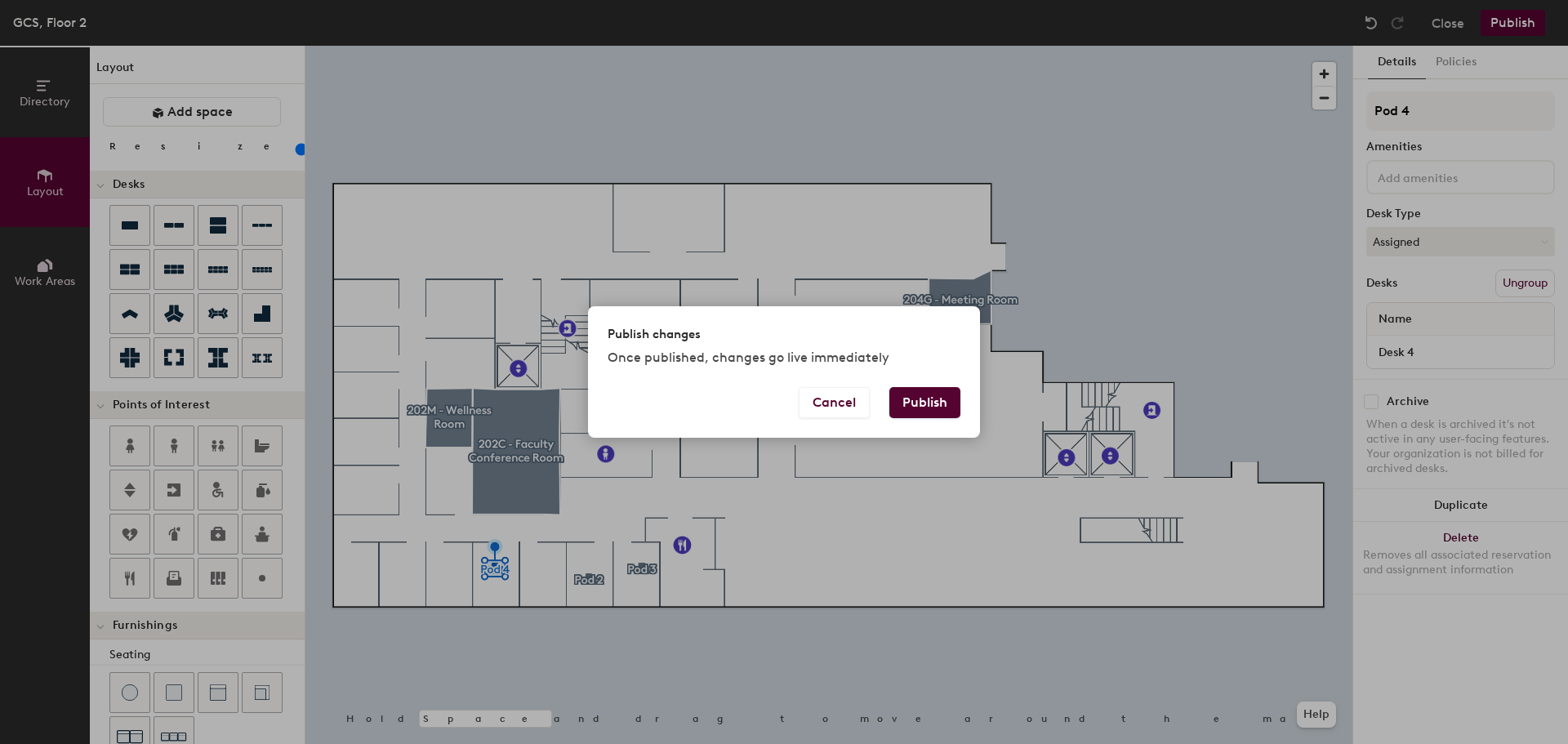
click at [892, 403] on button "Publish" at bounding box center [925, 403] width 71 height 31
type input "20"
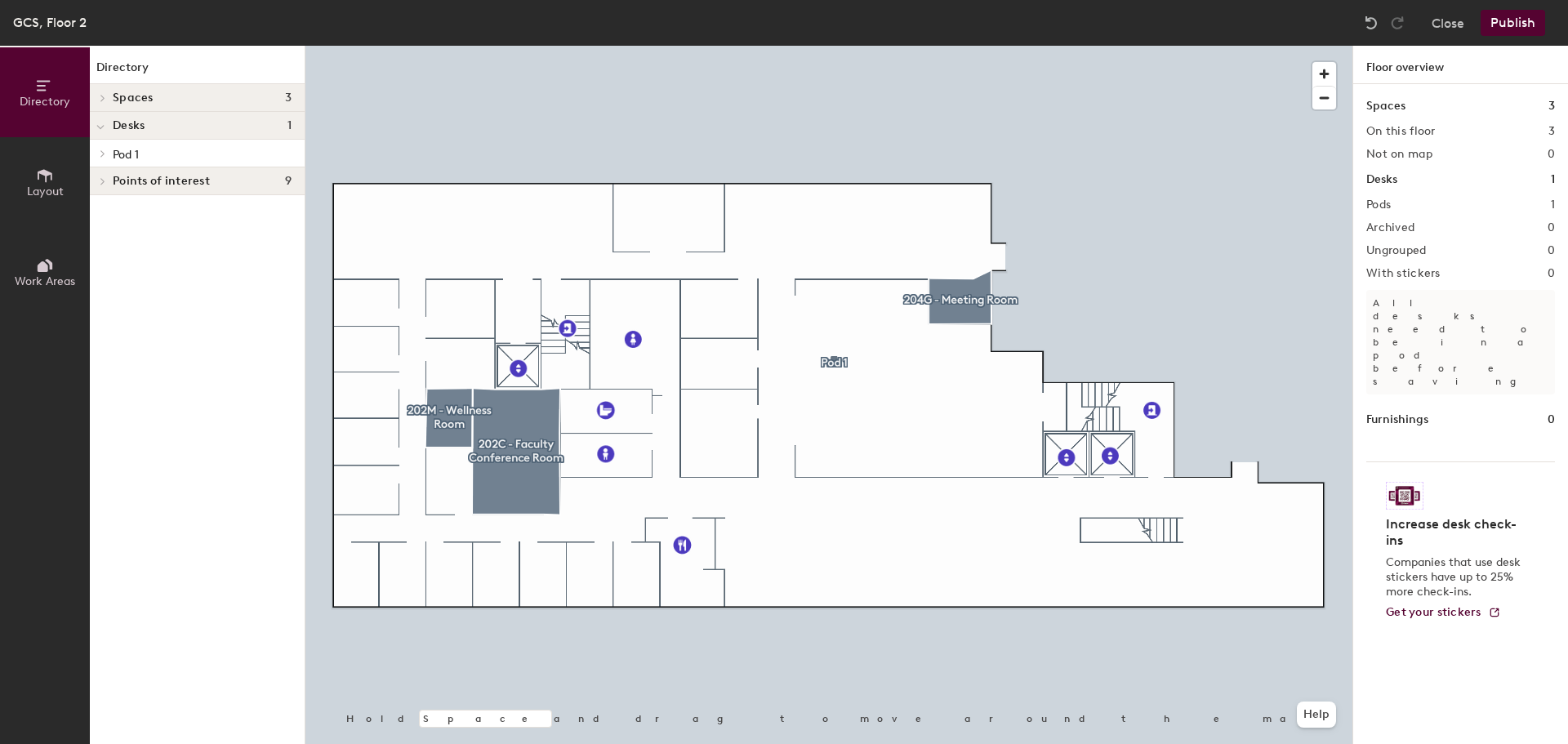
click at [847, 45] on div at bounding box center [829, 45] width 1047 height 0
click at [1515, 17] on button "Publish" at bounding box center [1513, 23] width 65 height 26
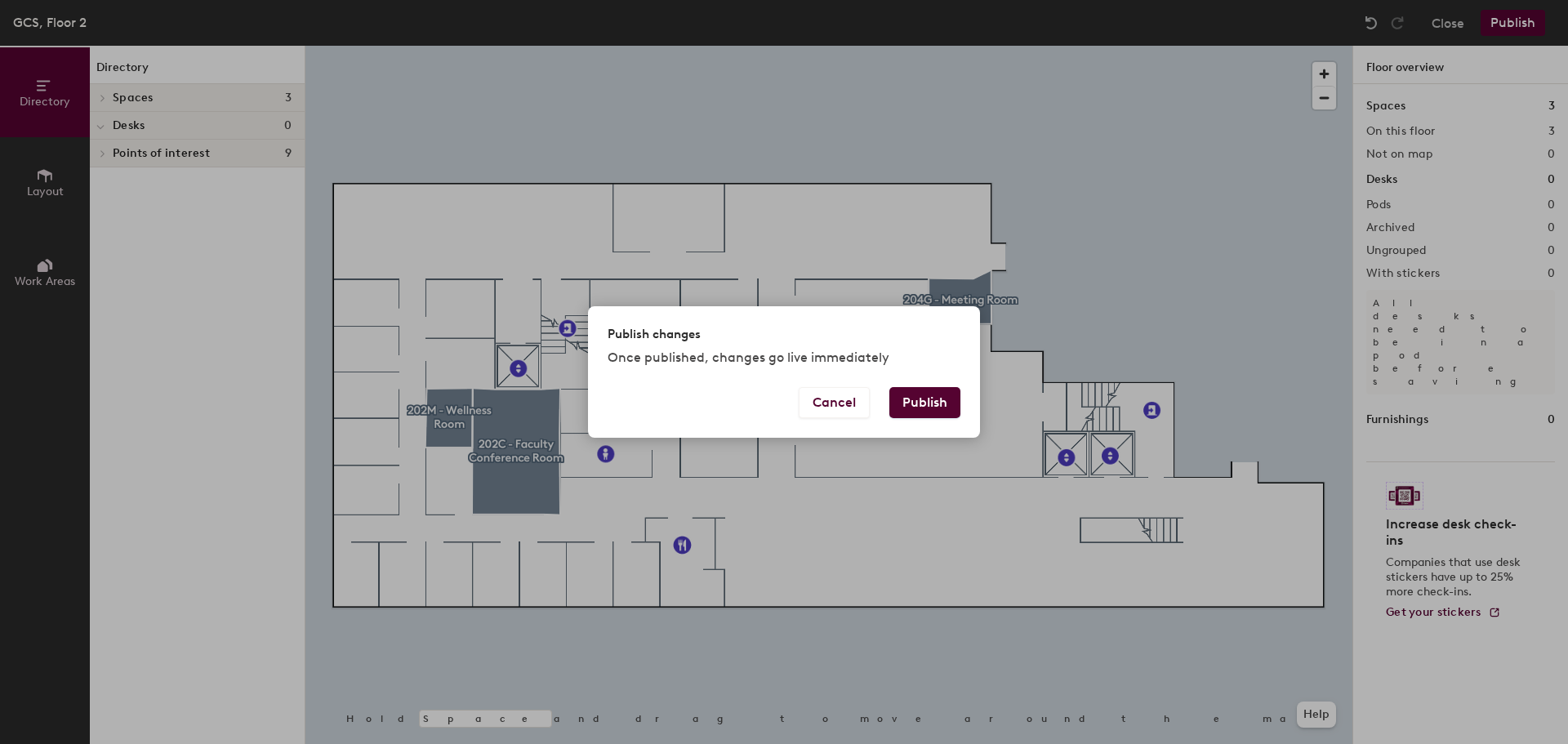
click at [892, 399] on button "Publish" at bounding box center [925, 403] width 71 height 31
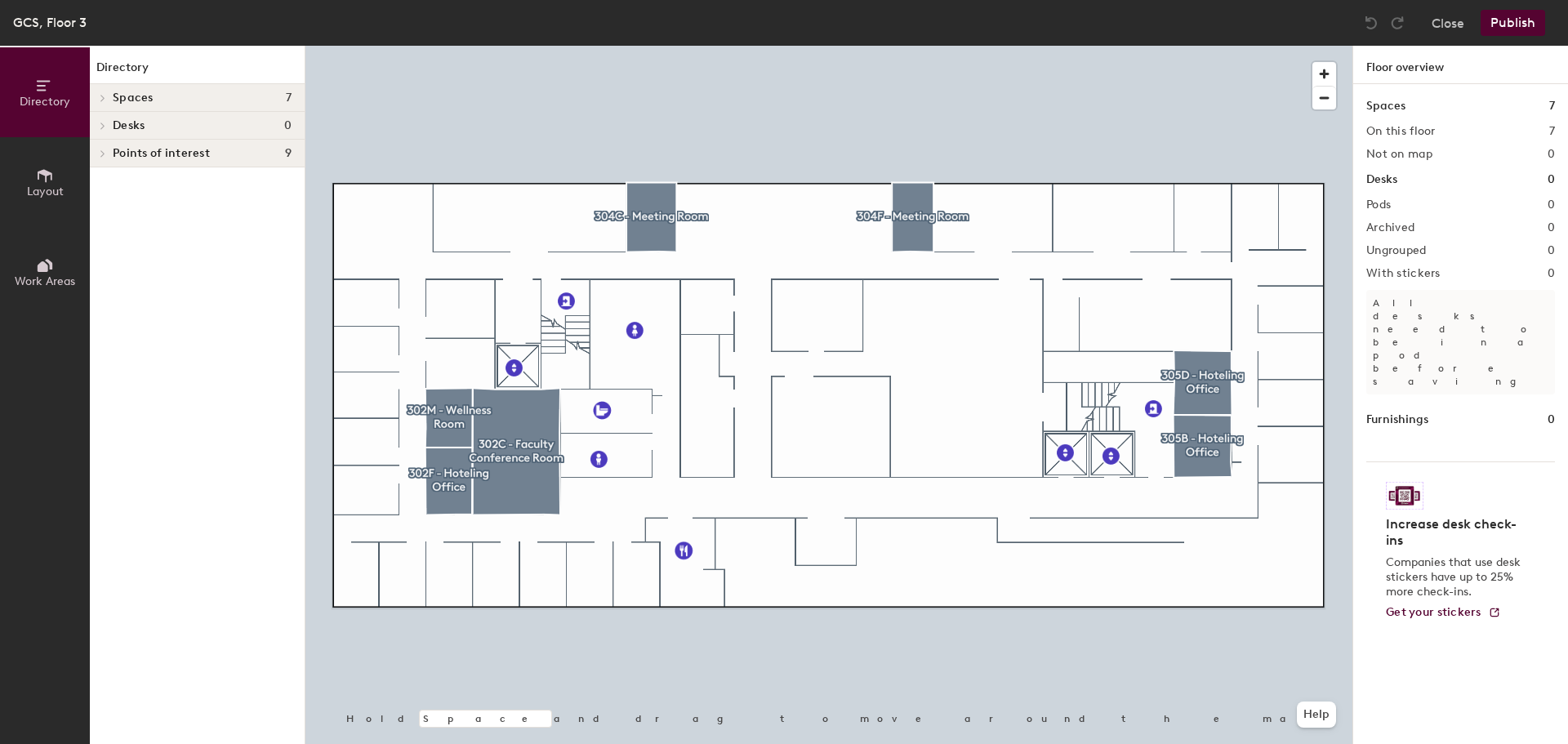
click at [55, 179] on button "Layout" at bounding box center [45, 182] width 90 height 90
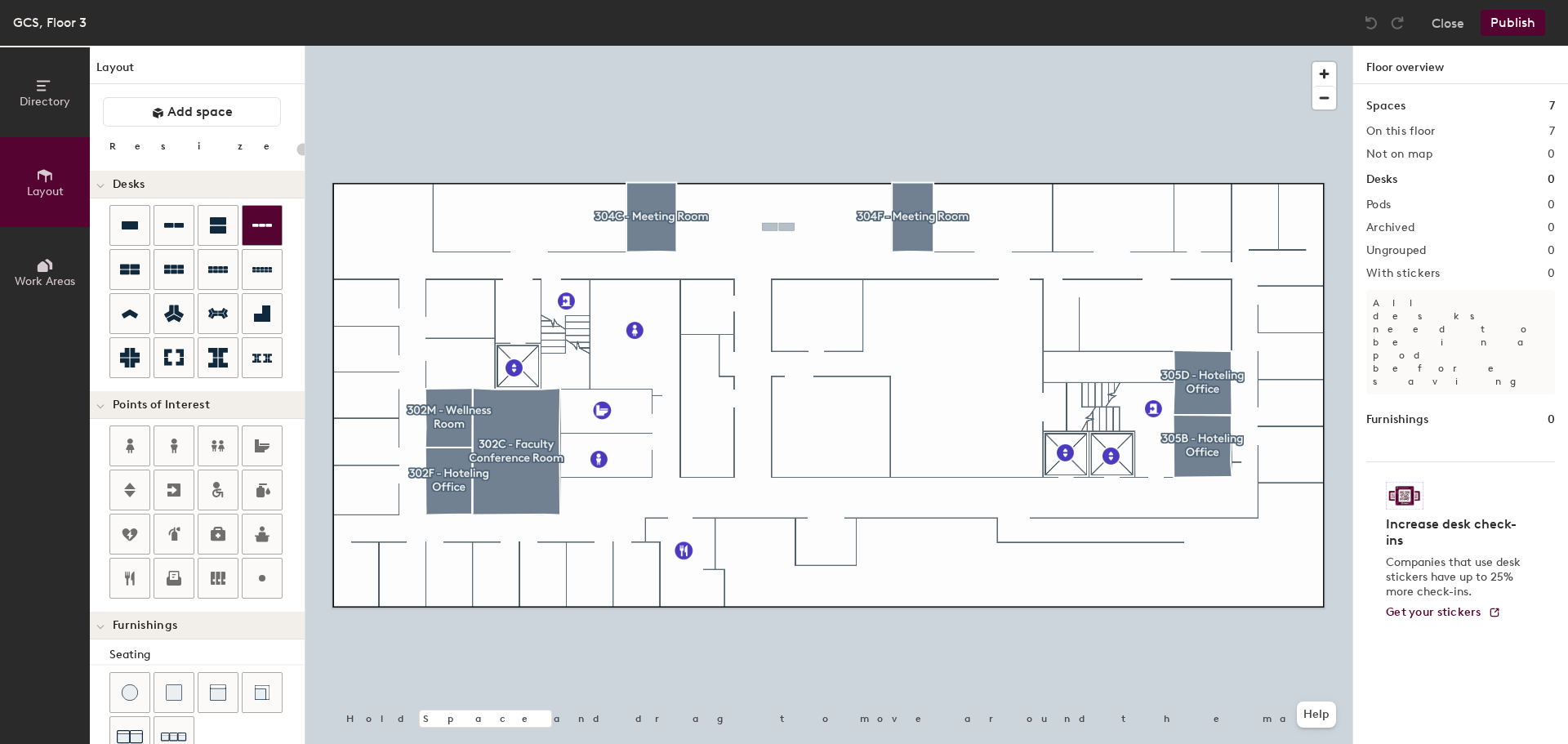
click at [776, 227] on div "Directory Layout Work Areas Layout Add space Resize Desks Points of Interest Fu…" at bounding box center [784, 394] width 1568 height 698
type input "100"
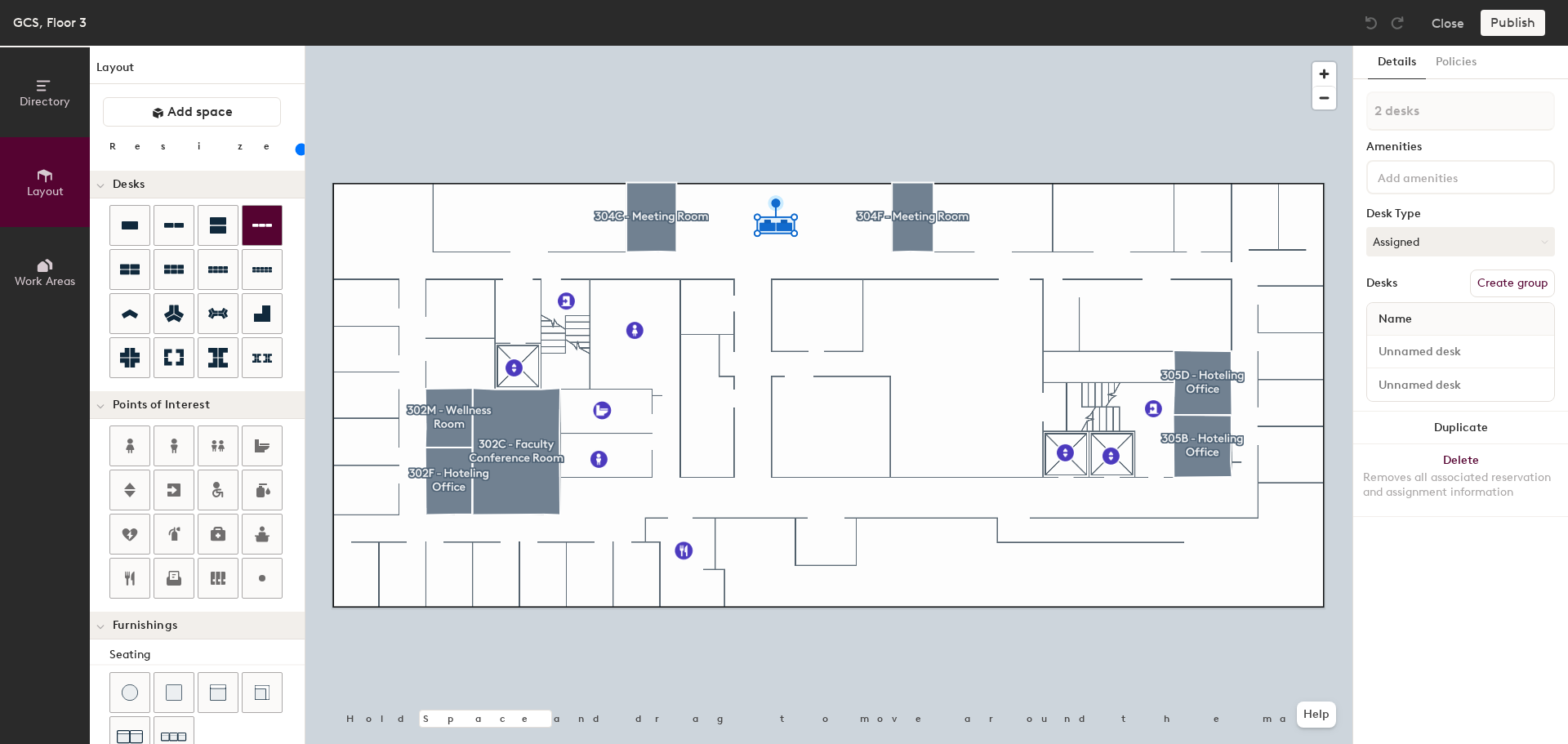
type input "1 desk"
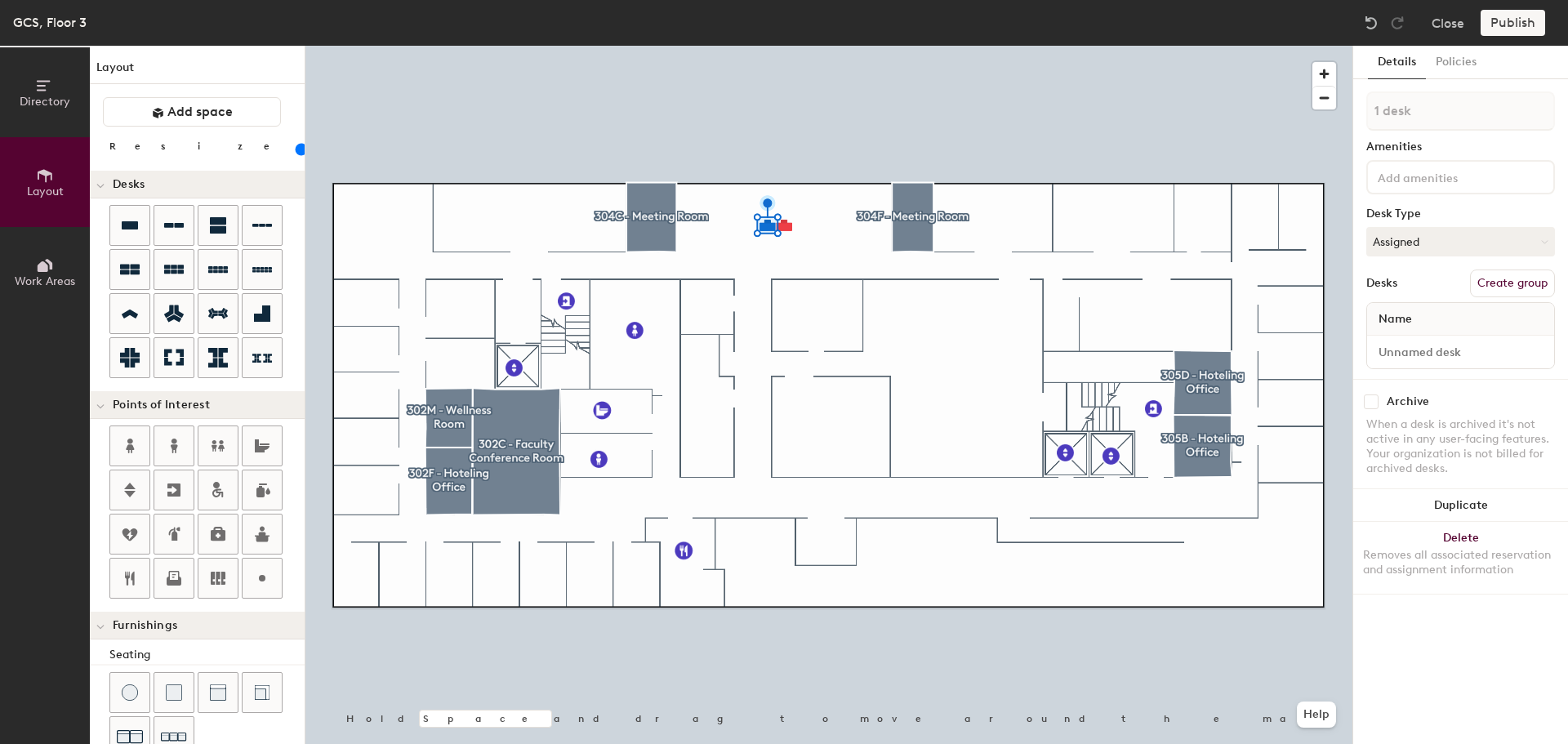
click at [1517, 279] on button "Create group" at bounding box center [1513, 284] width 85 height 28
click at [1423, 355] on input "Desk 1" at bounding box center [1460, 352] width 180 height 23
type input "test 1"
click at [1503, 274] on button "Create group" at bounding box center [1513, 284] width 85 height 28
click at [1420, 351] on input "Desk 1" at bounding box center [1460, 352] width 180 height 23
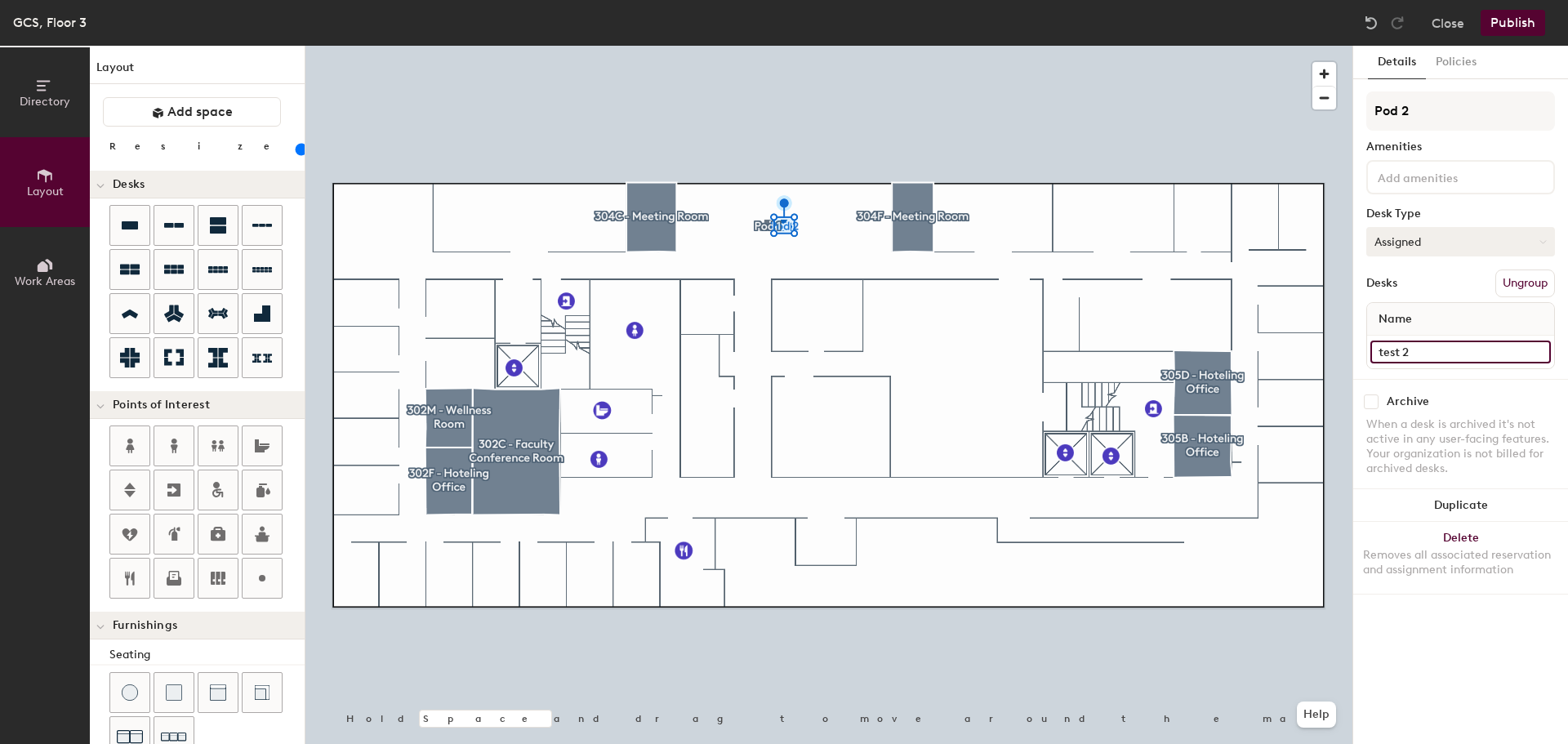
type input "test 2"
click at [1433, 243] on button "Assigned" at bounding box center [1460, 242] width 189 height 30
click at [1427, 339] on div "Hoteled" at bounding box center [1449, 341] width 164 height 25
click at [1526, 22] on button "Publish" at bounding box center [1513, 23] width 65 height 26
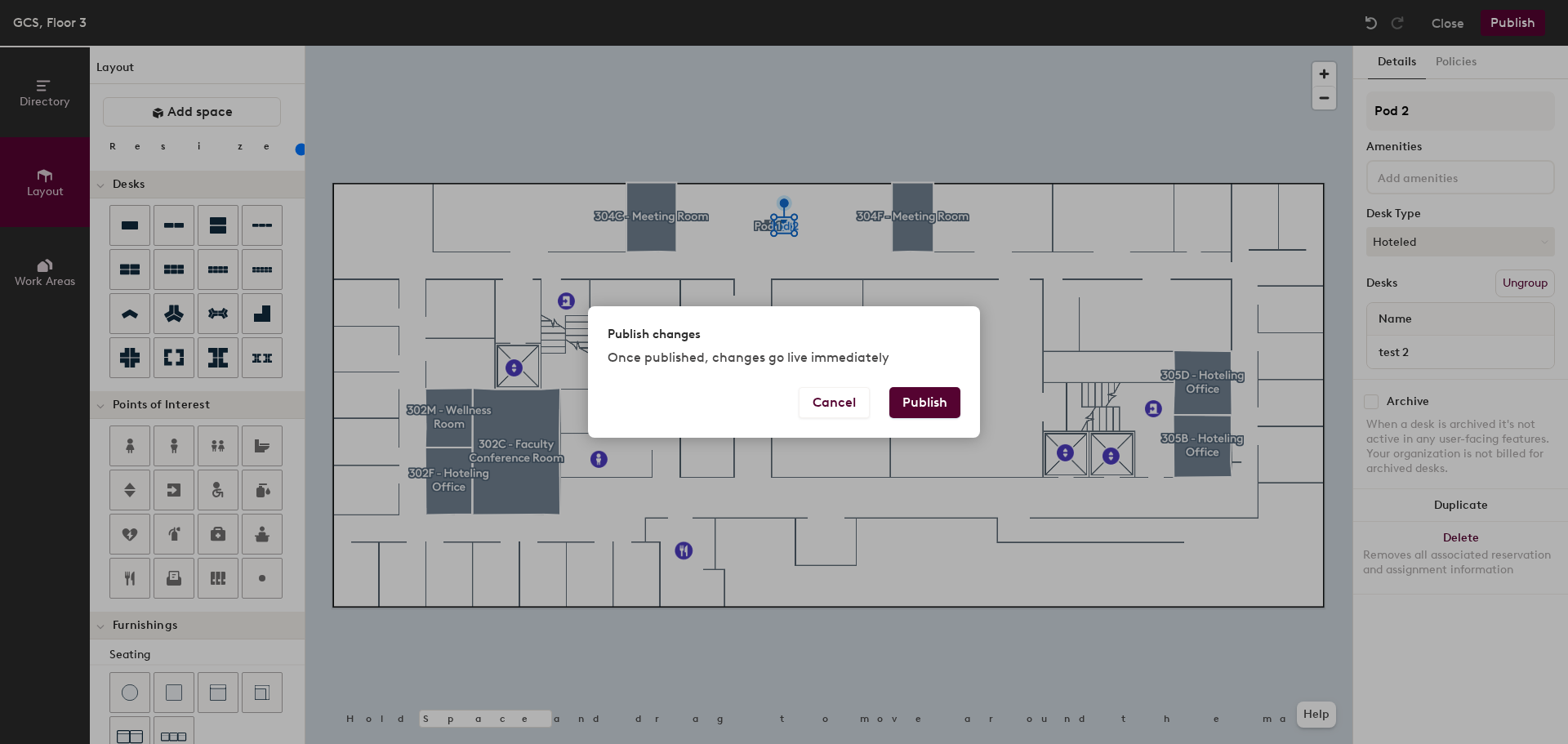
click at [934, 408] on button "Publish" at bounding box center [925, 403] width 71 height 31
type input "20"
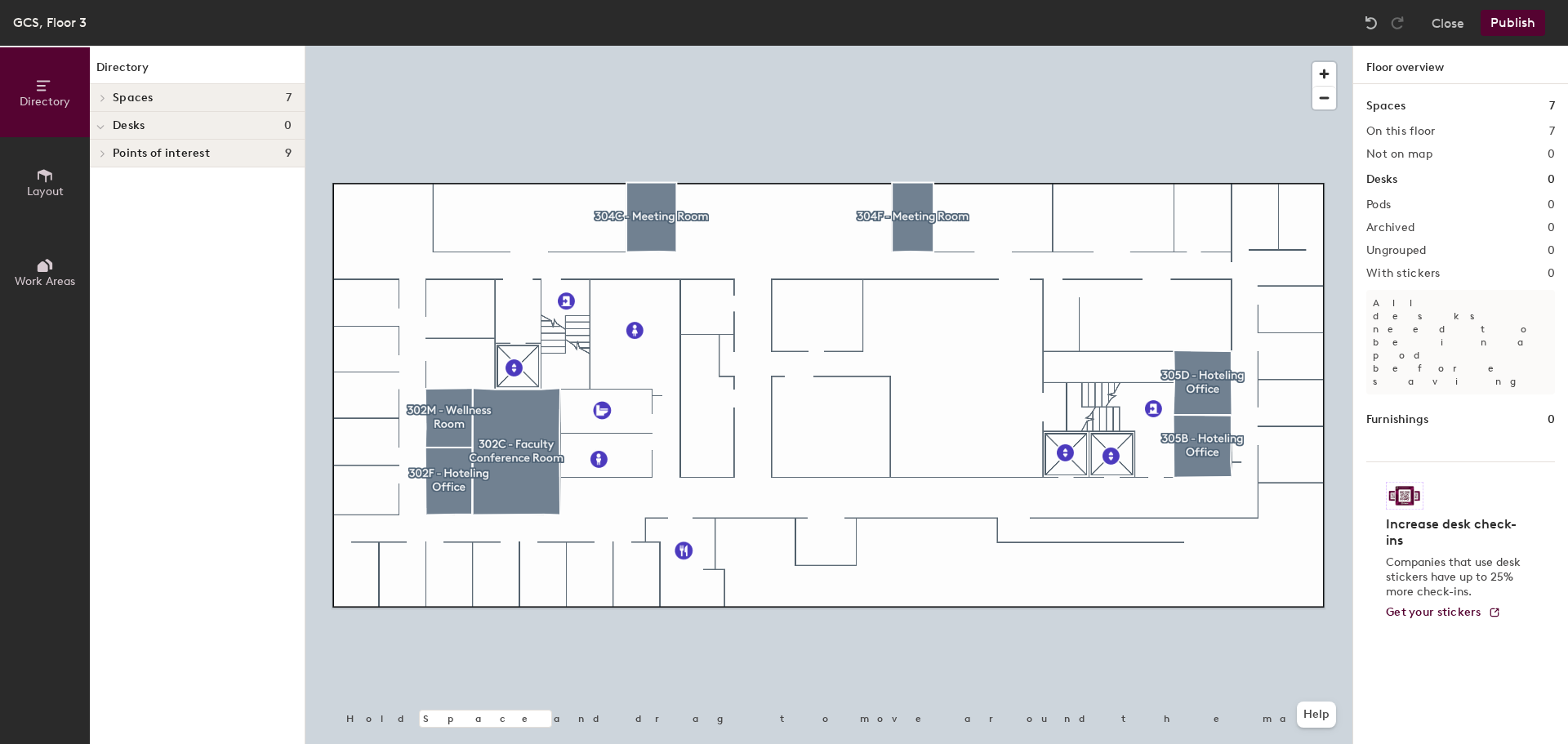
click at [1537, 14] on button "Publish" at bounding box center [1513, 23] width 65 height 26
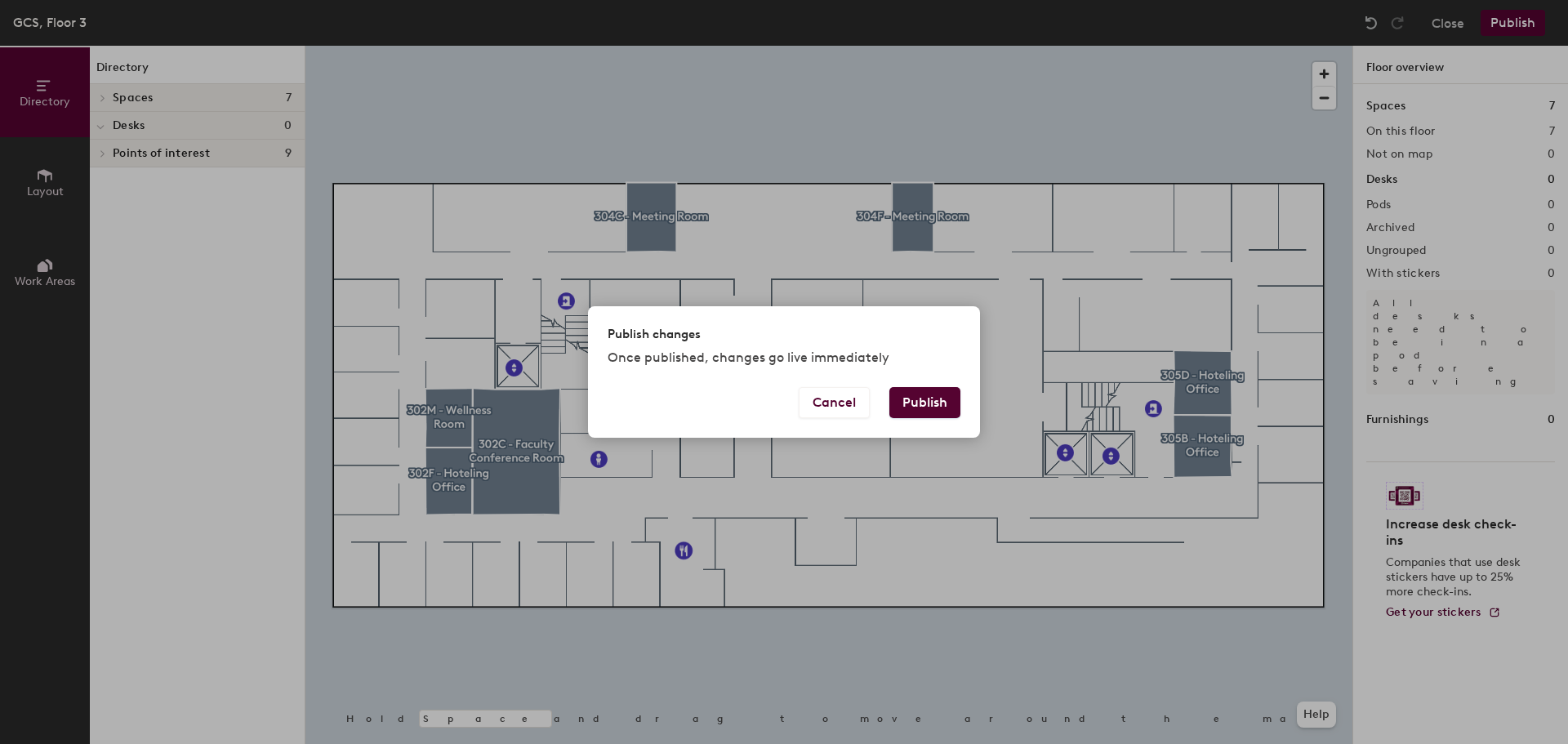
click at [934, 407] on button "Publish" at bounding box center [925, 403] width 71 height 31
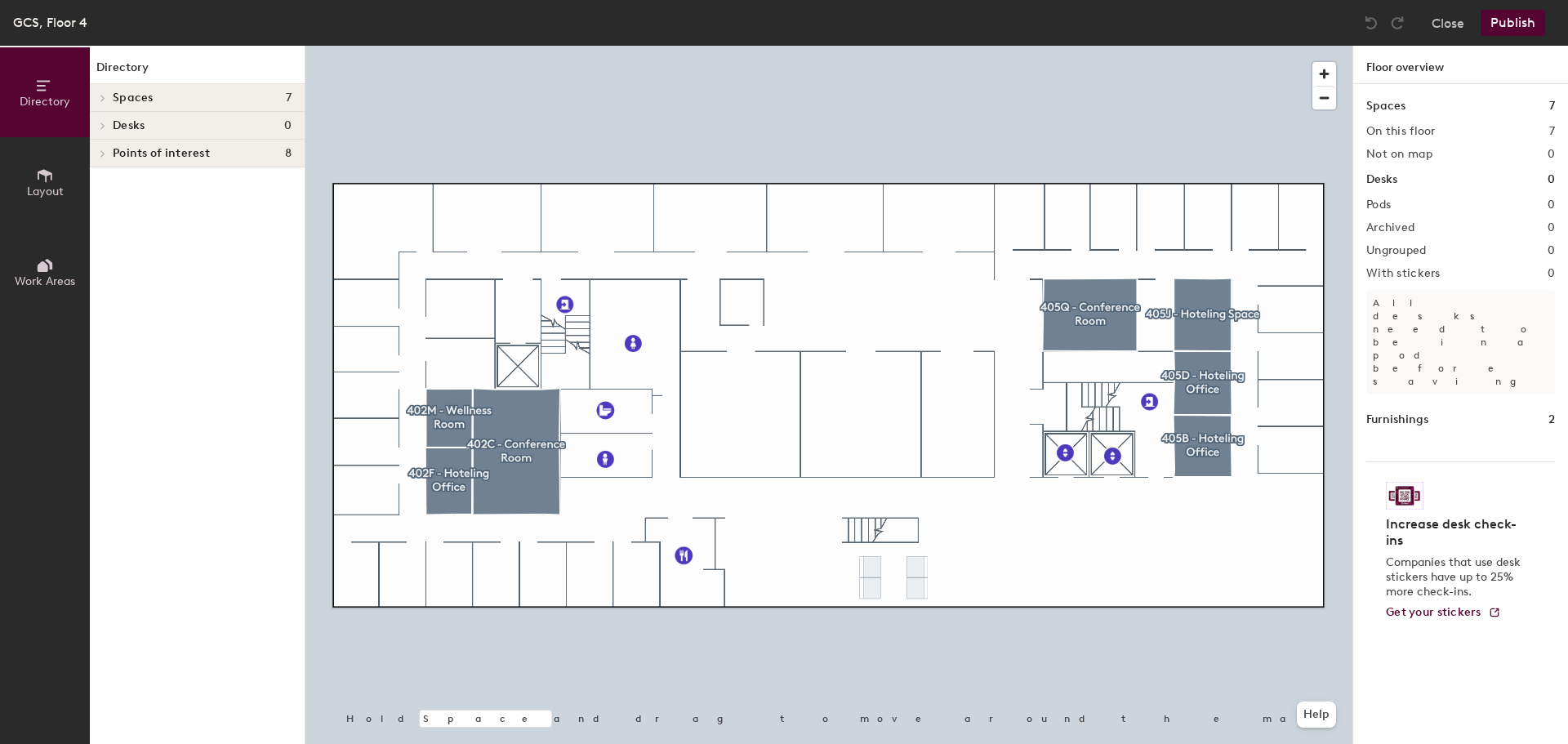
click at [36, 169] on icon at bounding box center [45, 175] width 18 height 18
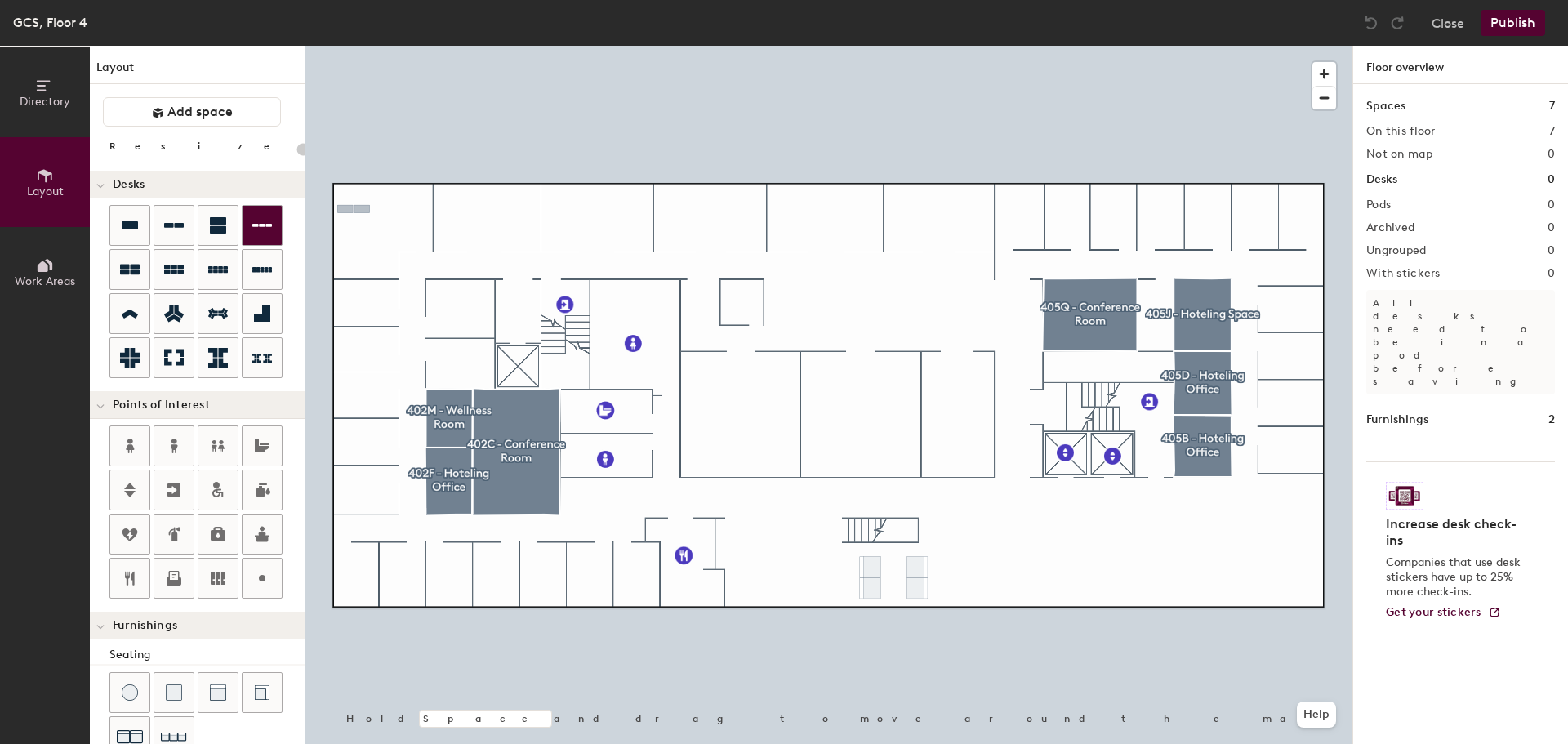
click at [354, 209] on div "Directory Layout Work Areas Layout Add space Resize Desks Points of Interest Fu…" at bounding box center [784, 394] width 1568 height 698
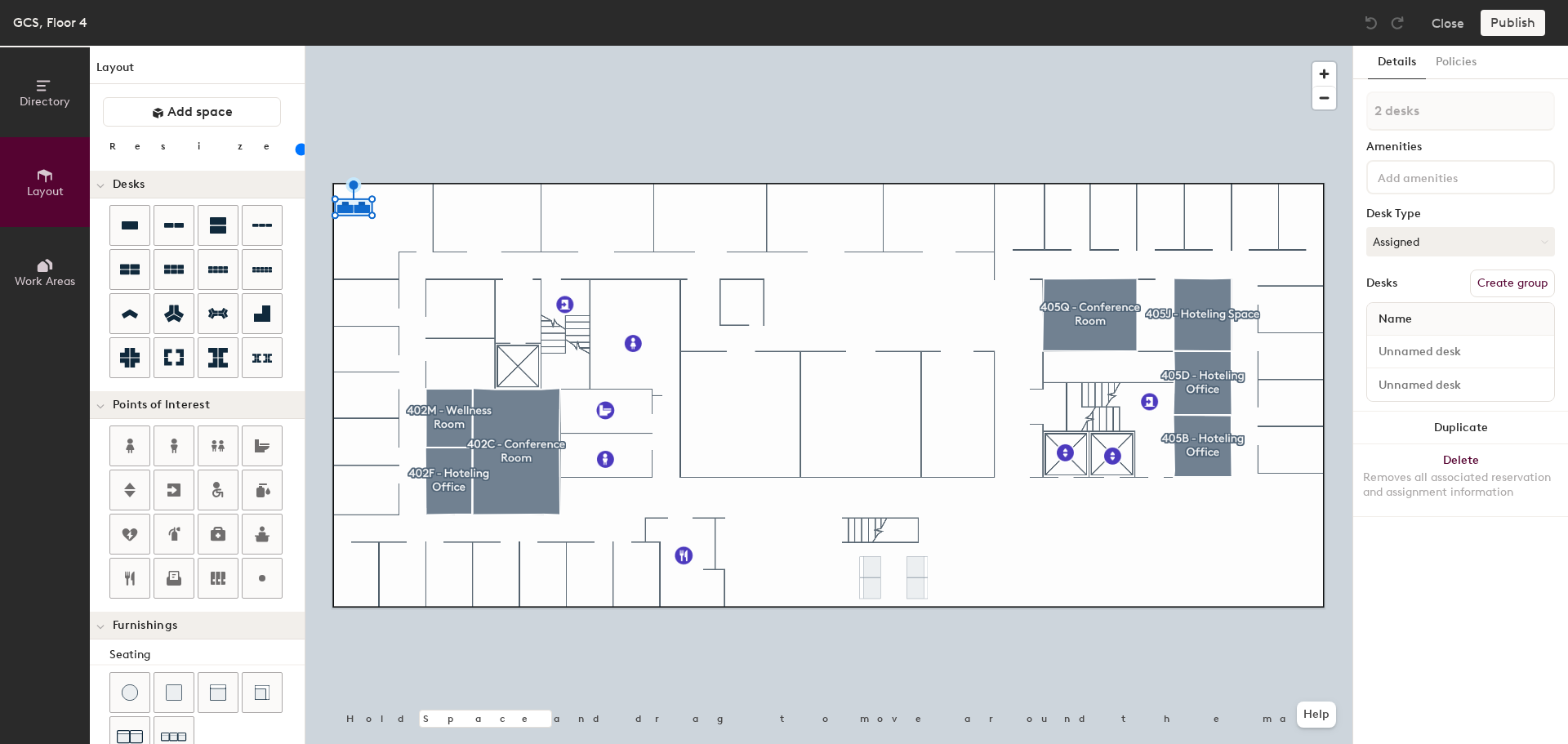
click at [1513, 278] on button "Create group" at bounding box center [1513, 284] width 85 height 28
click at [359, 45] on div at bounding box center [829, 45] width 1047 height 0
click at [1530, 287] on button "Ungroup" at bounding box center [1525, 284] width 60 height 28
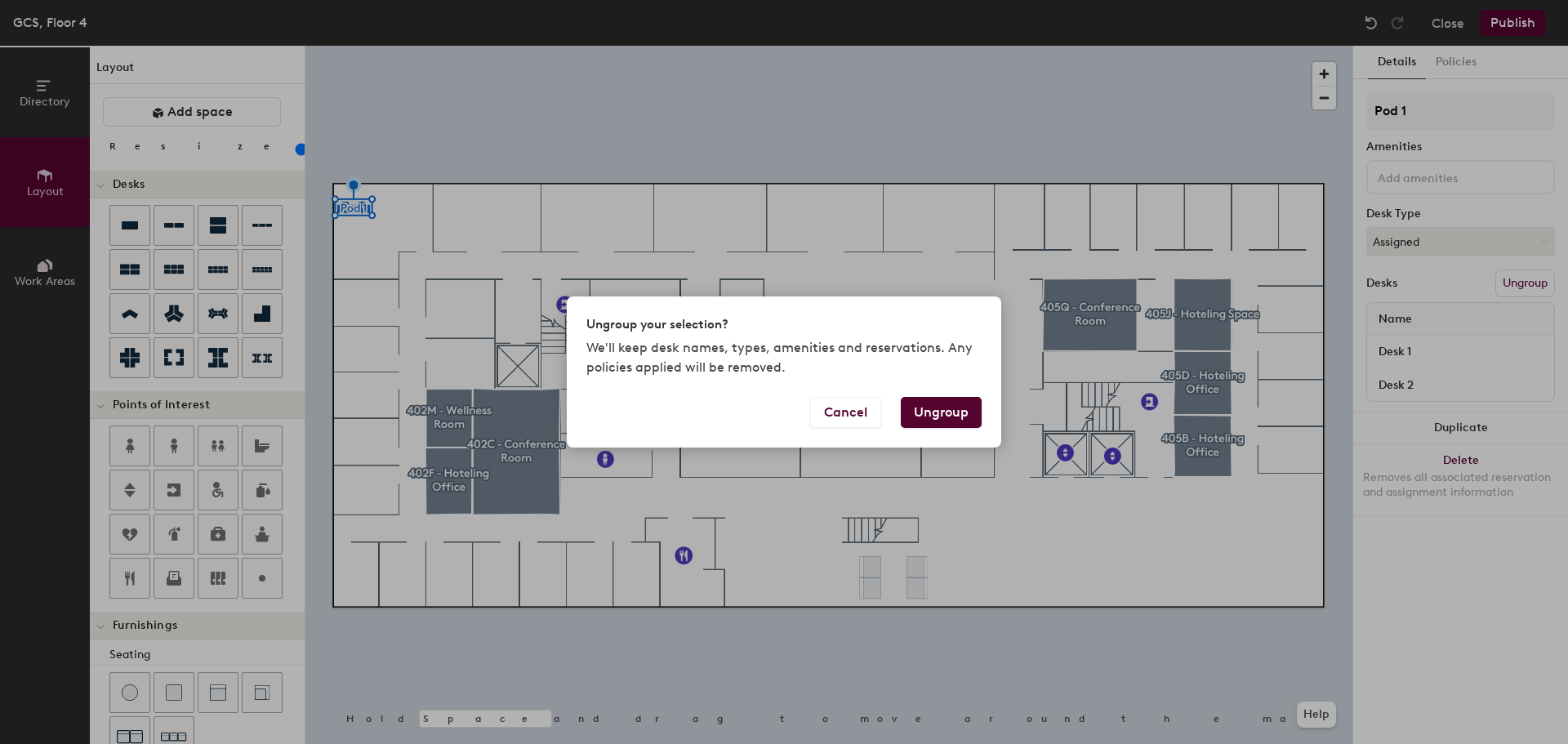
click at [967, 413] on button "Ungroup" at bounding box center [941, 413] width 81 height 31
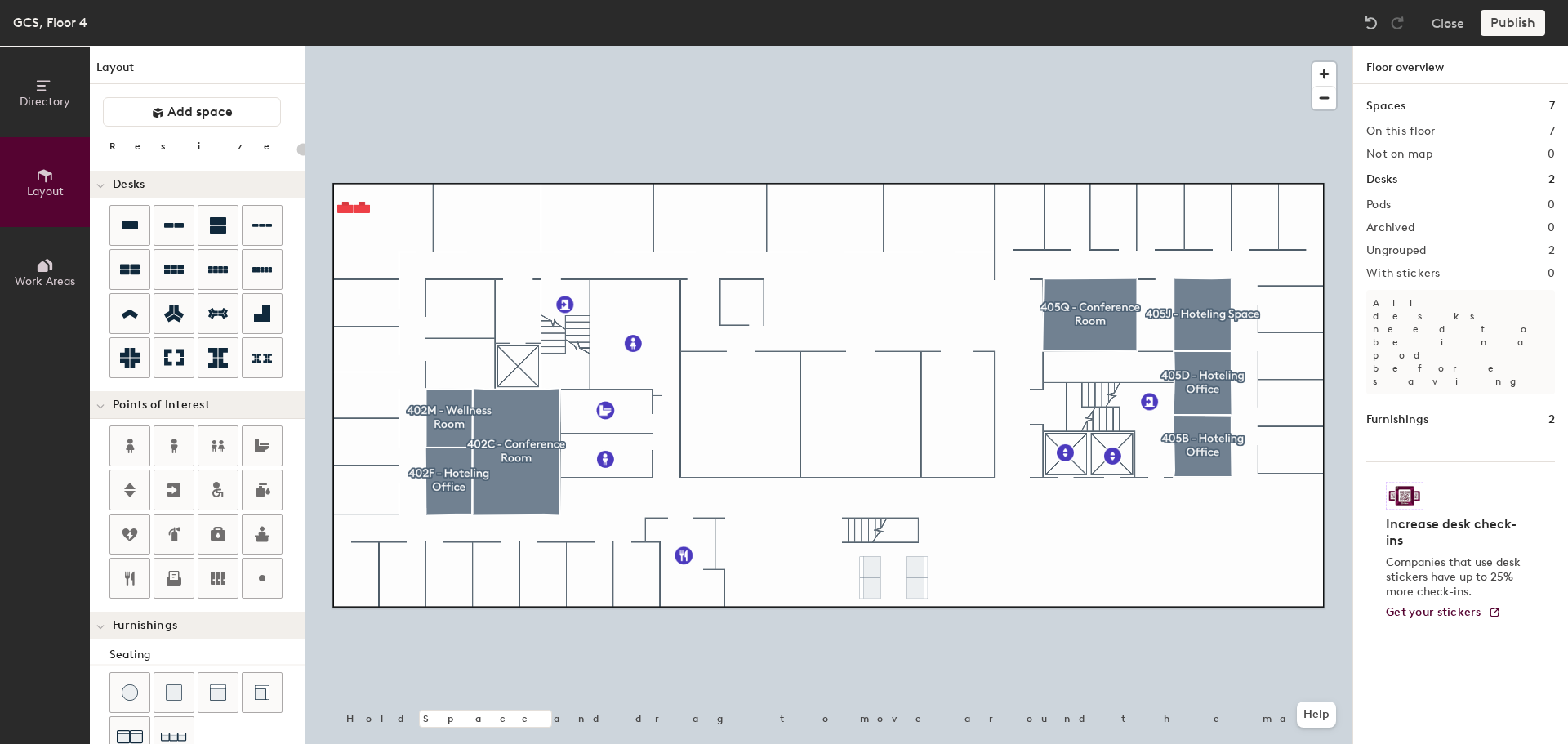
type input "100"
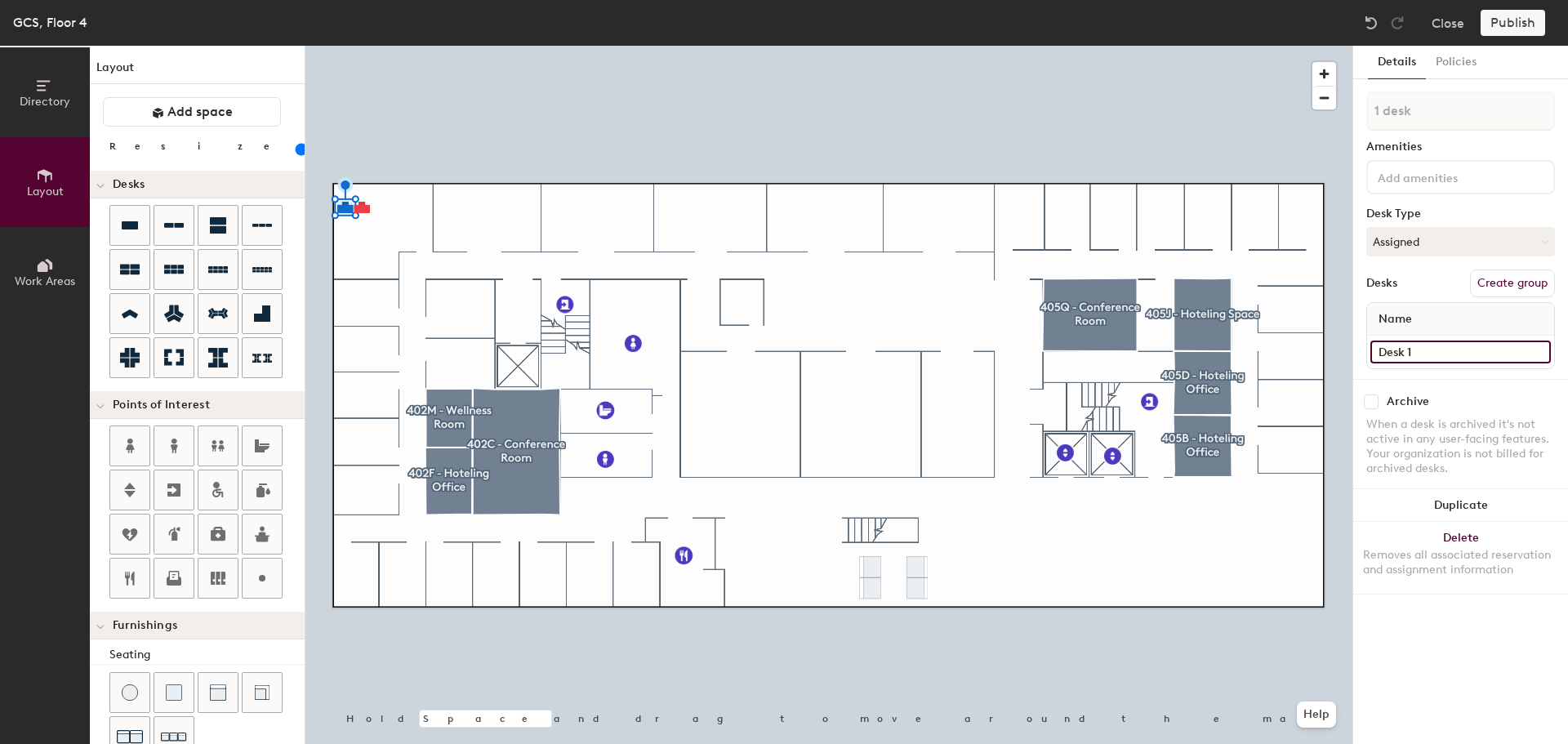
click at [1422, 359] on input "Desk 1" at bounding box center [1460, 352] width 180 height 23
type input "test 1"
click at [1524, 274] on button "Create group" at bounding box center [1513, 284] width 85 height 28
click at [1505, 284] on button "Create group" at bounding box center [1513, 284] width 85 height 28
click at [1404, 356] on input "Desk 2" at bounding box center [1460, 352] width 180 height 23
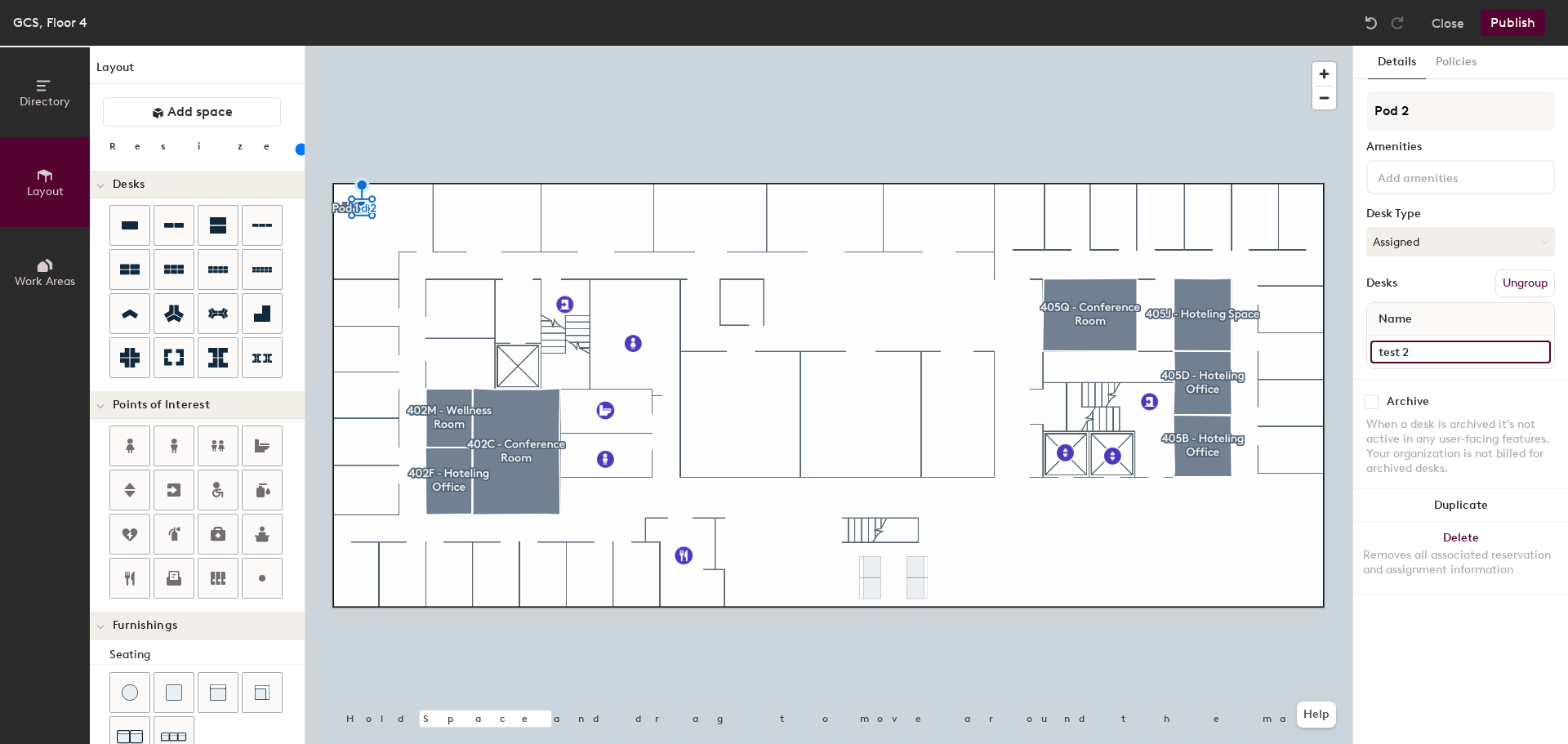
type input "test 2"
click at [1154, 45] on div at bounding box center [829, 45] width 1047 height 0
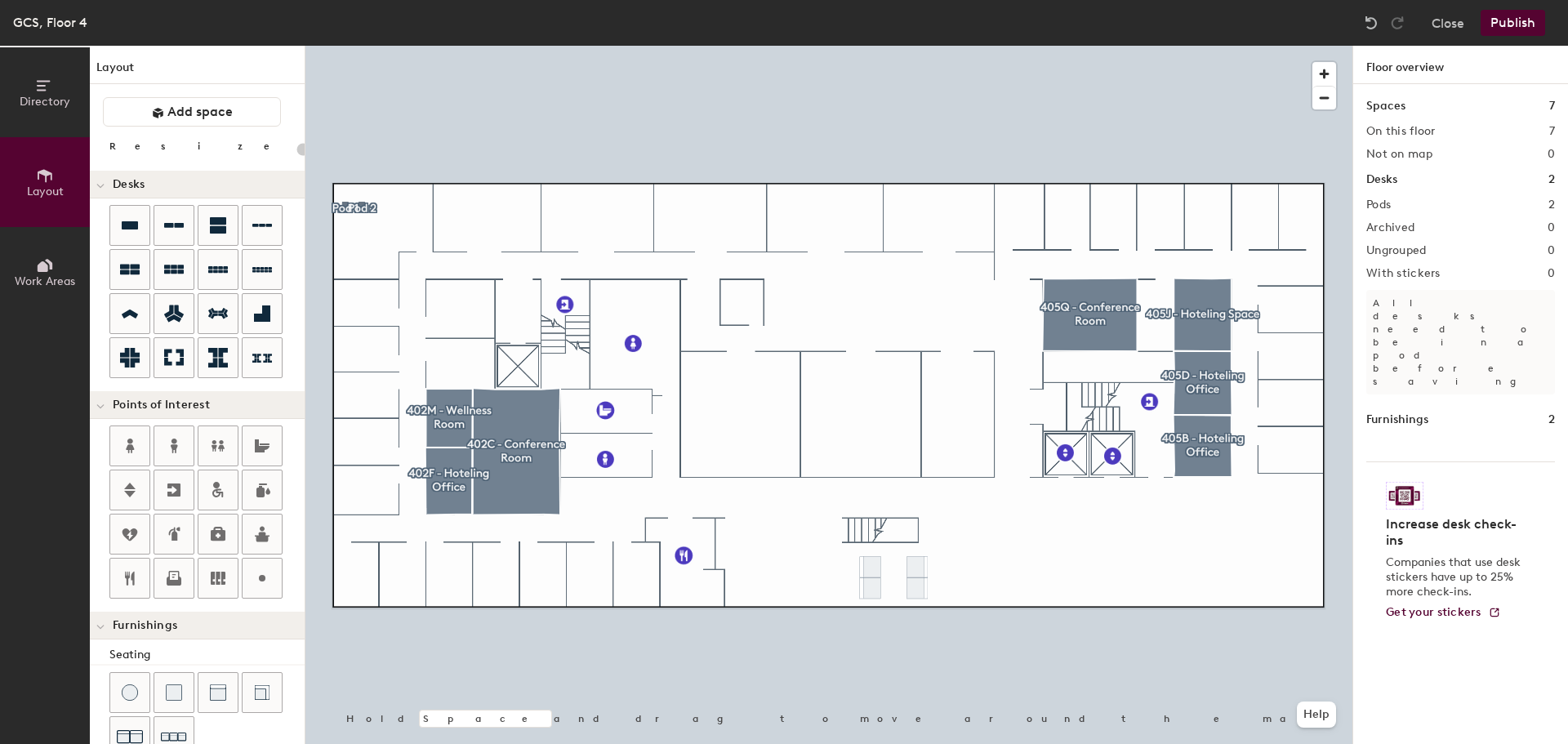
click at [1489, 25] on button "Publish" at bounding box center [1513, 23] width 65 height 26
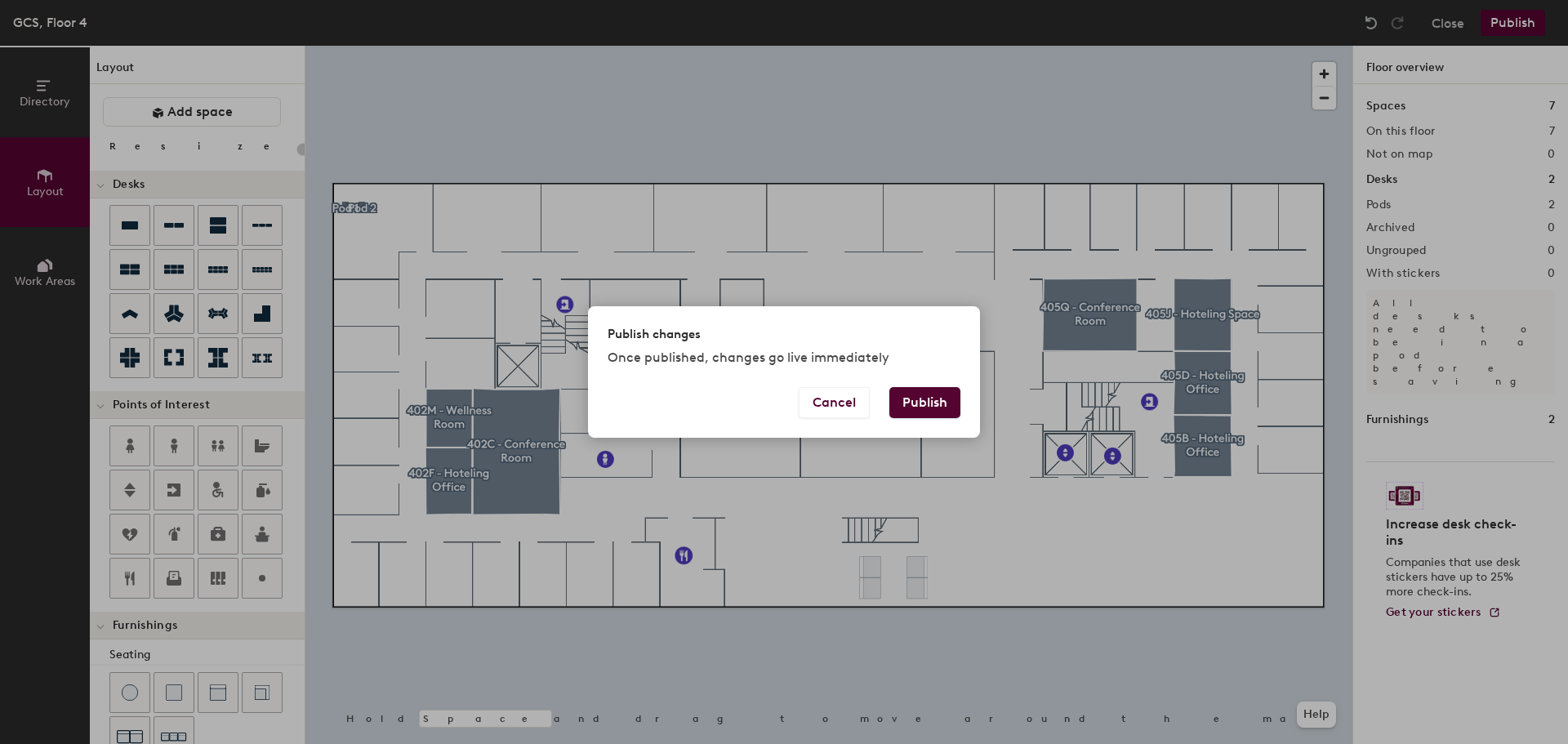
click at [916, 398] on button "Publish" at bounding box center [925, 403] width 71 height 31
type input "20"
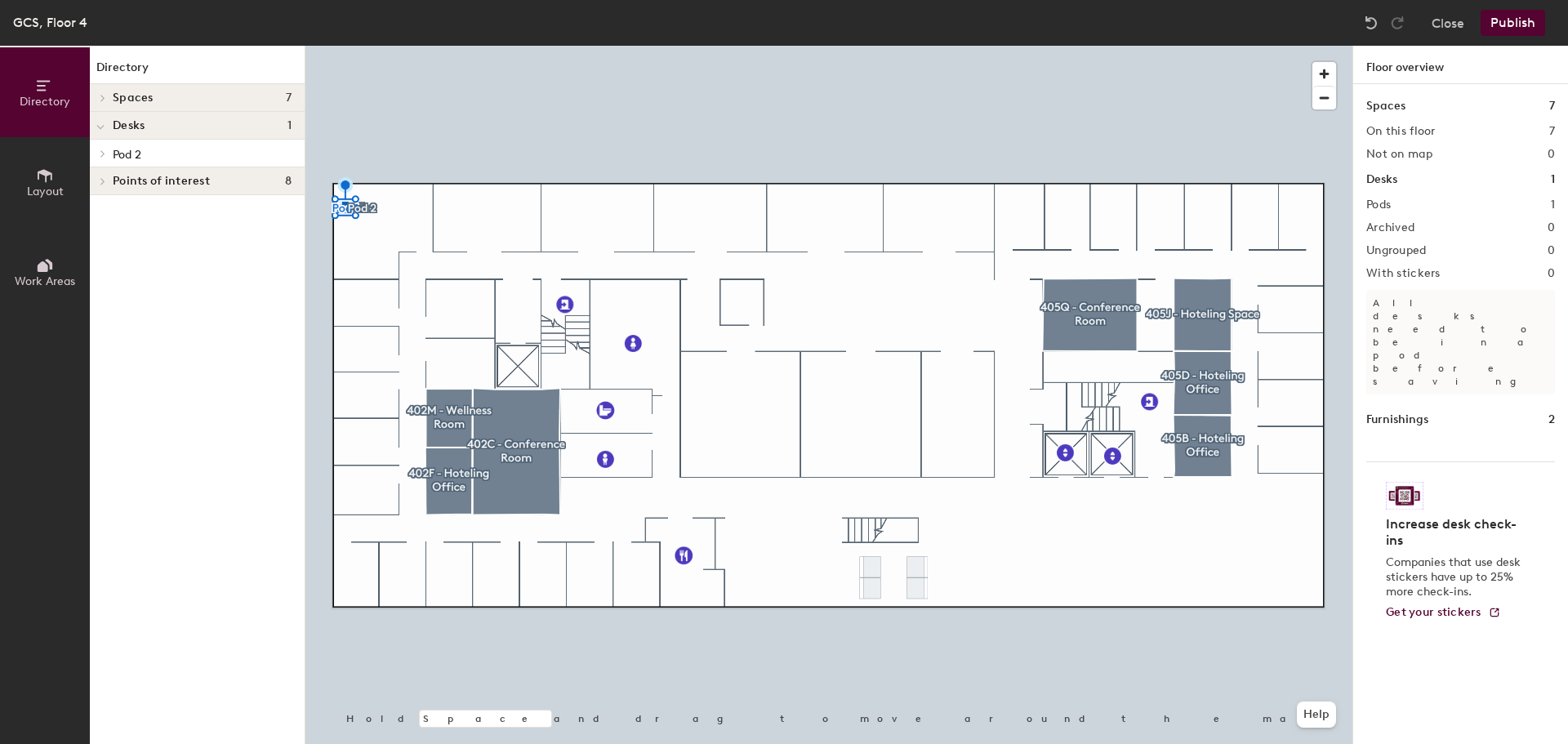
click at [366, 45] on div at bounding box center [829, 45] width 1047 height 0
click at [1501, 21] on button "Publish" at bounding box center [1513, 23] width 65 height 26
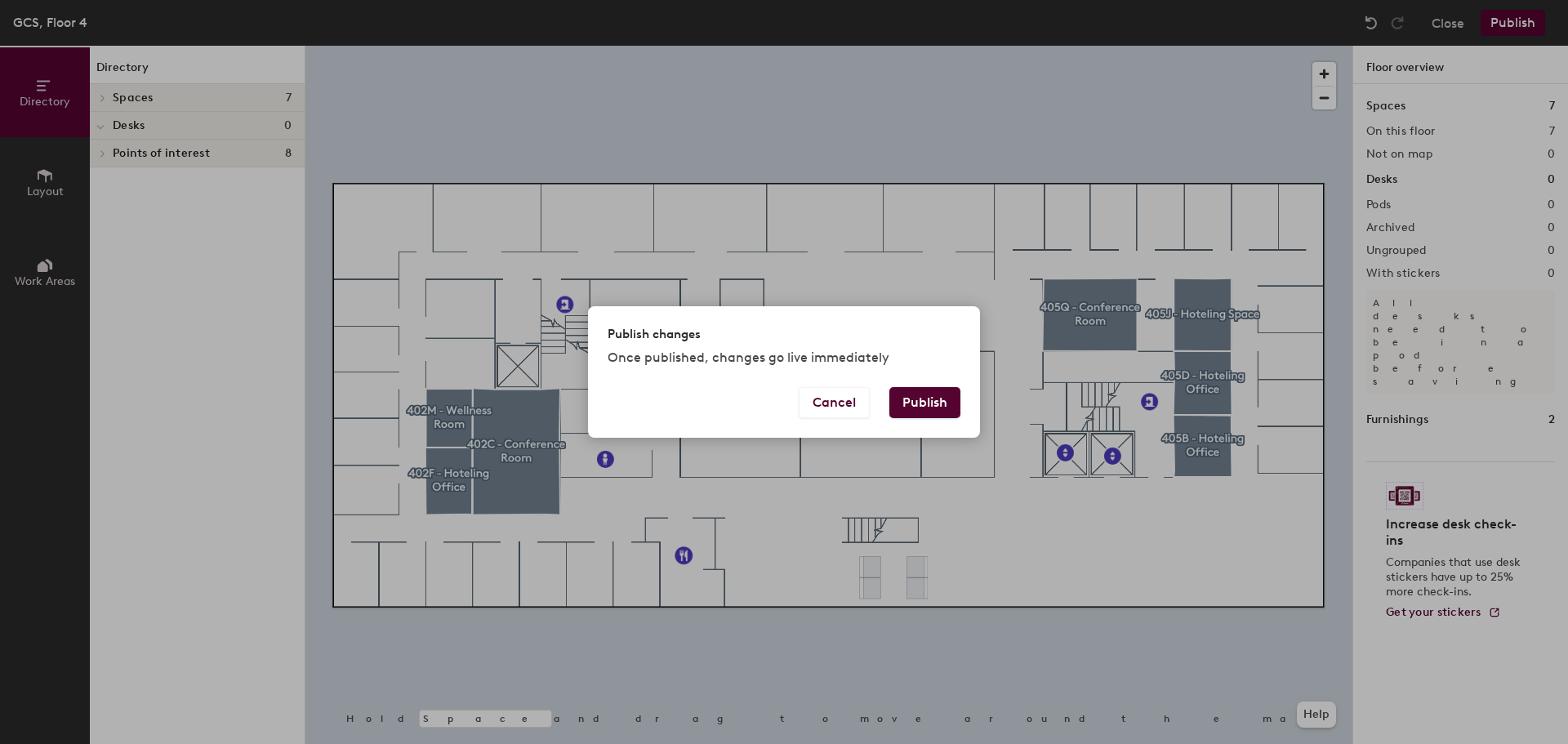
click at [923, 407] on button "Publish" at bounding box center [925, 403] width 71 height 31
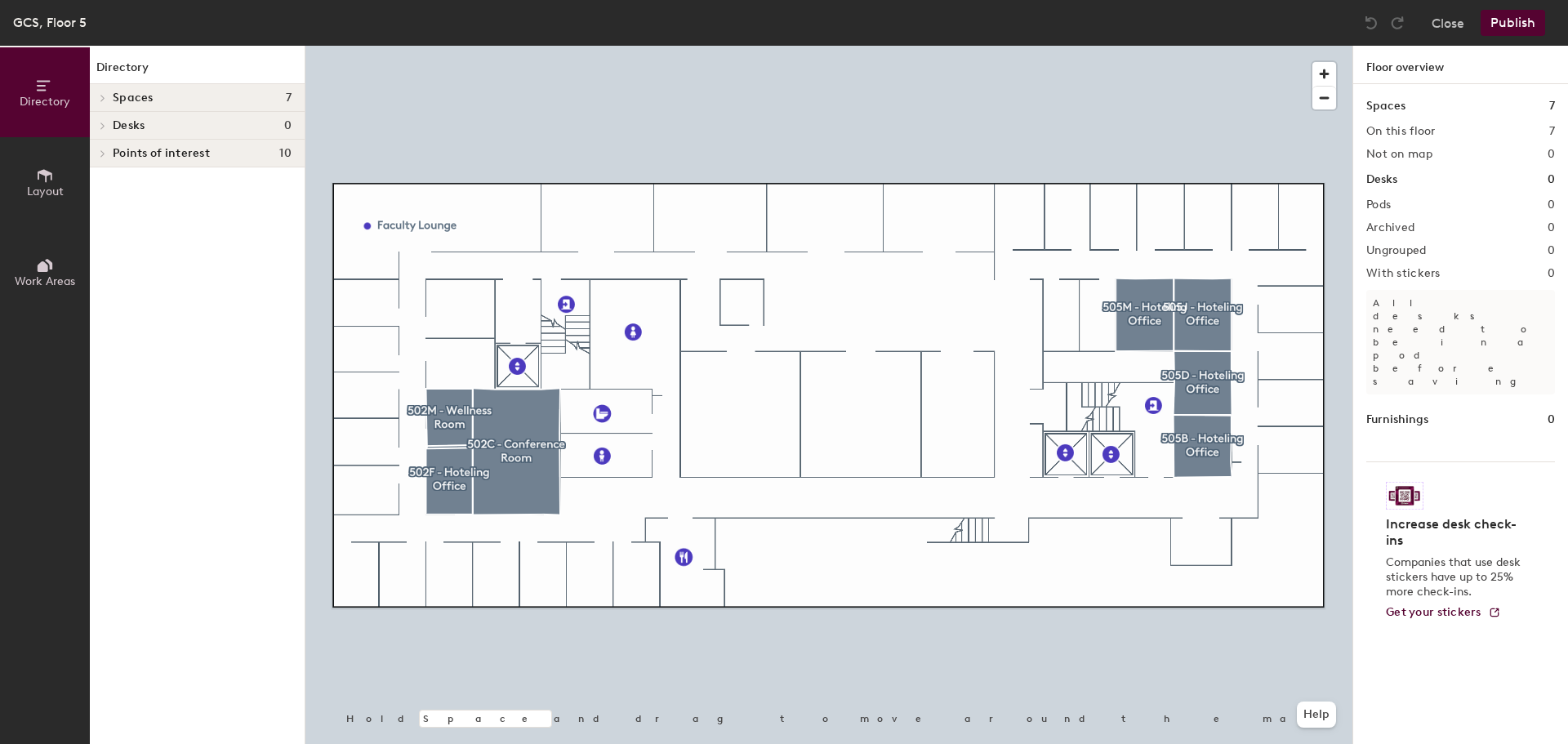
click at [46, 174] on icon at bounding box center [45, 175] width 15 height 13
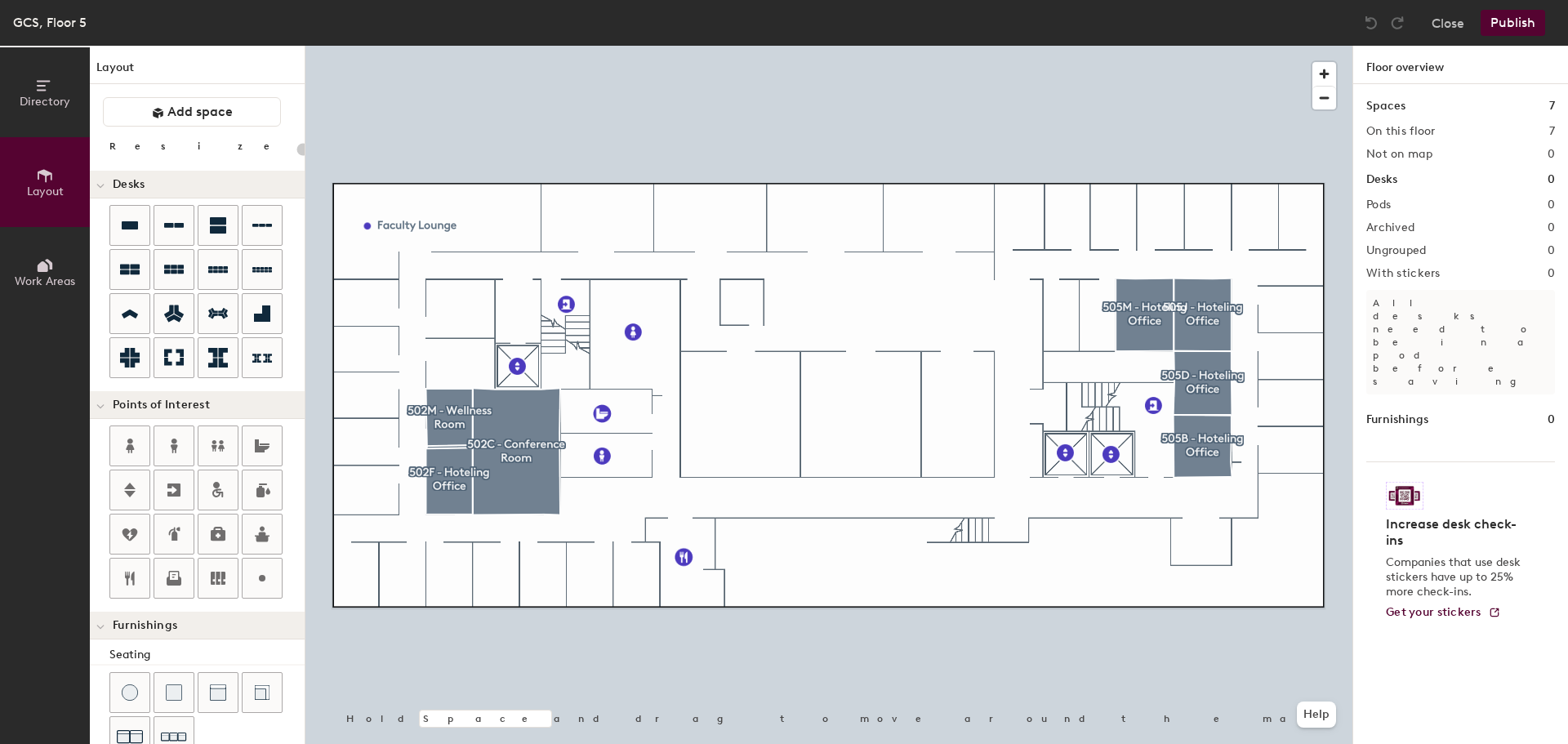
click at [485, 206] on div "Directory Layout Work Areas Layout Add space Resize Desks Points of Interest Fu…" at bounding box center [784, 394] width 1568 height 698
click at [492, 45] on div at bounding box center [829, 45] width 1047 height 0
type input "100"
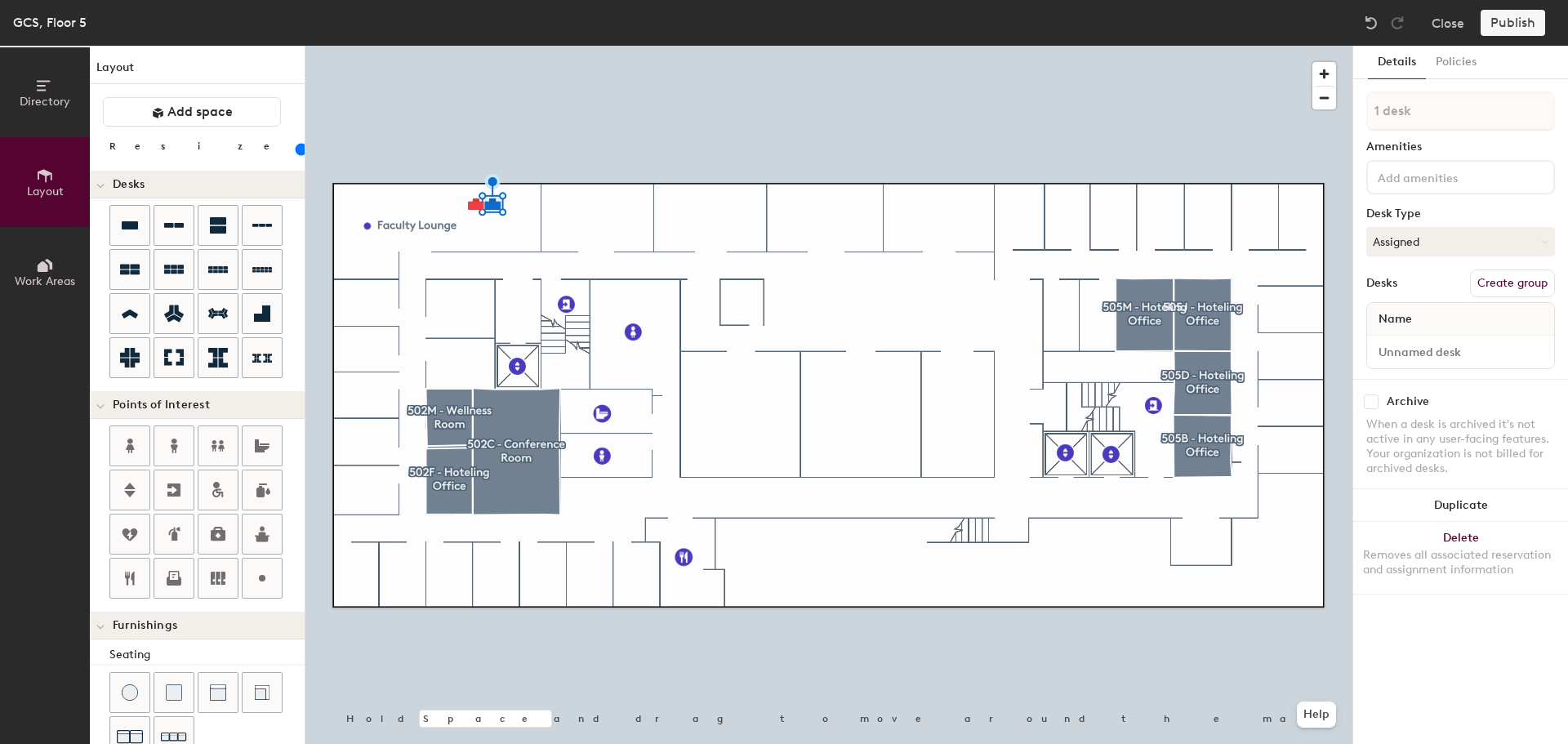
click at [1503, 281] on button "Create group" at bounding box center [1513, 284] width 85 height 28
click at [1456, 353] on input "Desk 1" at bounding box center [1460, 352] width 180 height 23
type input "test 1"
click at [1506, 287] on button "Create group" at bounding box center [1513, 284] width 85 height 28
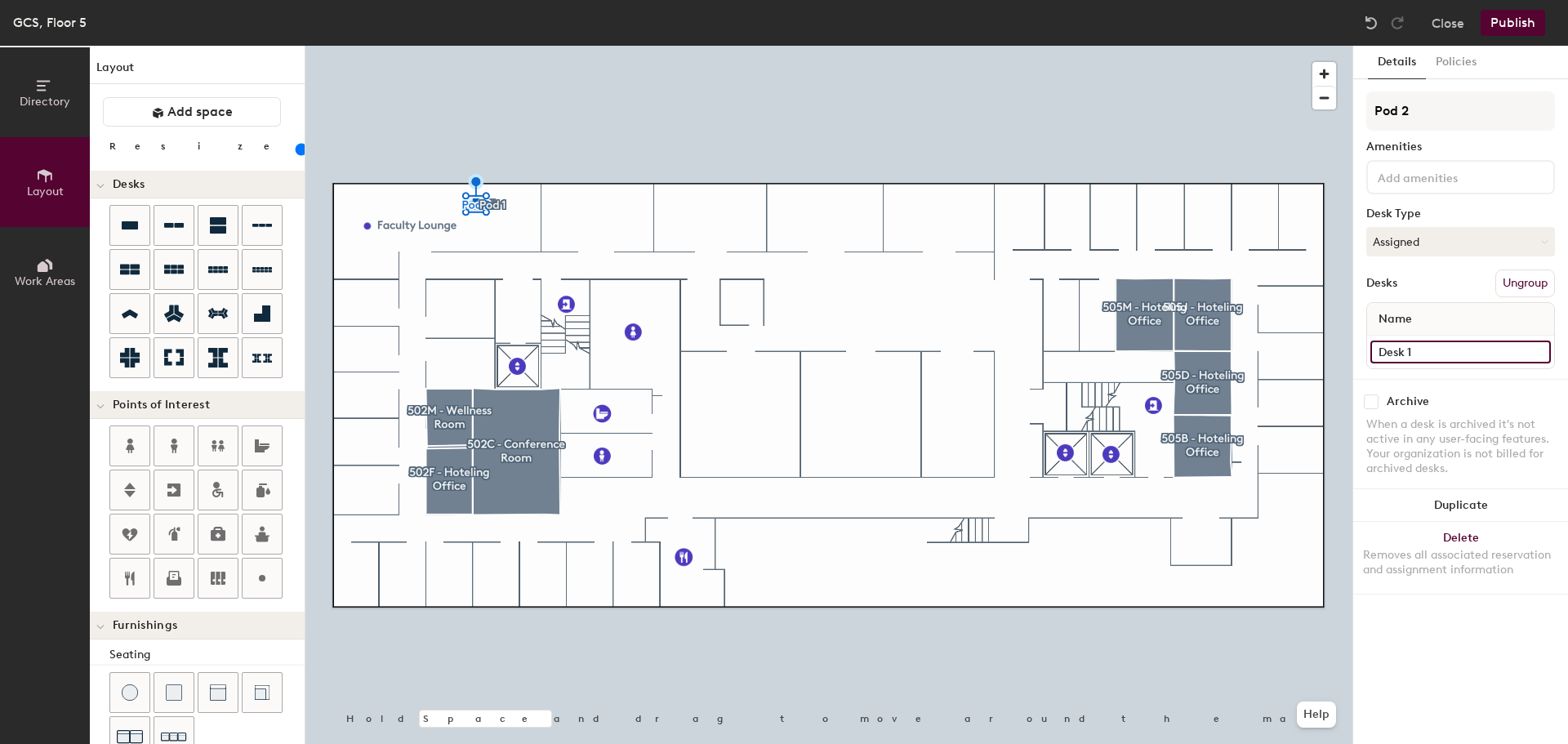
click at [1436, 350] on input "Desk 1" at bounding box center [1460, 352] width 180 height 23
type input "test 2"
click at [1153, 45] on div at bounding box center [829, 45] width 1047 height 0
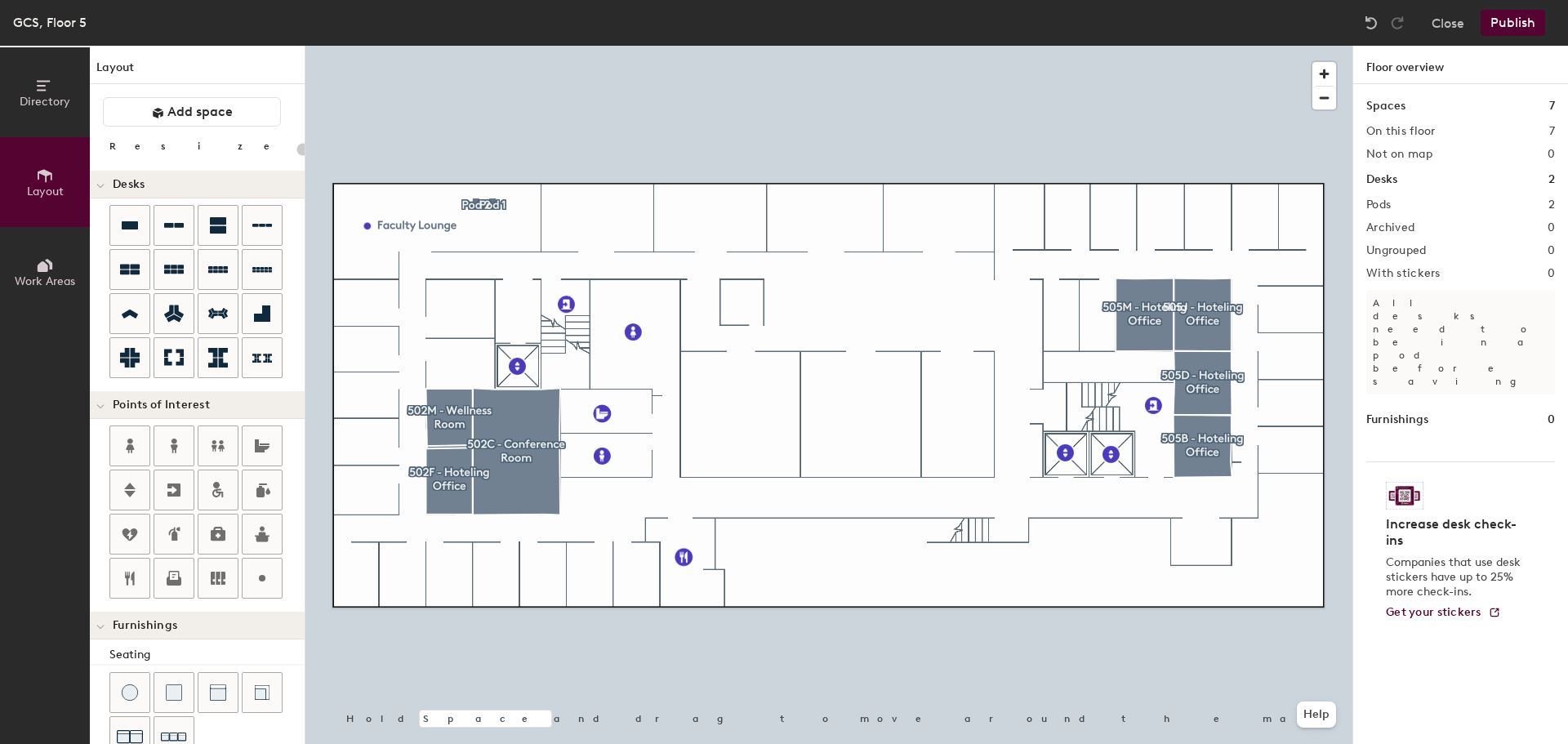
click at [1511, 18] on button "Publish" at bounding box center [1513, 23] width 65 height 26
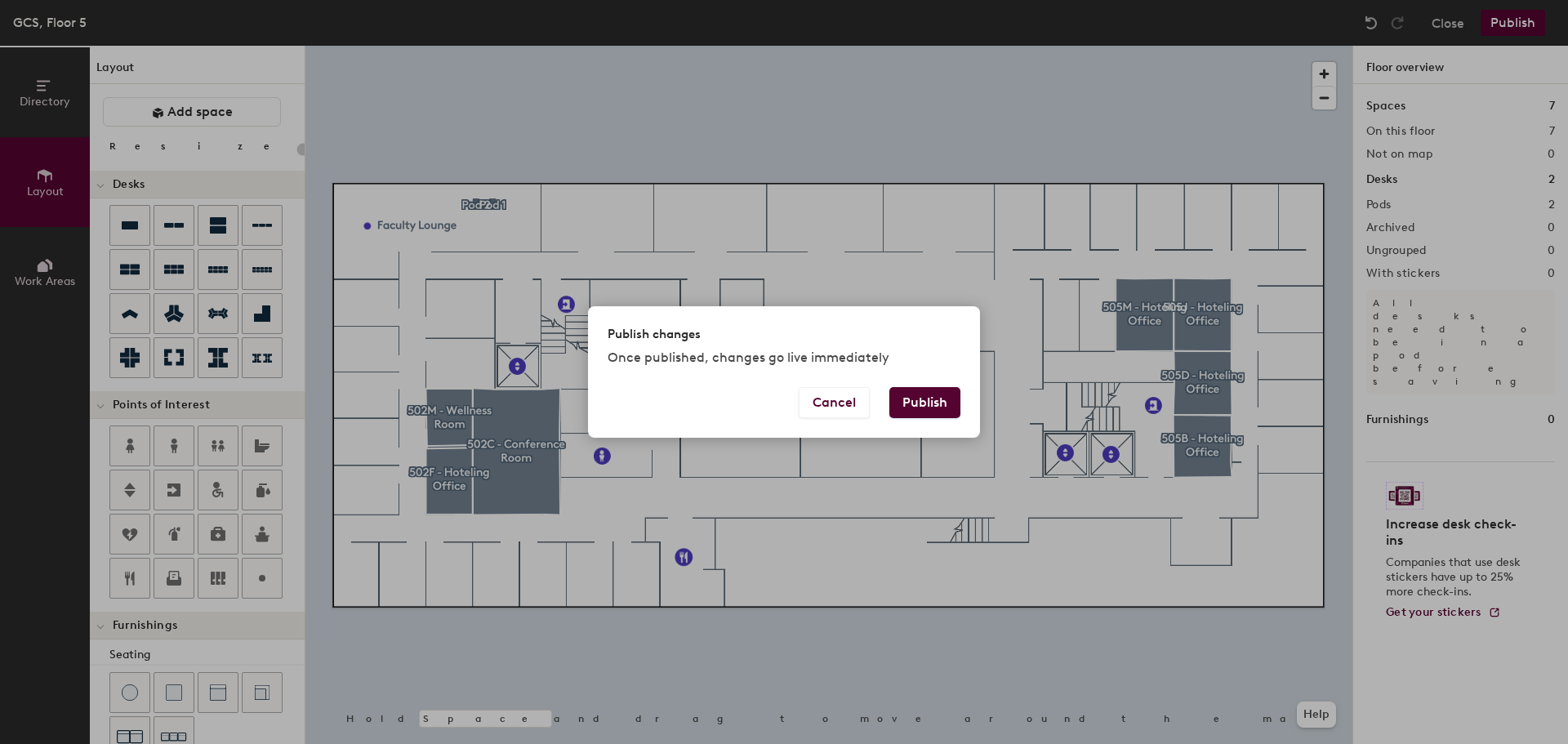
click at [920, 397] on button "Publish" at bounding box center [925, 403] width 71 height 31
type input "20"
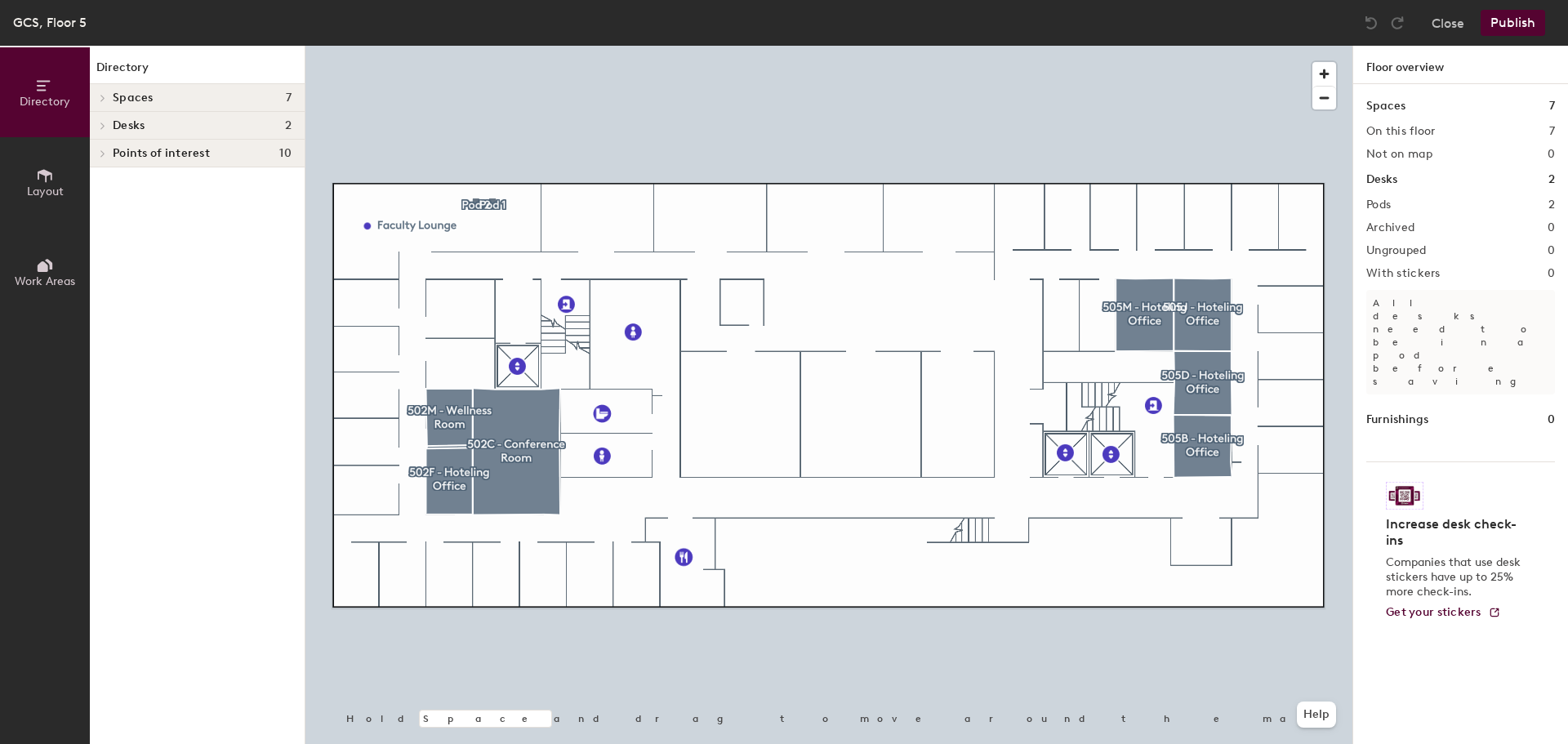
click at [476, 45] on div at bounding box center [829, 45] width 1047 height 0
click at [1513, 21] on button "Publish" at bounding box center [1513, 23] width 65 height 26
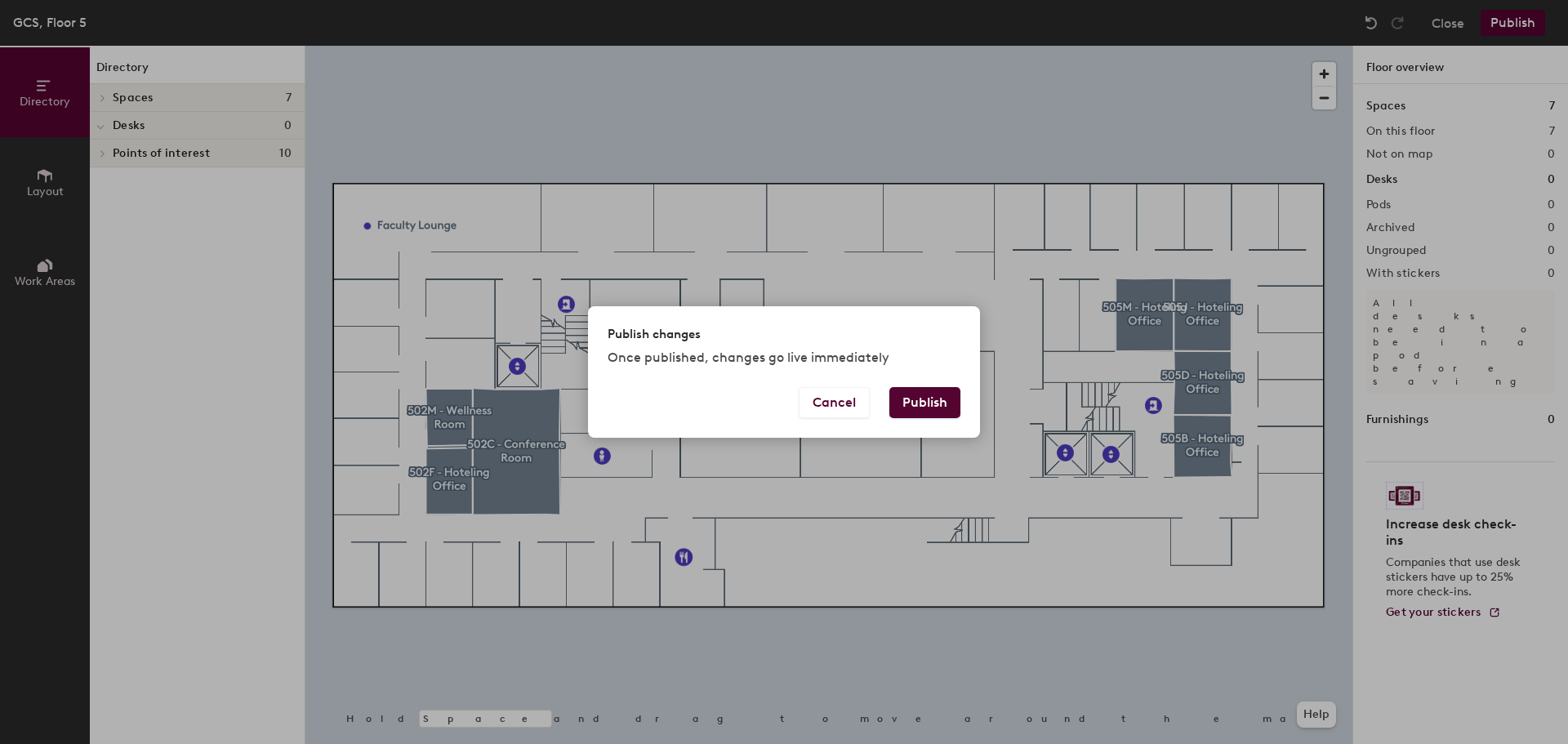
click at [930, 400] on button "Publish" at bounding box center [925, 403] width 71 height 31
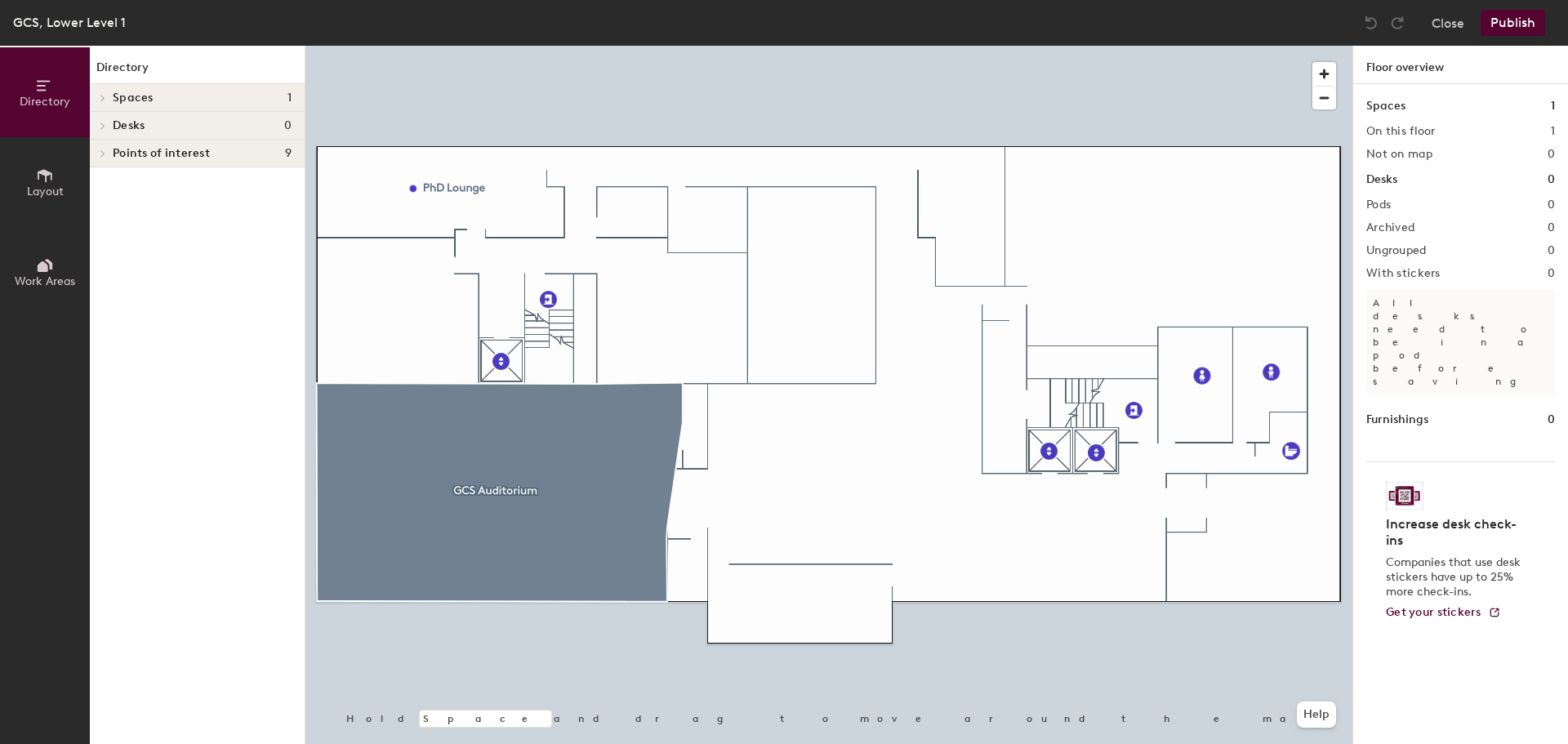
click at [37, 188] on span "Layout" at bounding box center [45, 191] width 36 height 14
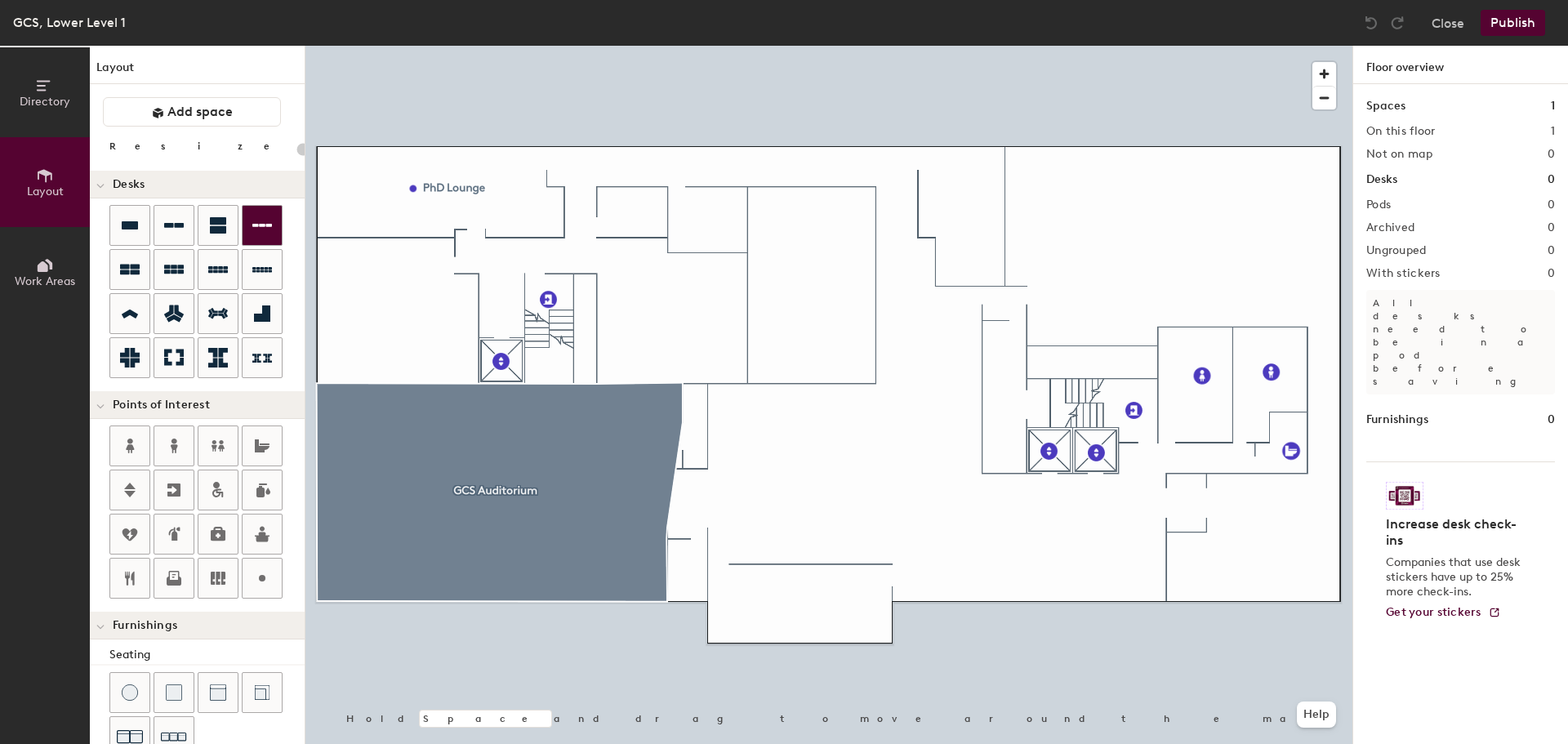
click at [882, 485] on div "Directory Layout Work Areas Layout Add space Resize Desks Points of Interest Fu…" at bounding box center [784, 394] width 1568 height 698
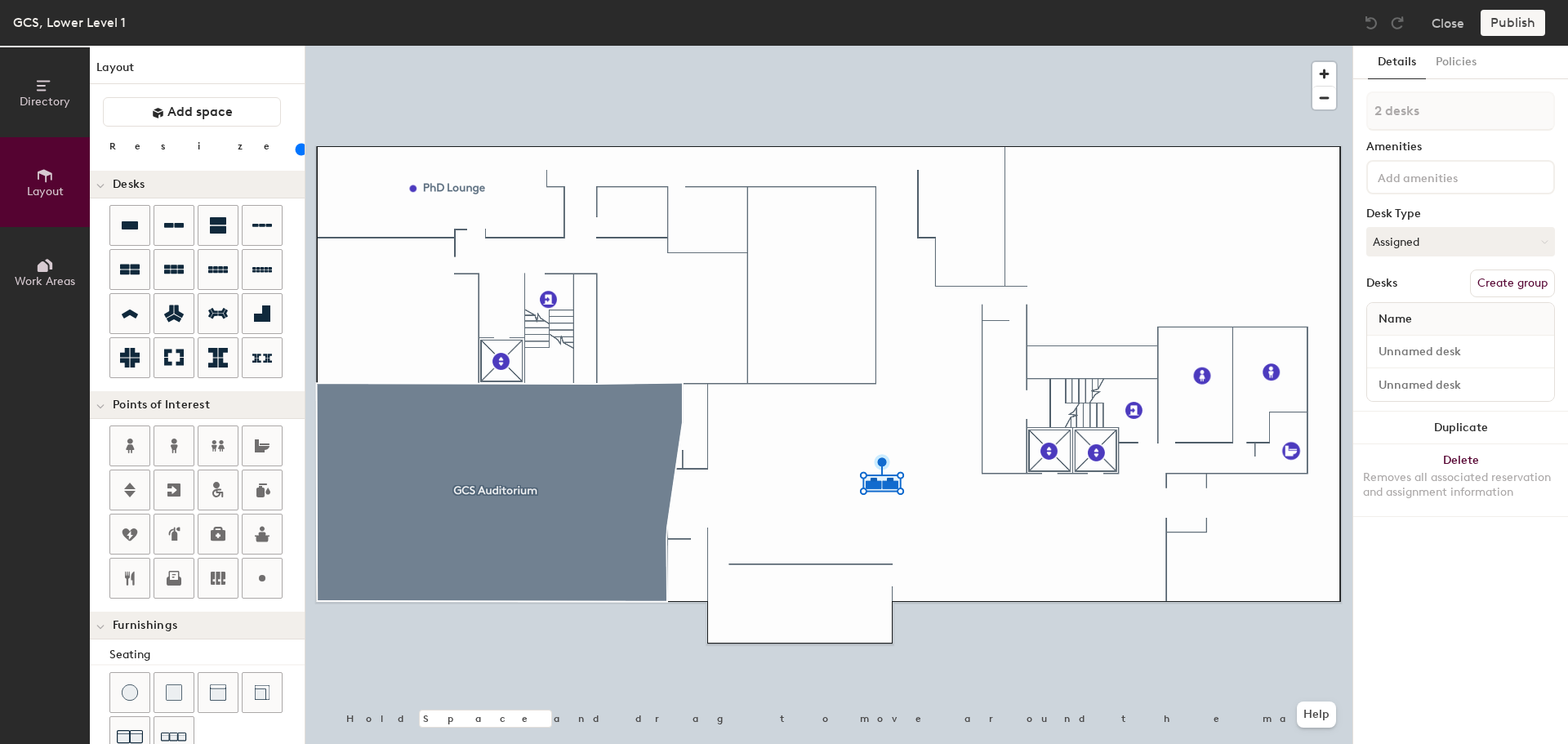
click at [1506, 292] on button "Create group" at bounding box center [1513, 284] width 85 height 28
click at [1507, 26] on button "Publish" at bounding box center [1513, 23] width 65 height 26
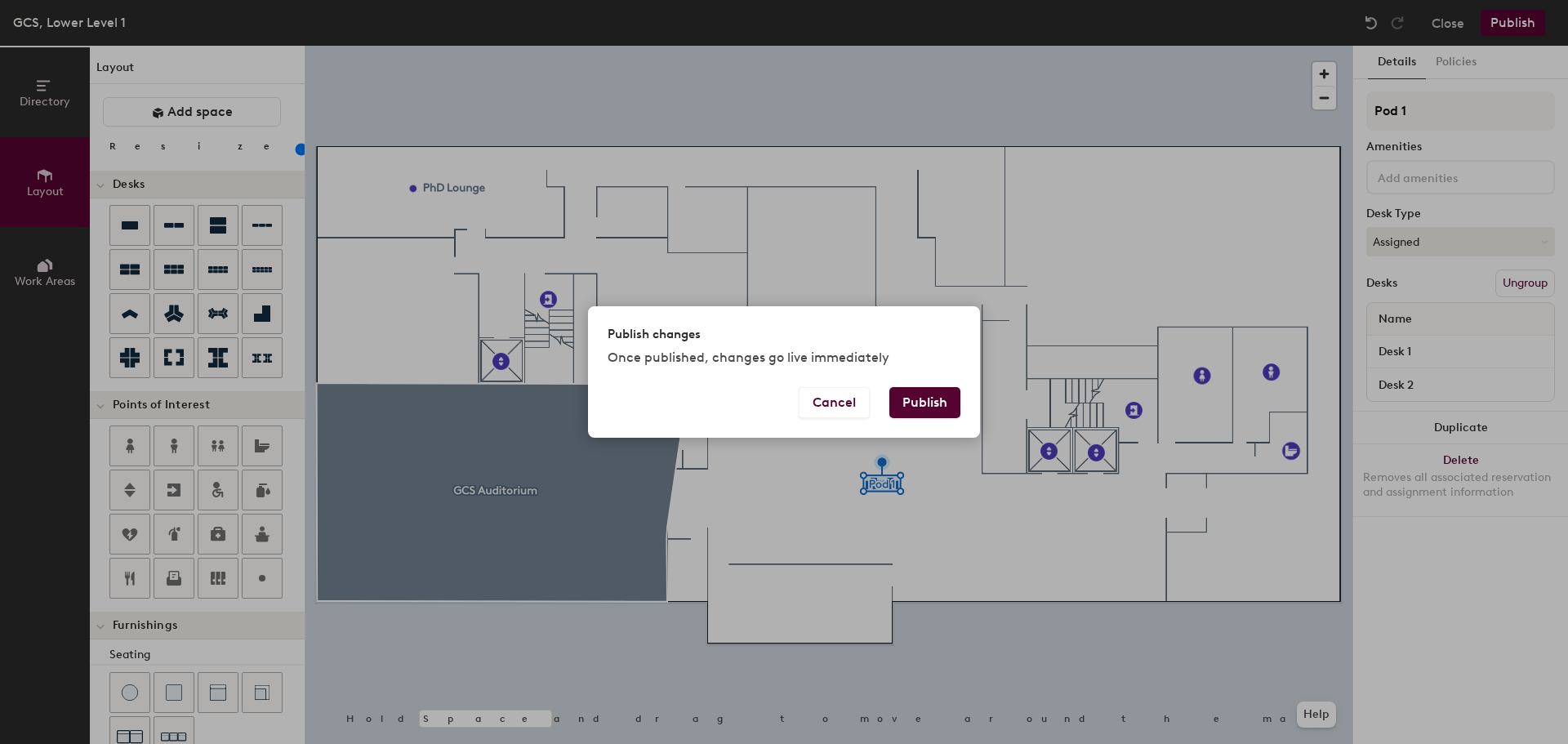
click at [911, 408] on button "Publish" at bounding box center [925, 403] width 71 height 31
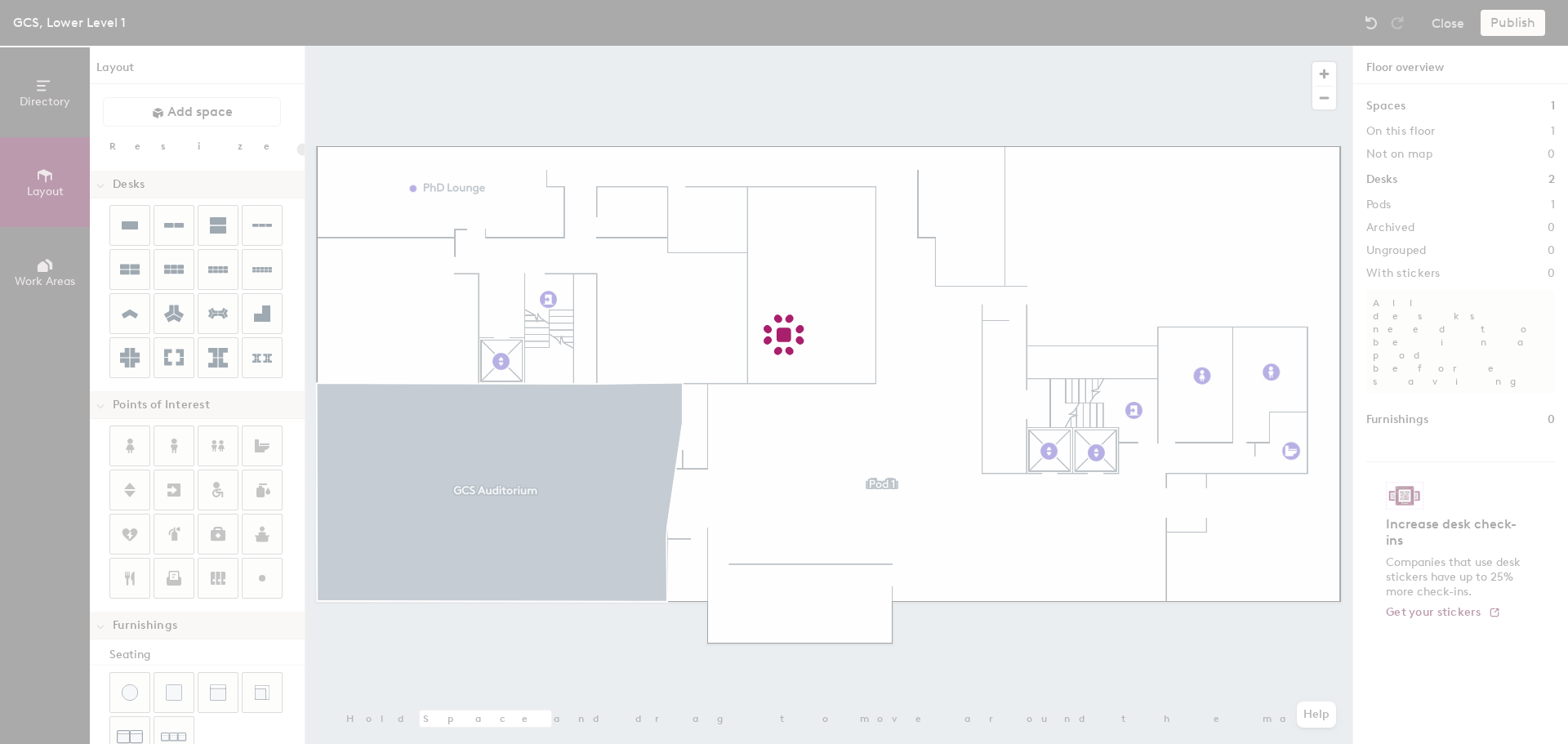
type input "20"
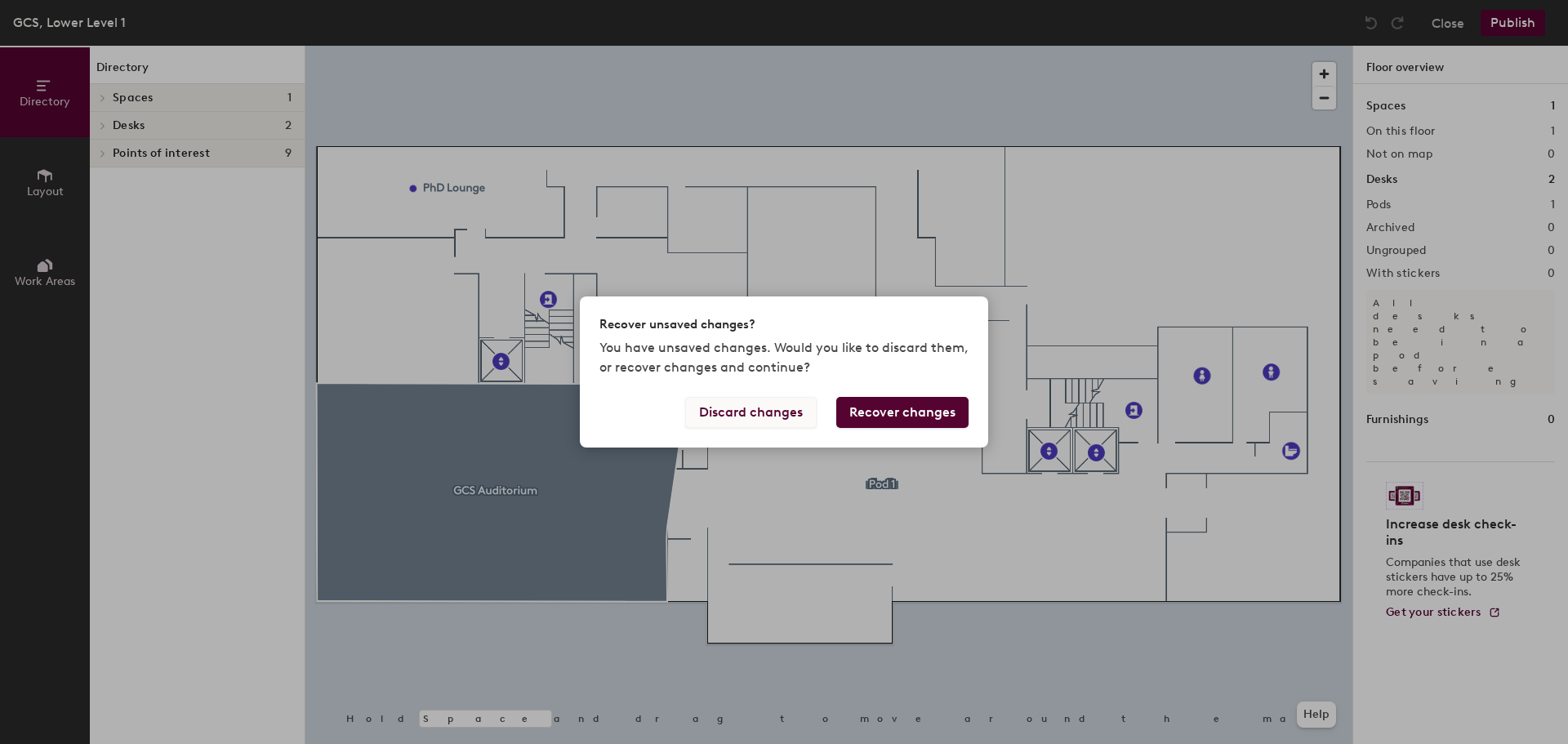
click at [782, 408] on button "Discard changes" at bounding box center [751, 413] width 131 height 31
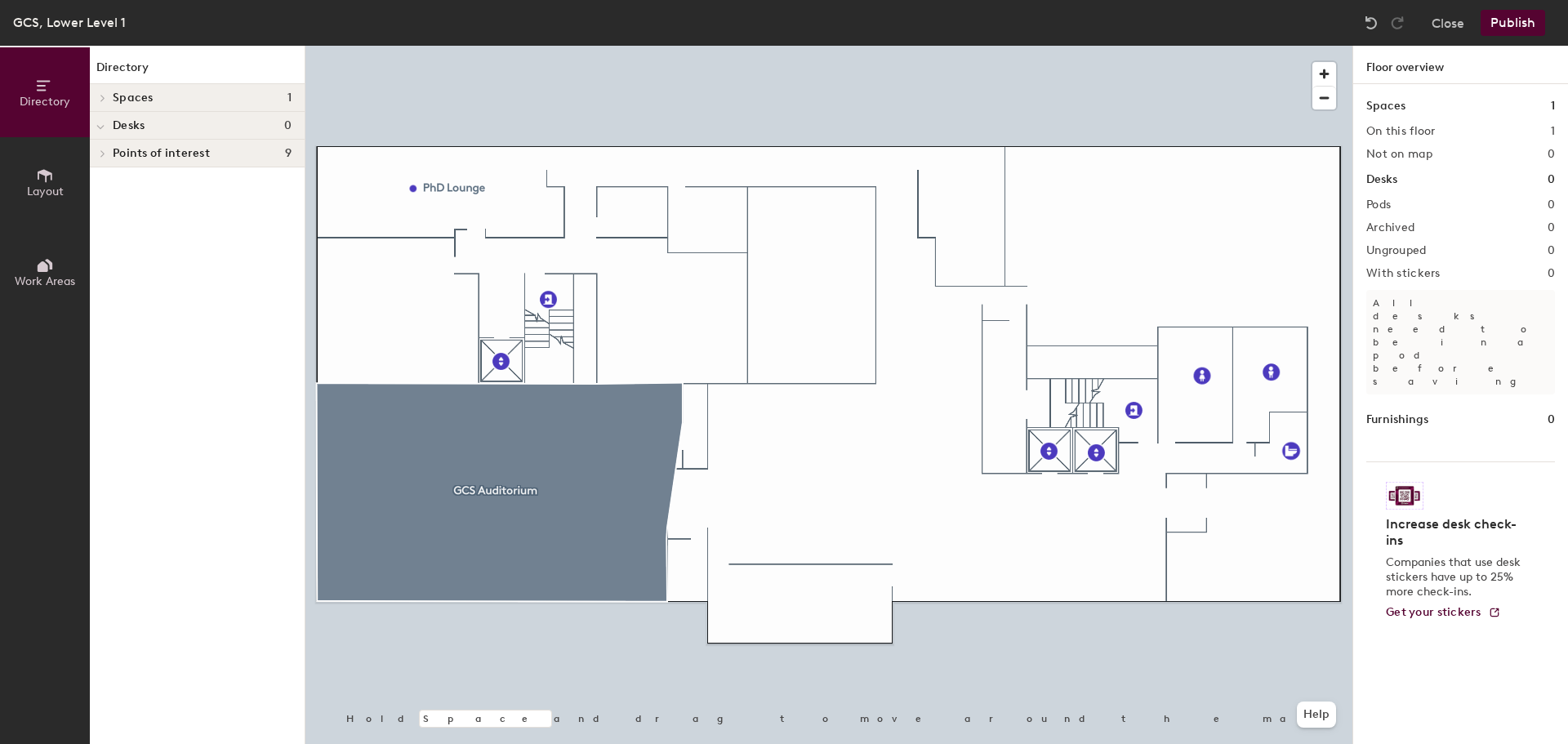
click at [1527, 16] on button "Publish" at bounding box center [1513, 23] width 65 height 26
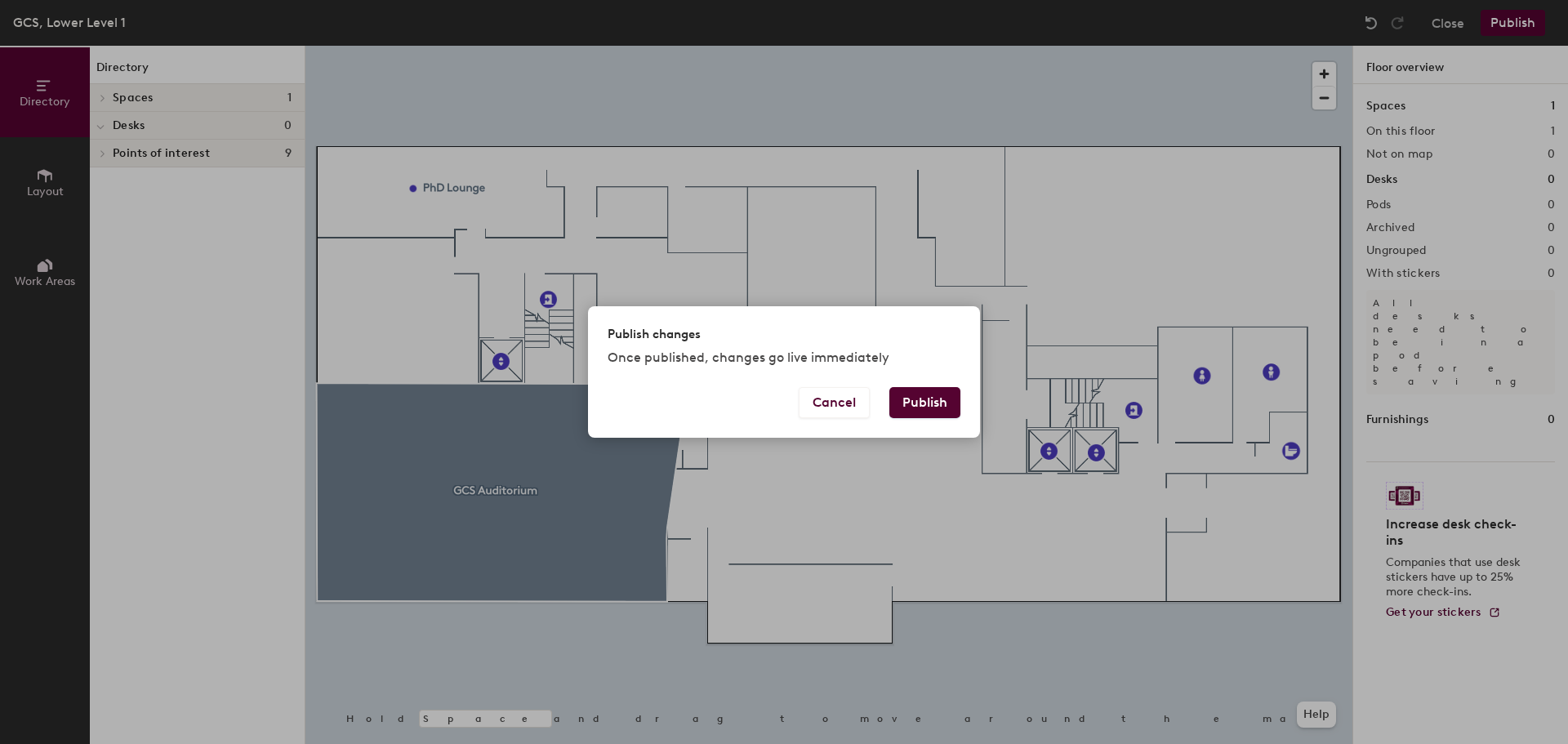
click at [943, 403] on button "Publish" at bounding box center [925, 403] width 71 height 31
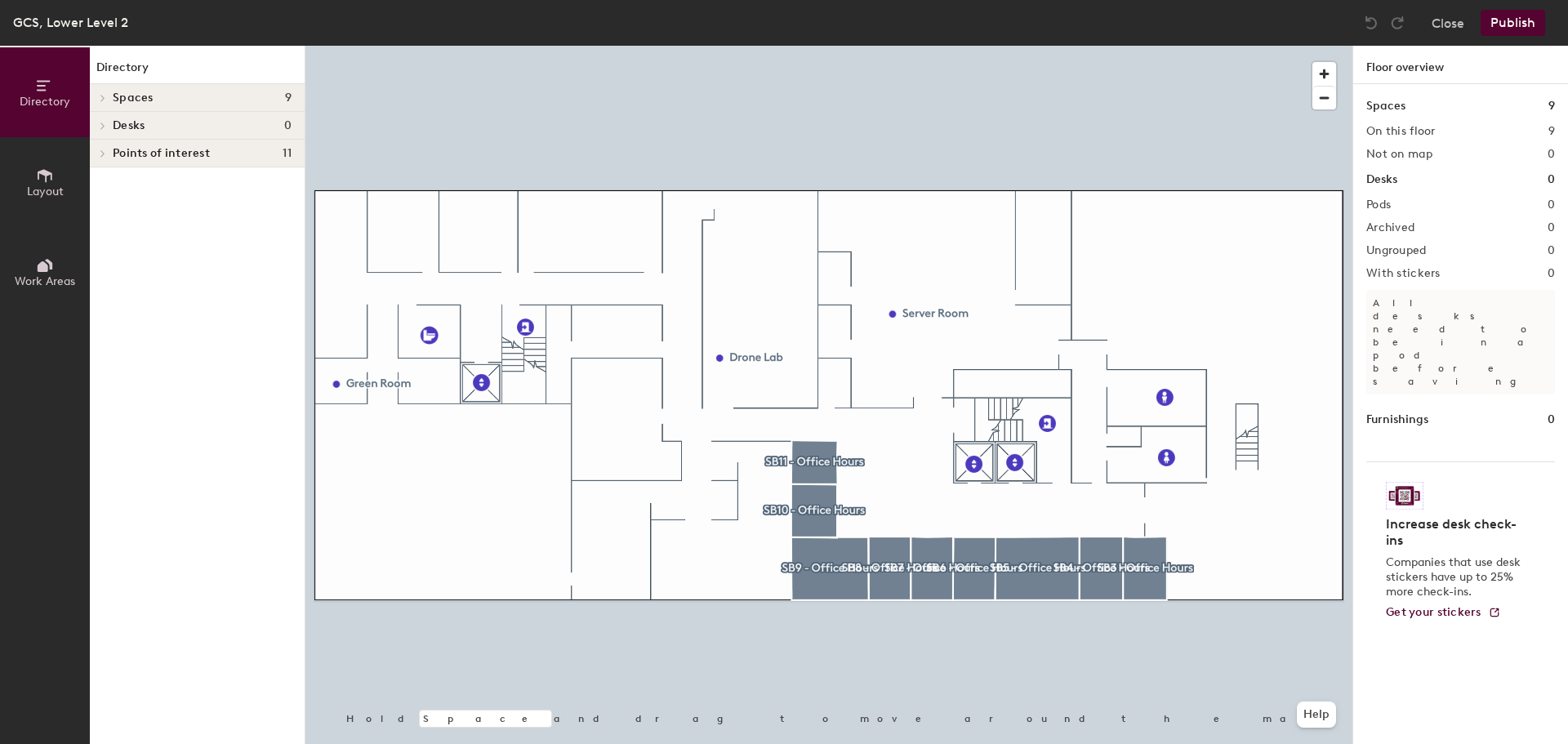
click at [36, 188] on span "Layout" at bounding box center [45, 191] width 36 height 14
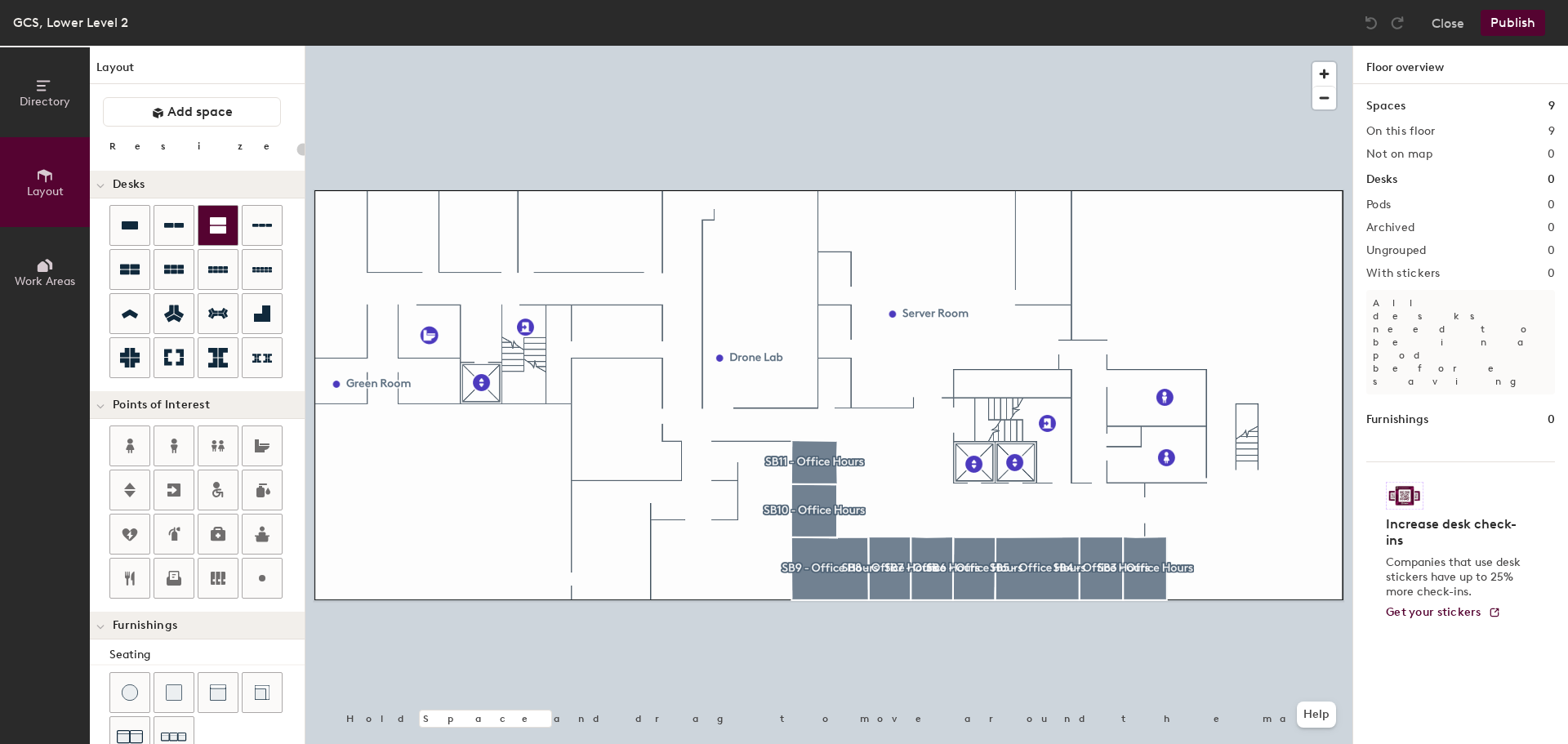
click at [1156, 290] on div "Directory Layout Work Areas Layout Add space Resize Desks Points of Interest Fu…" at bounding box center [784, 394] width 1568 height 698
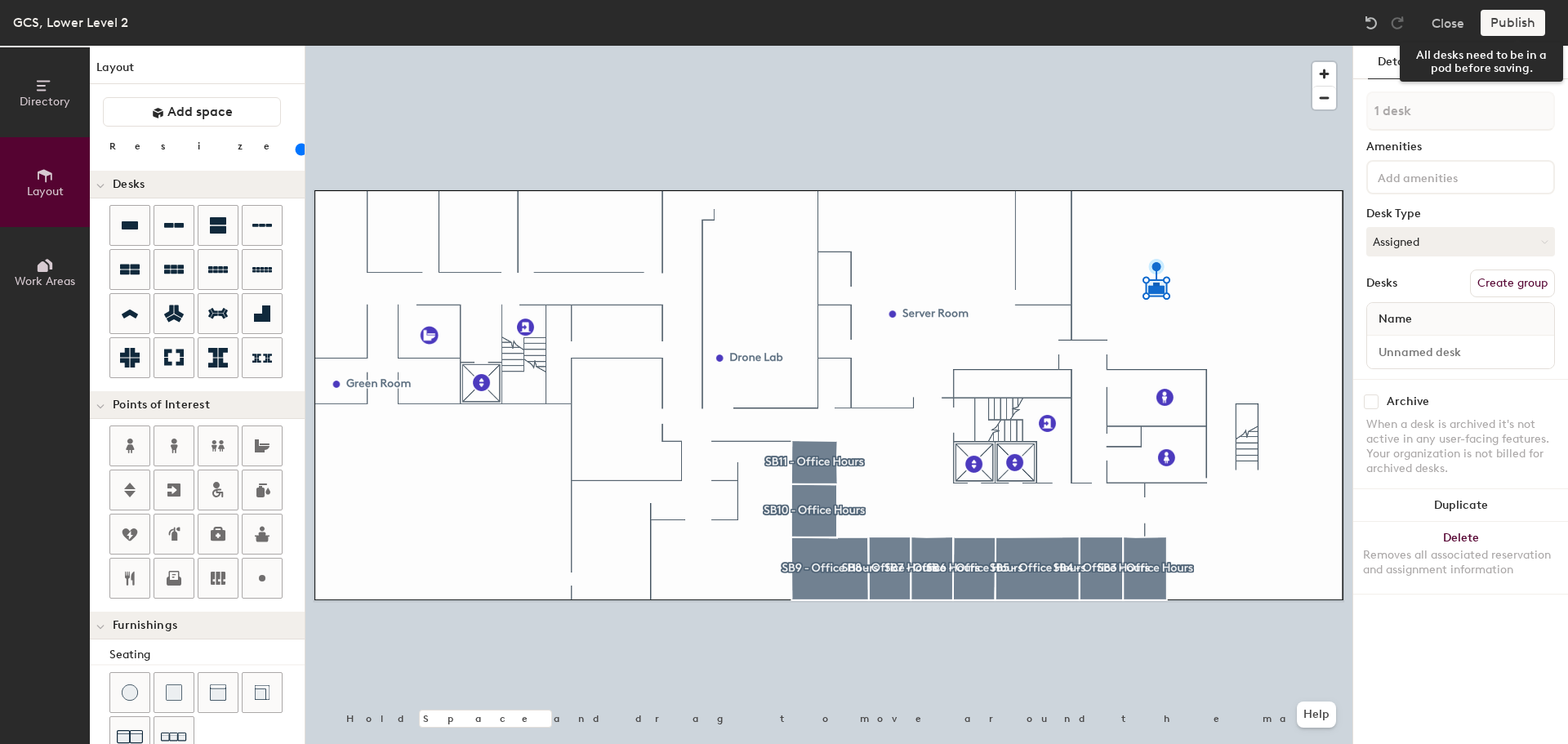
click at [1516, 22] on div "Publish" at bounding box center [1518, 23] width 74 height 26
click at [1488, 277] on button "Create group" at bounding box center [1513, 284] width 85 height 28
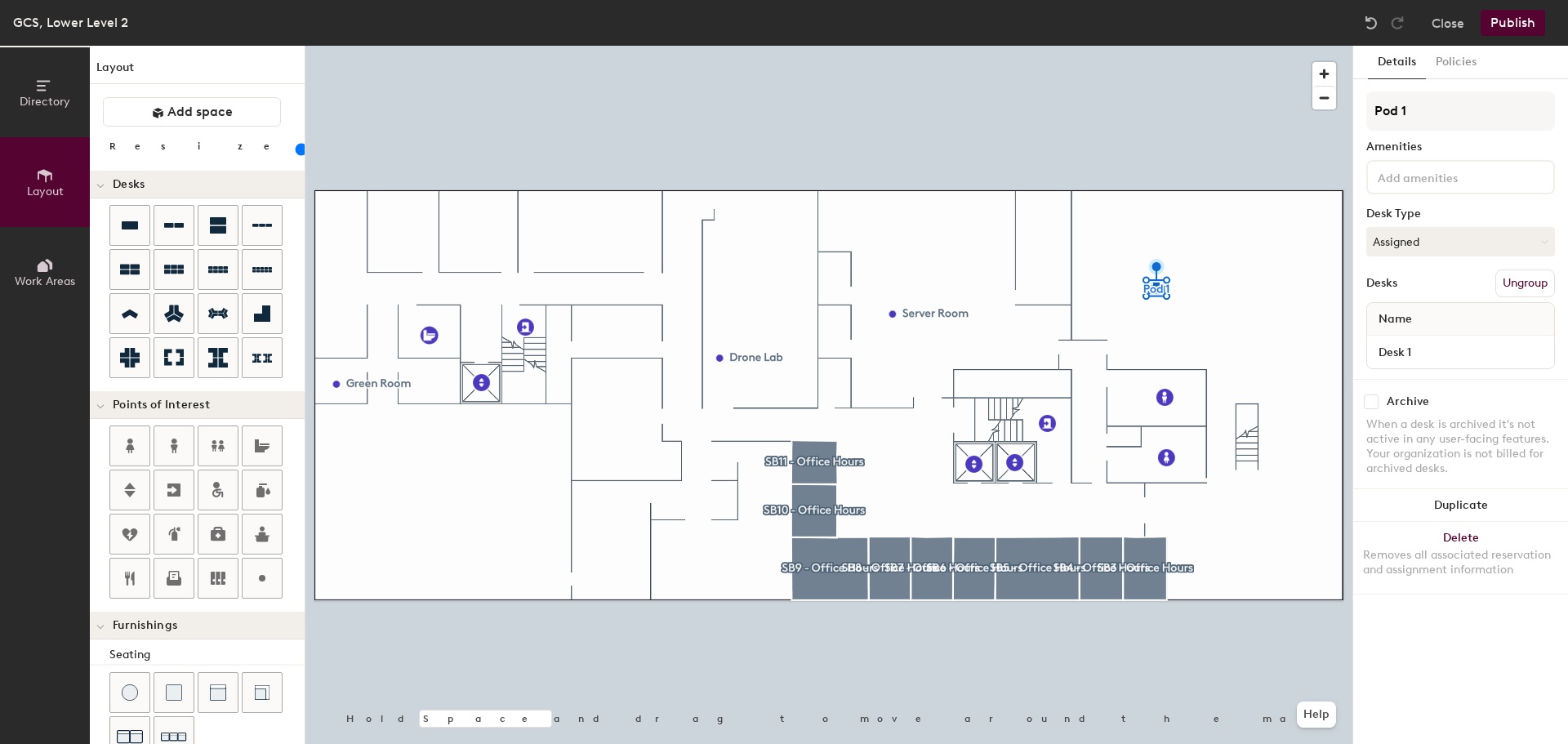
click at [1530, 17] on button "Publish" at bounding box center [1513, 23] width 65 height 26
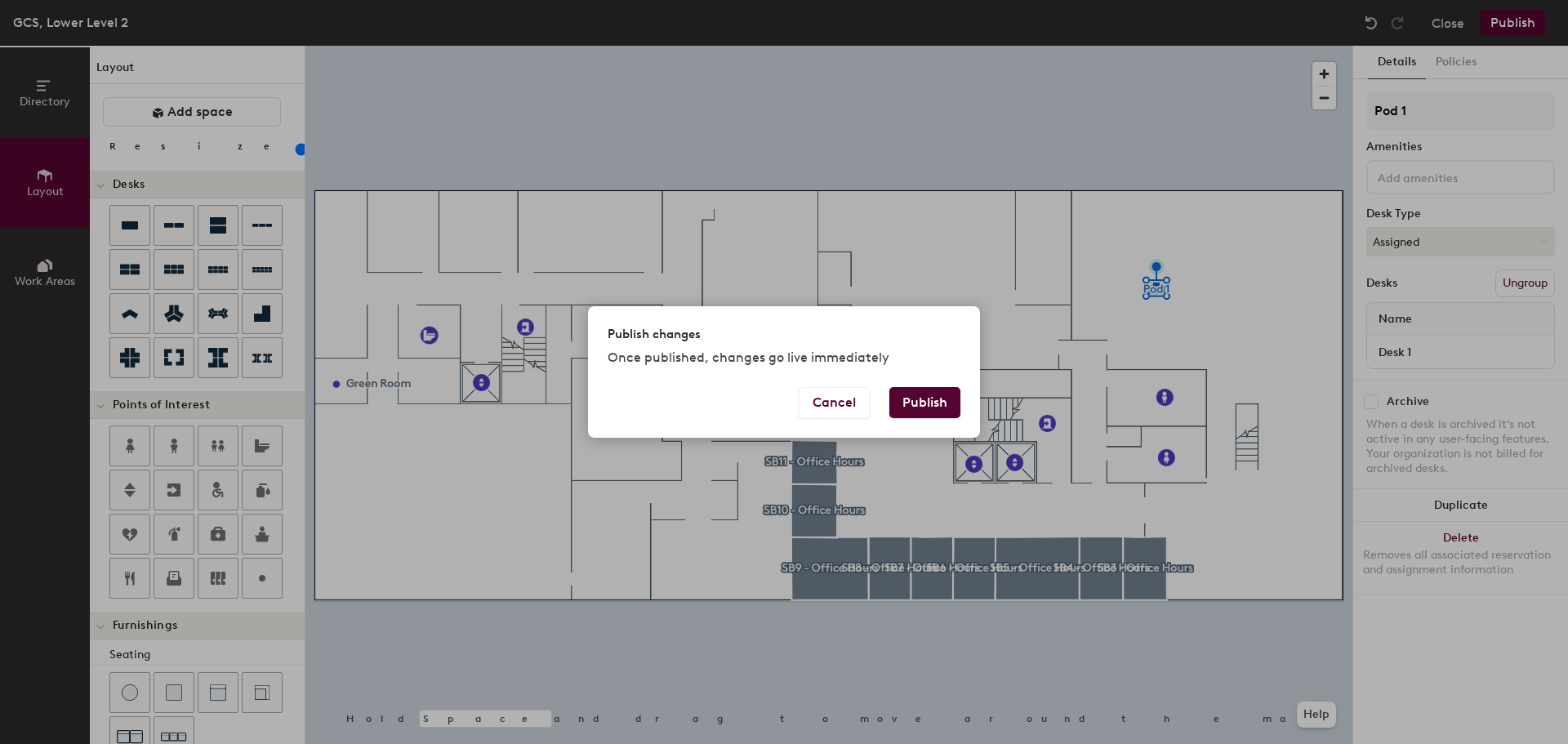
click at [916, 405] on button "Publish" at bounding box center [925, 403] width 71 height 31
type input "20"
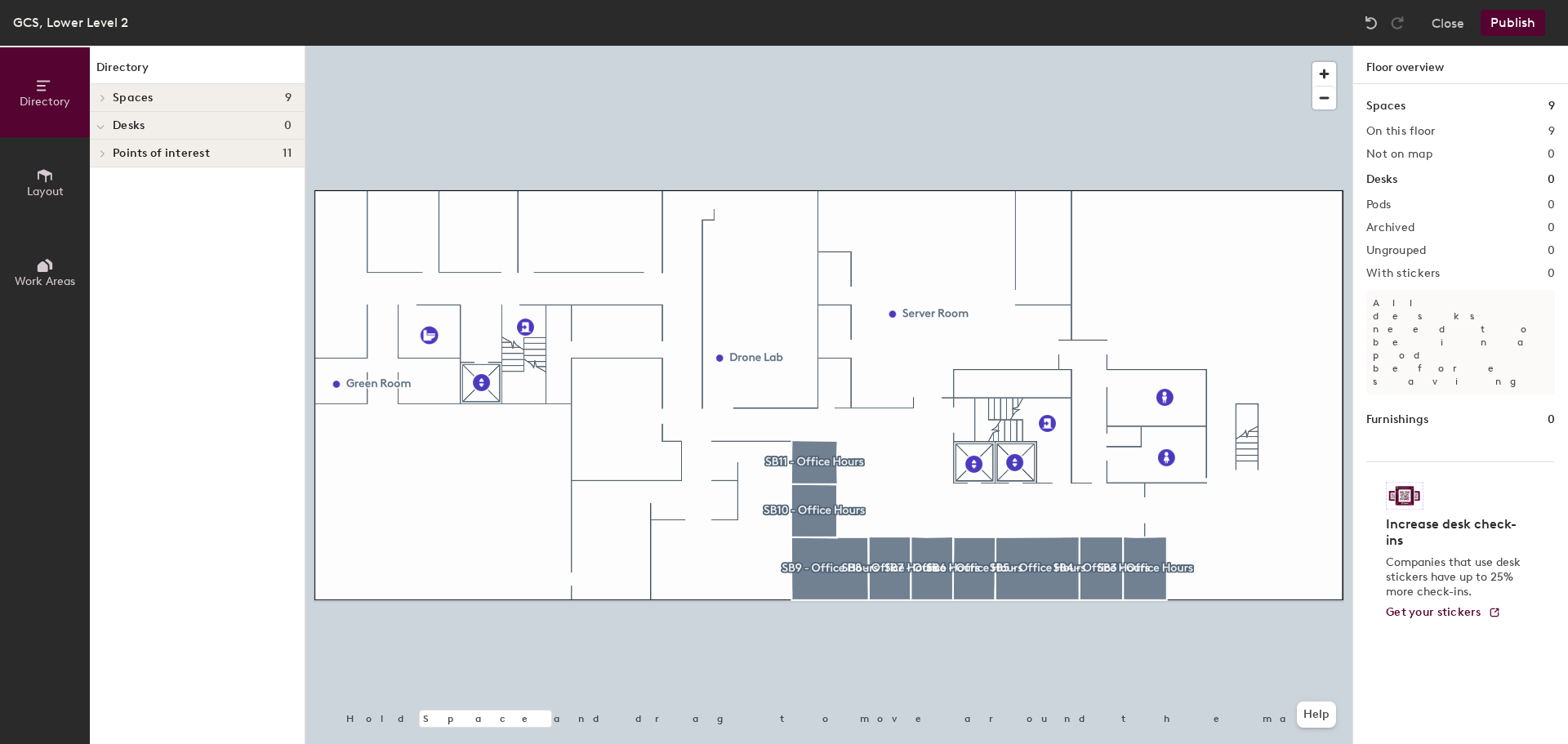
click at [1538, 22] on button "Publish" at bounding box center [1513, 23] width 65 height 26
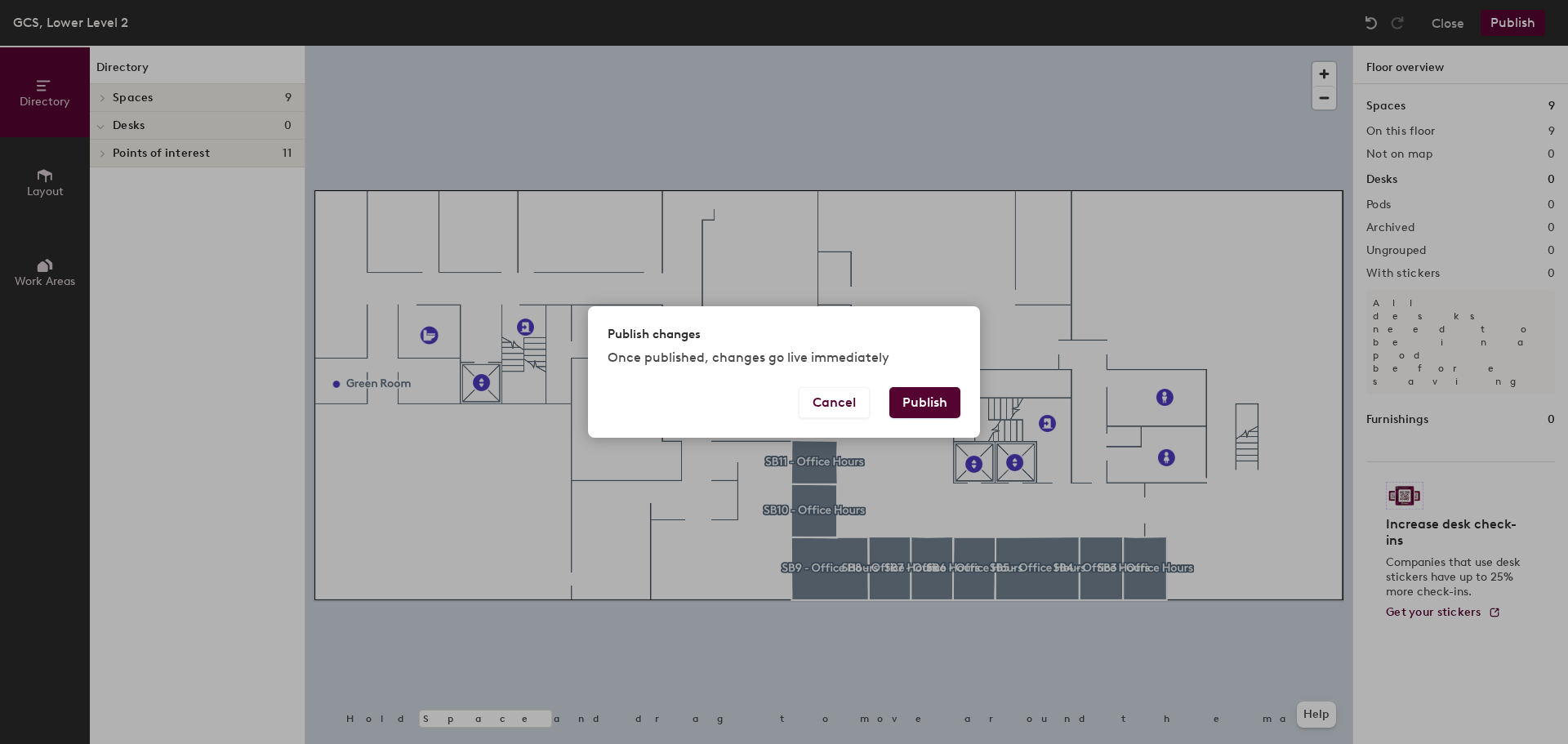
click at [930, 403] on button "Publish" at bounding box center [925, 403] width 71 height 31
